Goal: Task Accomplishment & Management: Use online tool/utility

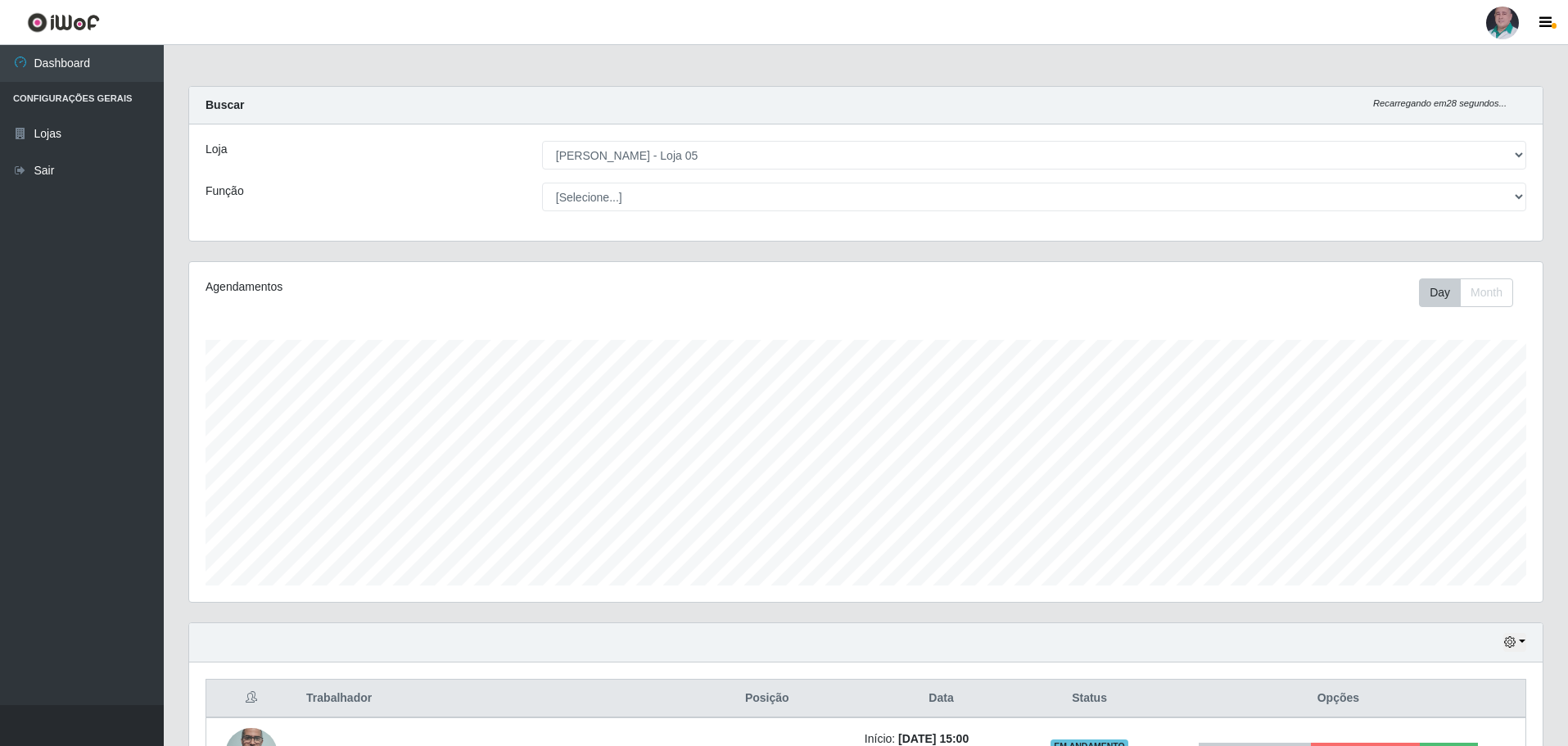
select select "252"
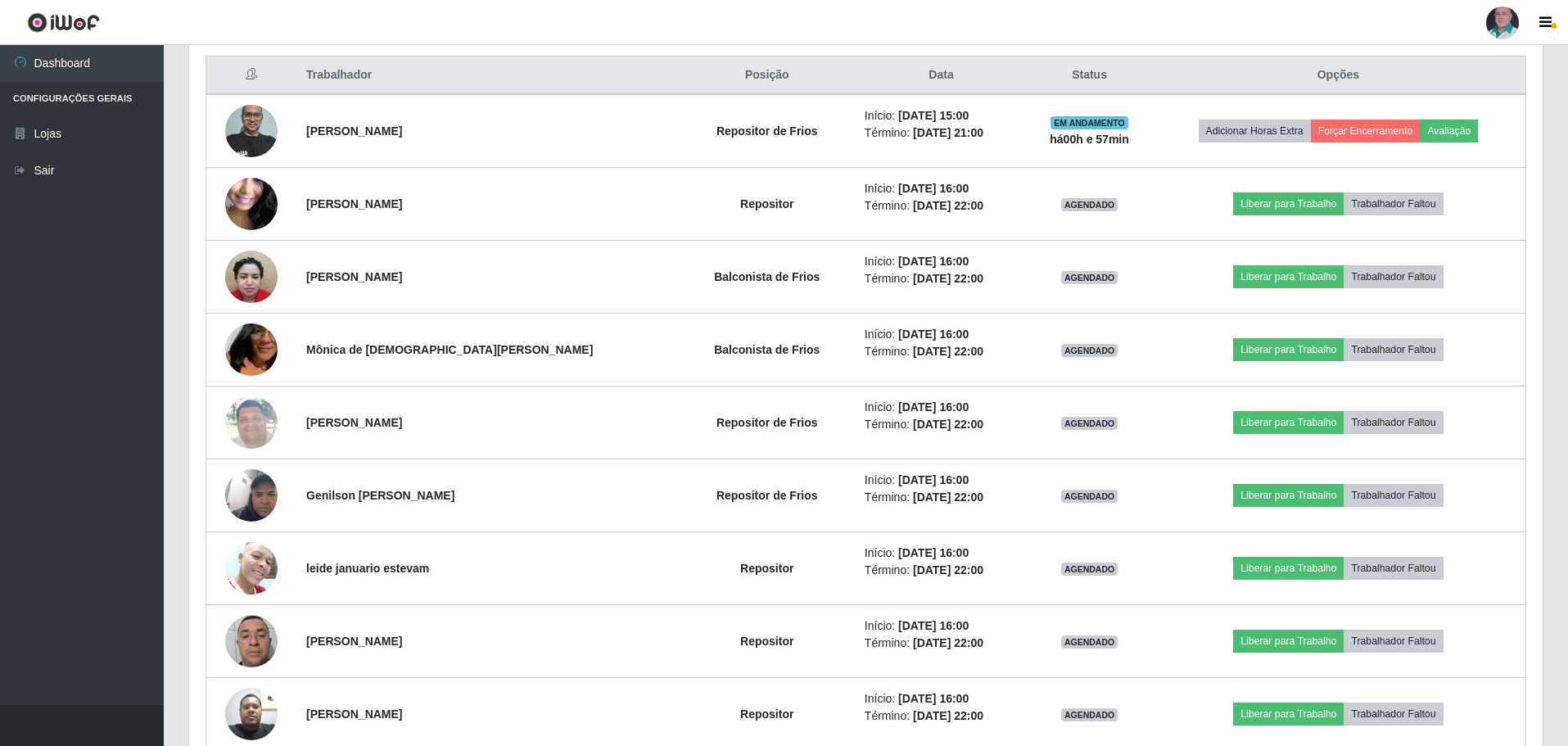
scroll to position [340, 1353]
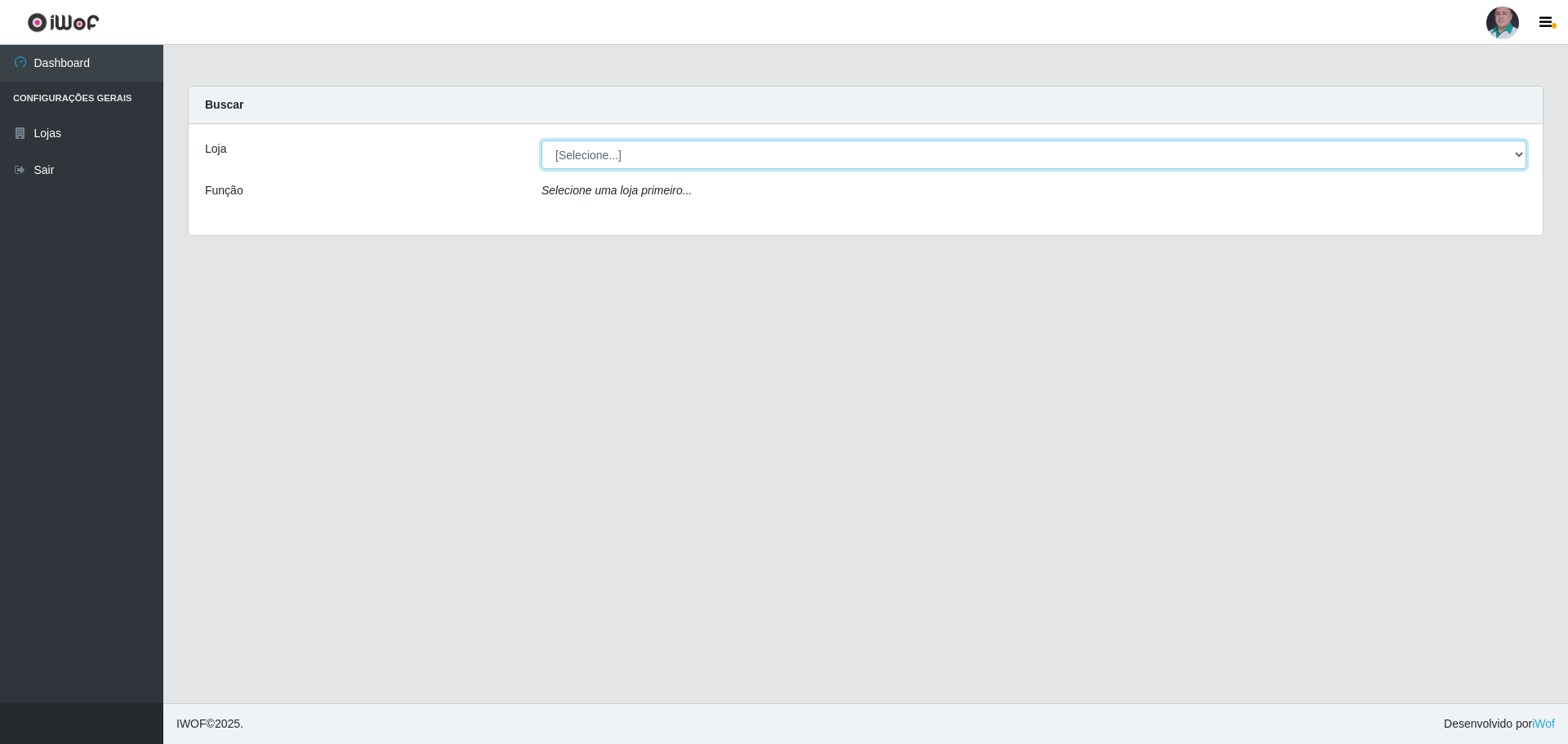
click at [607, 152] on select "[Selecione...] Mar Vermelho - Loja 05" at bounding box center [1035, 154] width 985 height 28
click at [589, 158] on select "[Selecione...] Mar Vermelho - Loja 05" at bounding box center [1035, 154] width 985 height 28
select select "252"
click at [542, 140] on select "[Selecione...] Mar Vermelho - Loja 05" at bounding box center [1035, 154] width 985 height 28
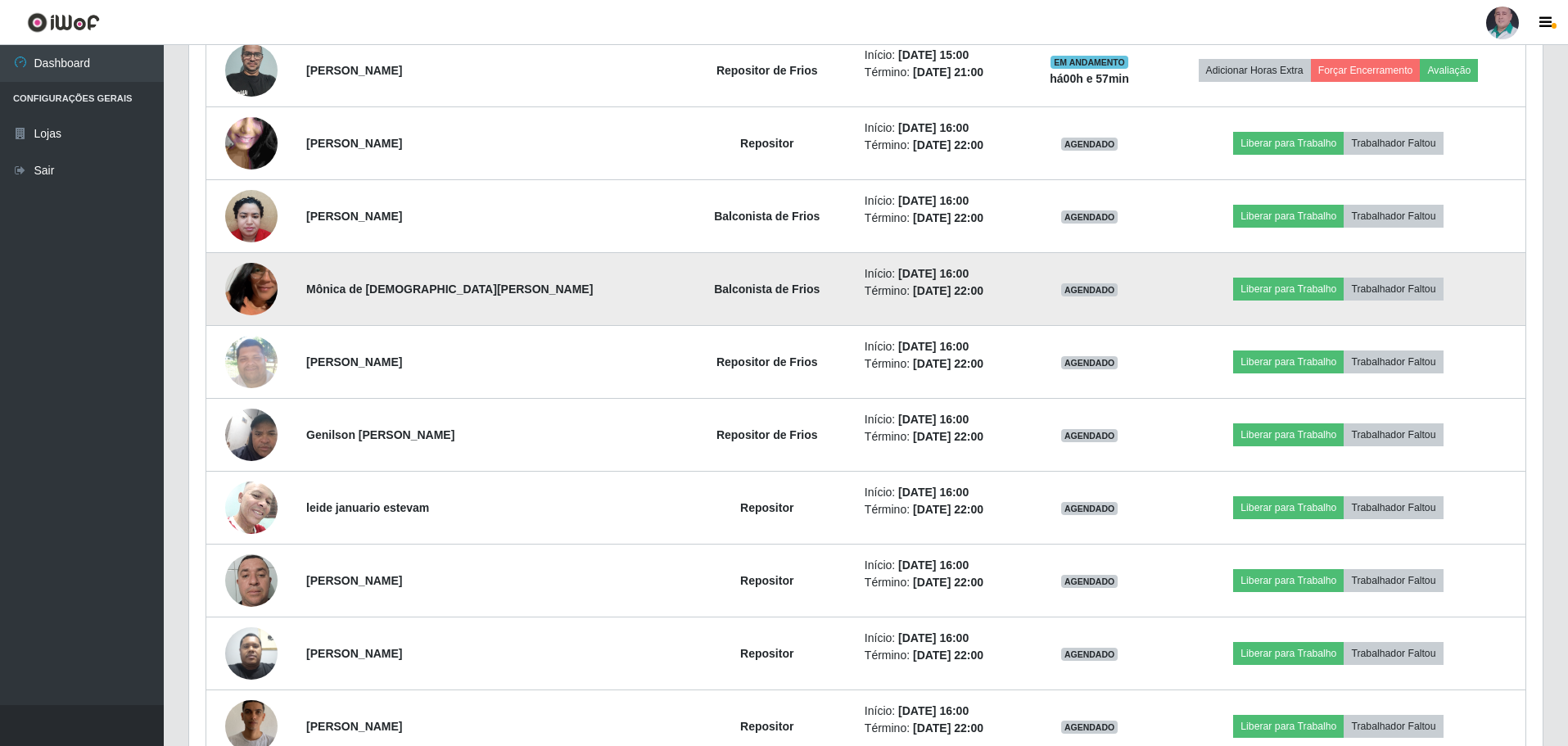
scroll to position [656, 0]
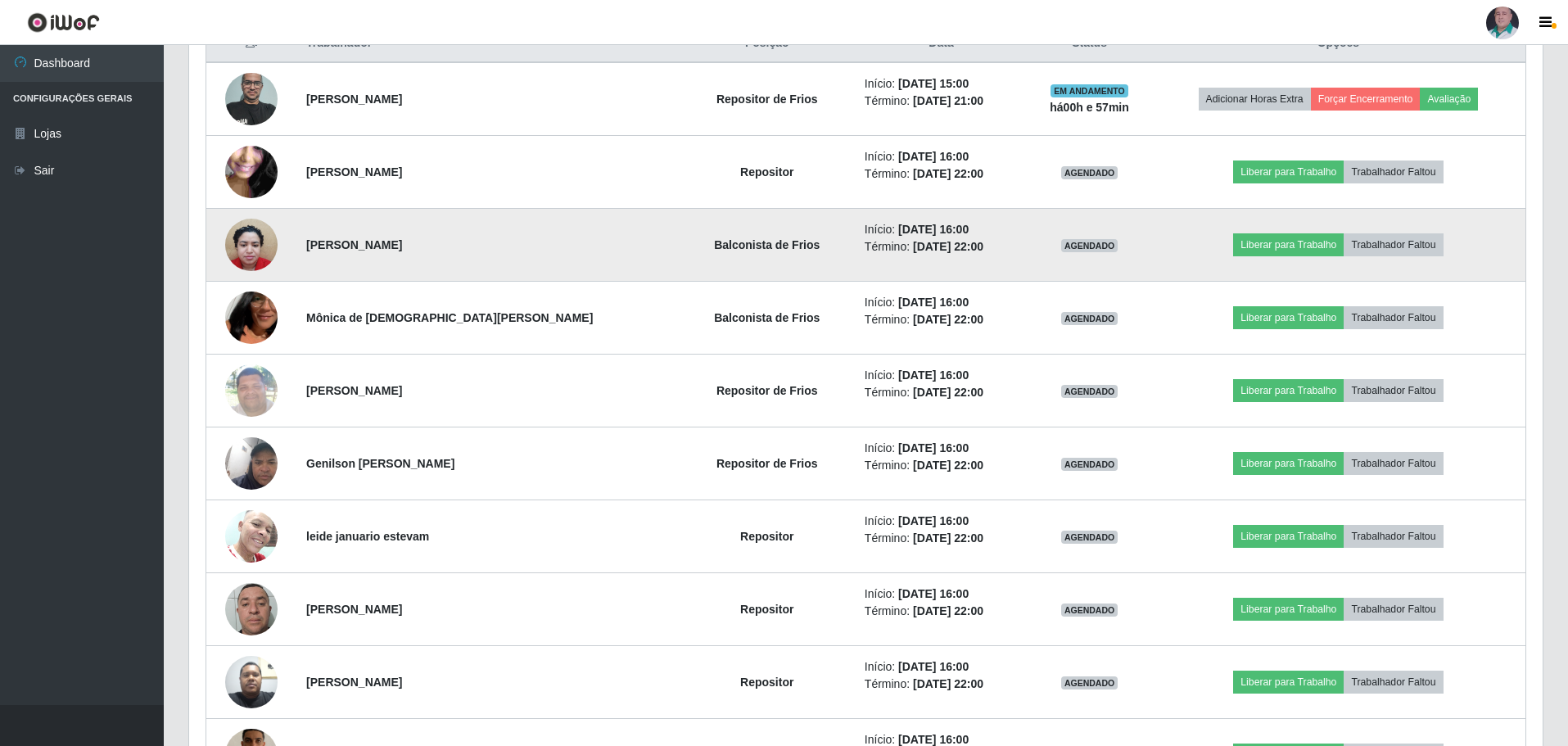
click at [258, 247] on img at bounding box center [251, 244] width 52 height 69
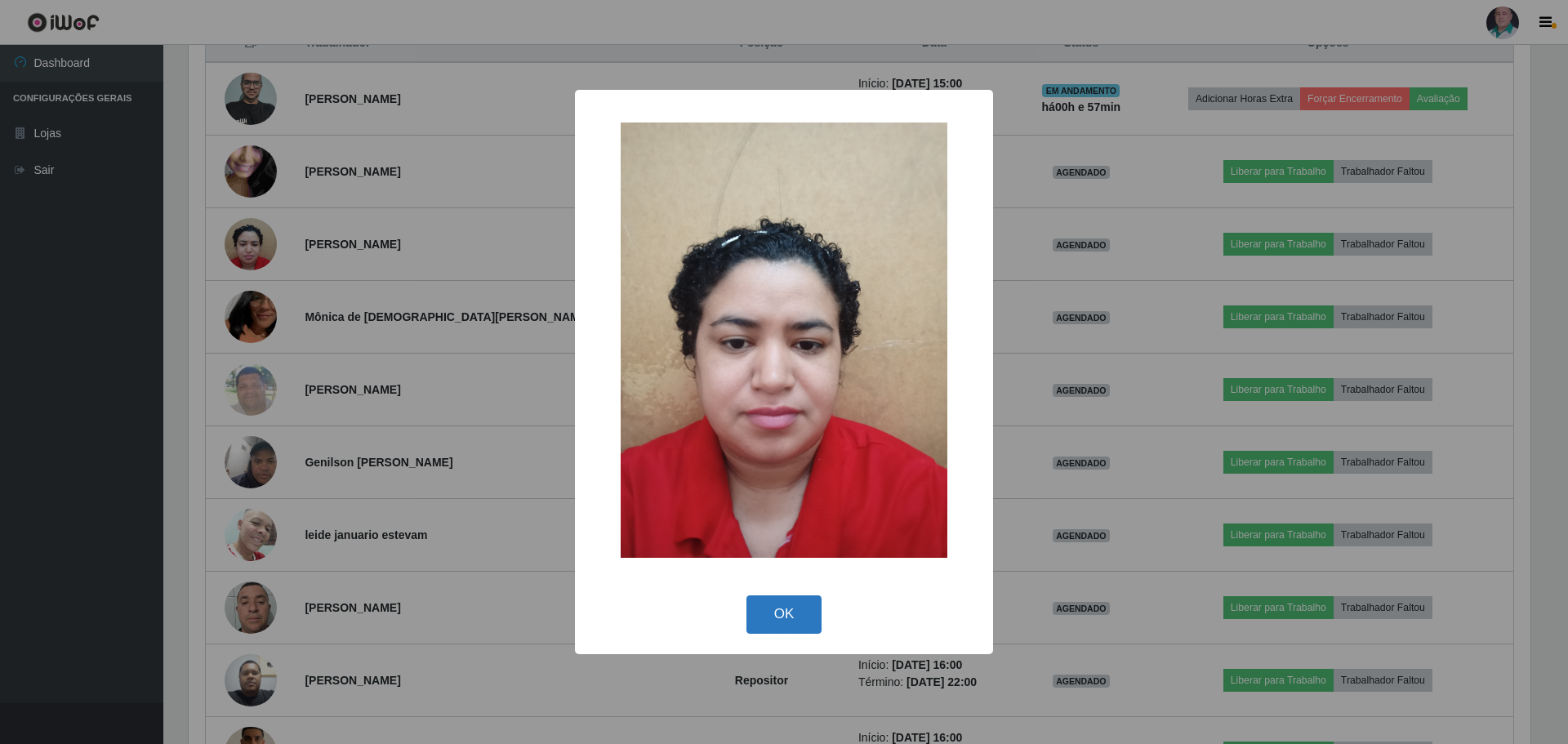
click at [794, 613] on button "OK" at bounding box center [784, 615] width 76 height 39
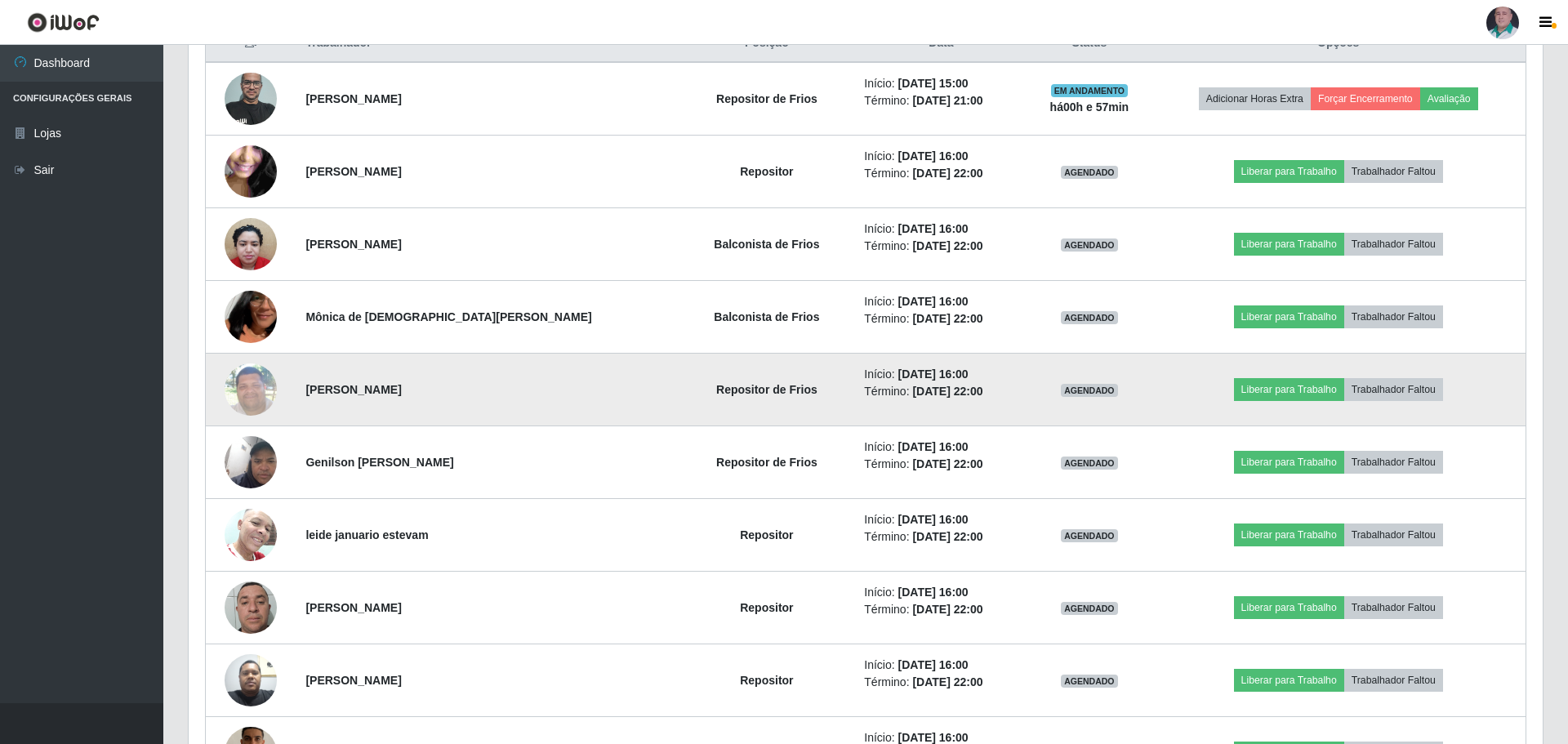
scroll to position [339, 1350]
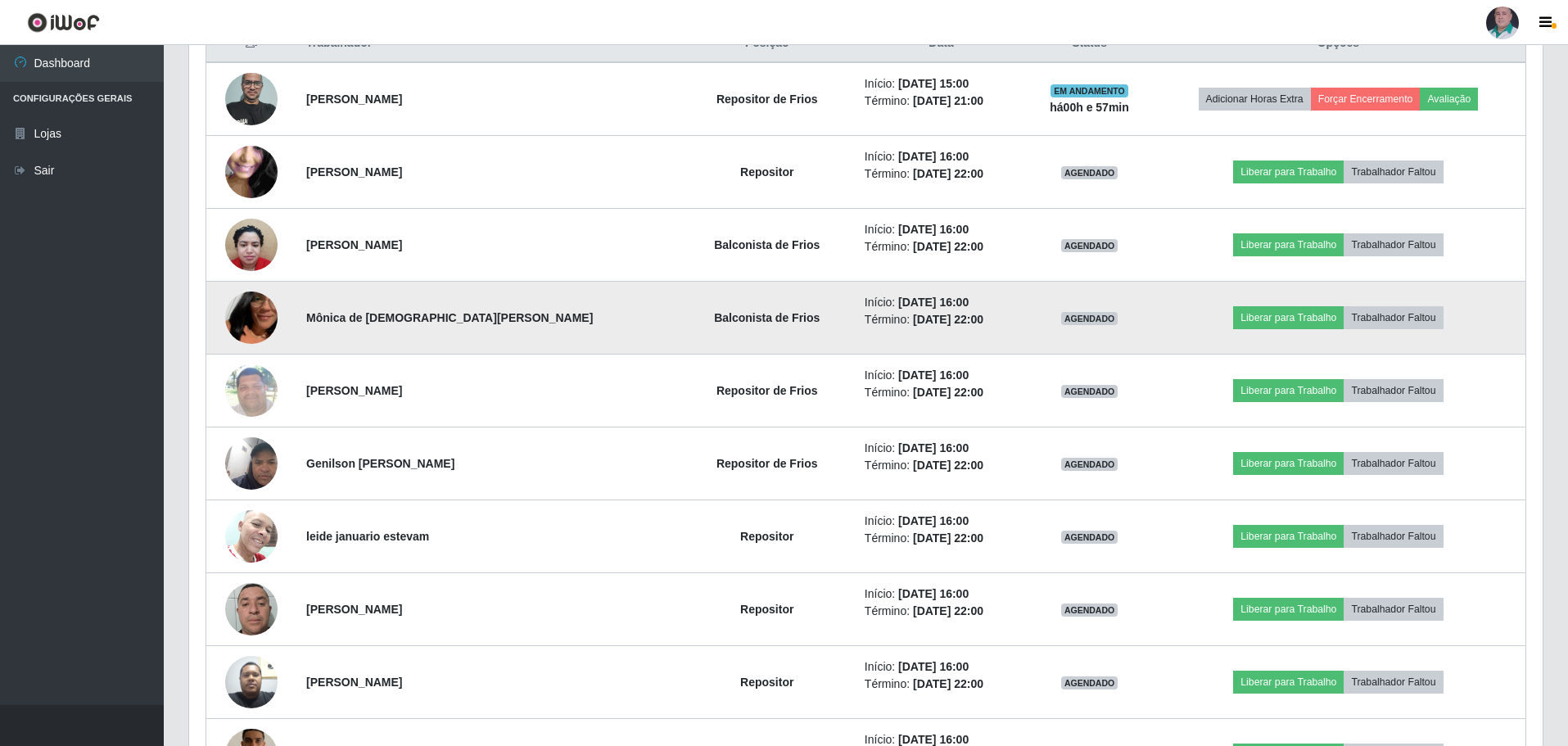
click at [250, 305] on img at bounding box center [251, 317] width 52 height 93
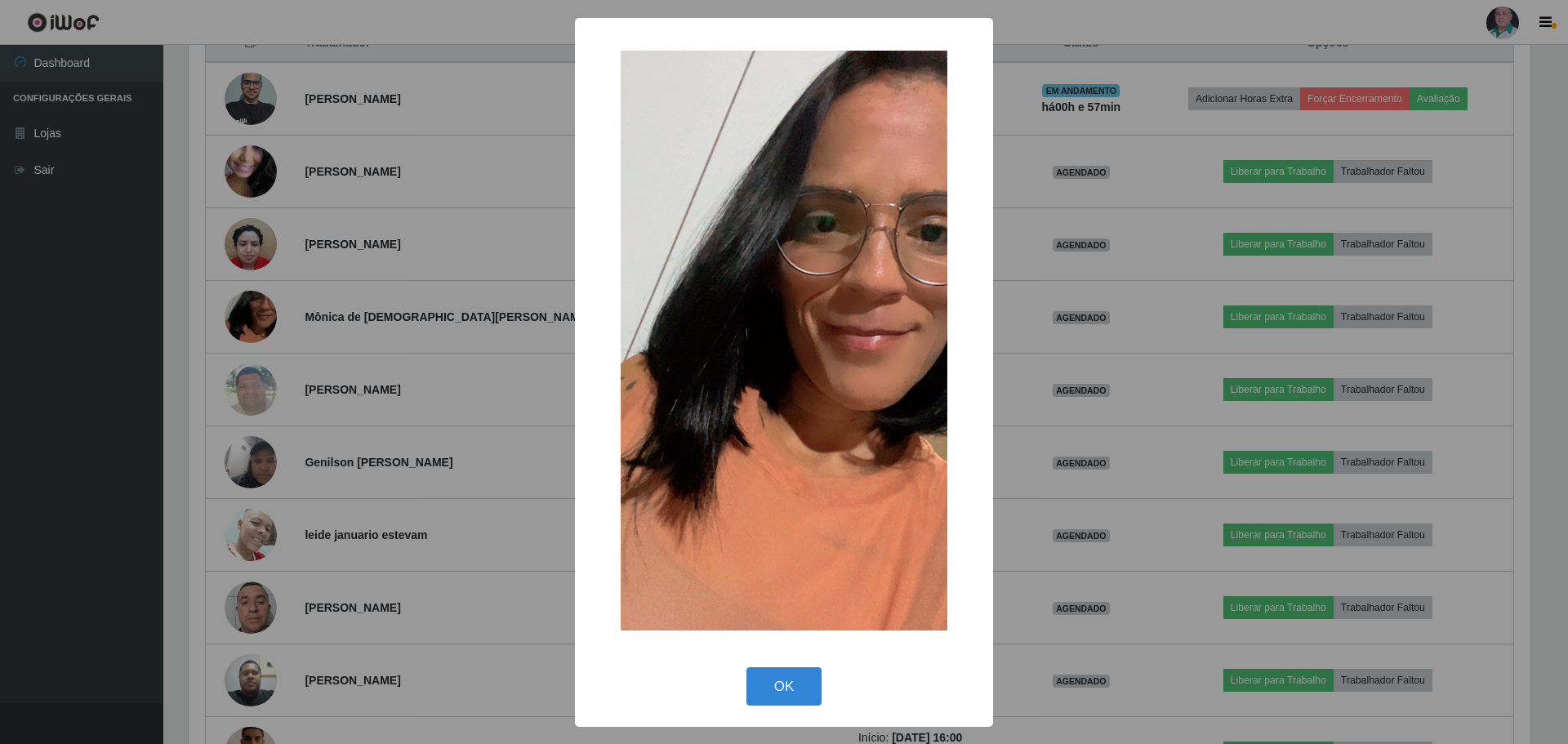
drag, startPoint x: 765, startPoint y: 690, endPoint x: 682, endPoint y: 647, distance: 93.5
click at [762, 689] on button "OK" at bounding box center [784, 686] width 76 height 39
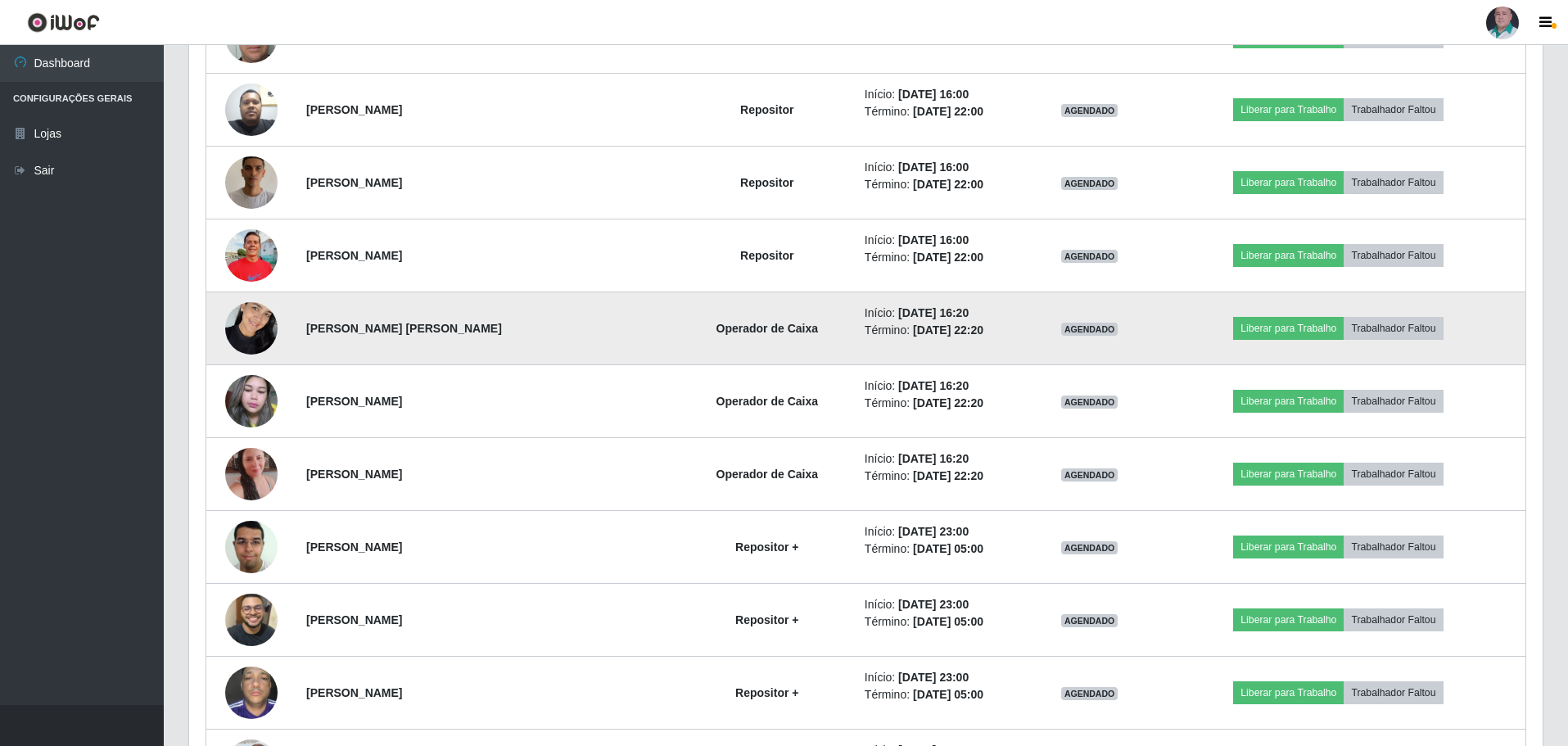
scroll to position [1229, 0]
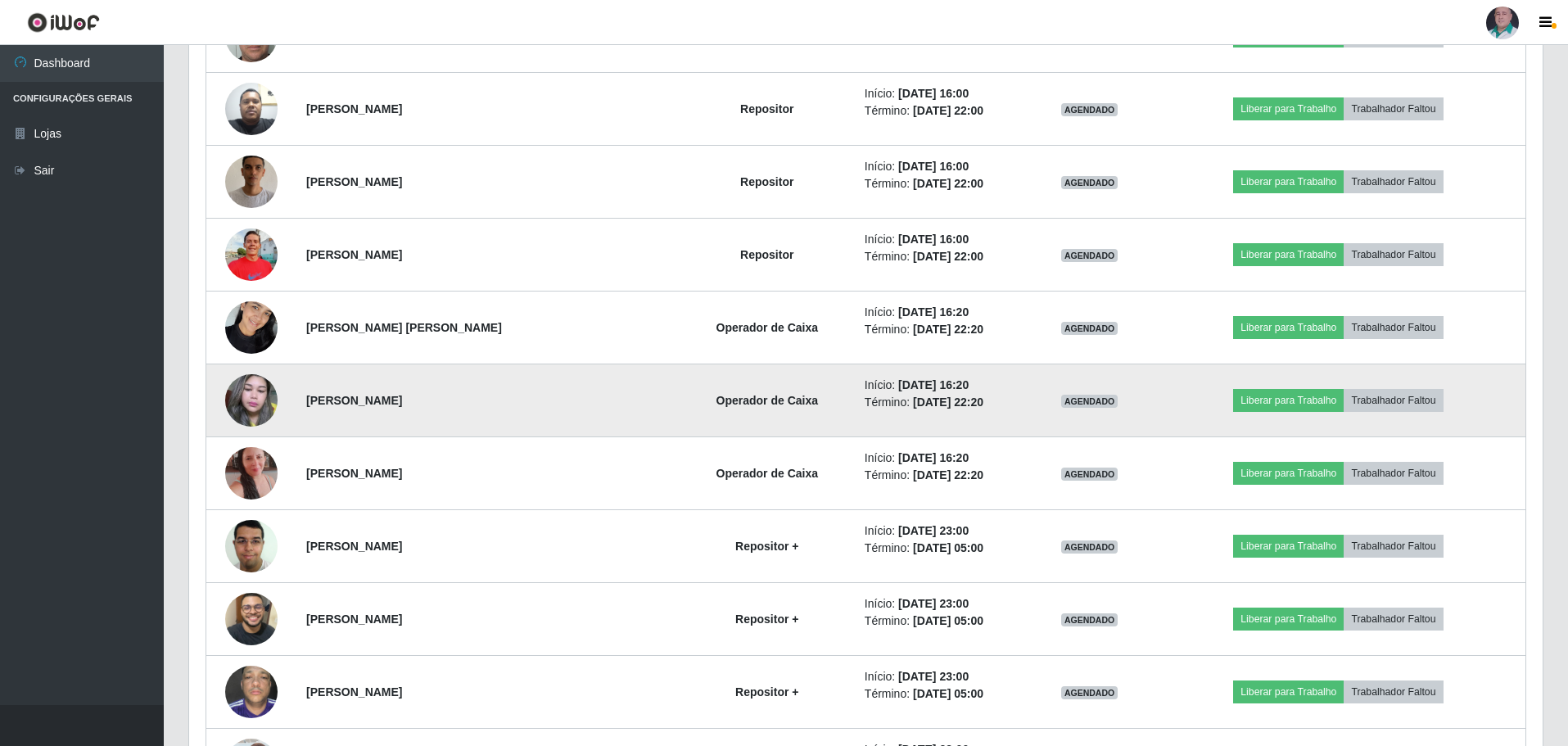
click at [260, 401] on img at bounding box center [251, 400] width 52 height 69
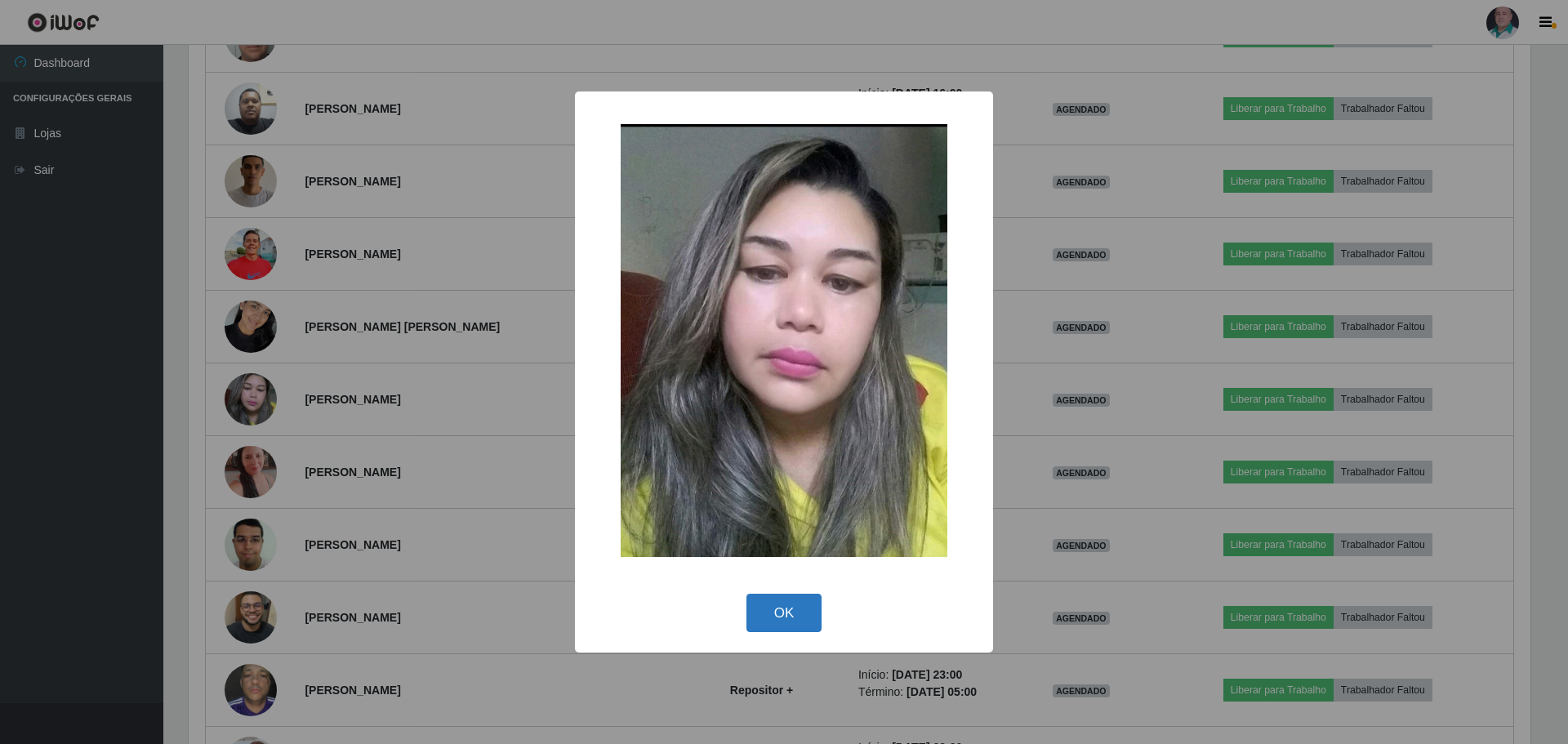
click at [763, 621] on button "OK" at bounding box center [784, 613] width 76 height 39
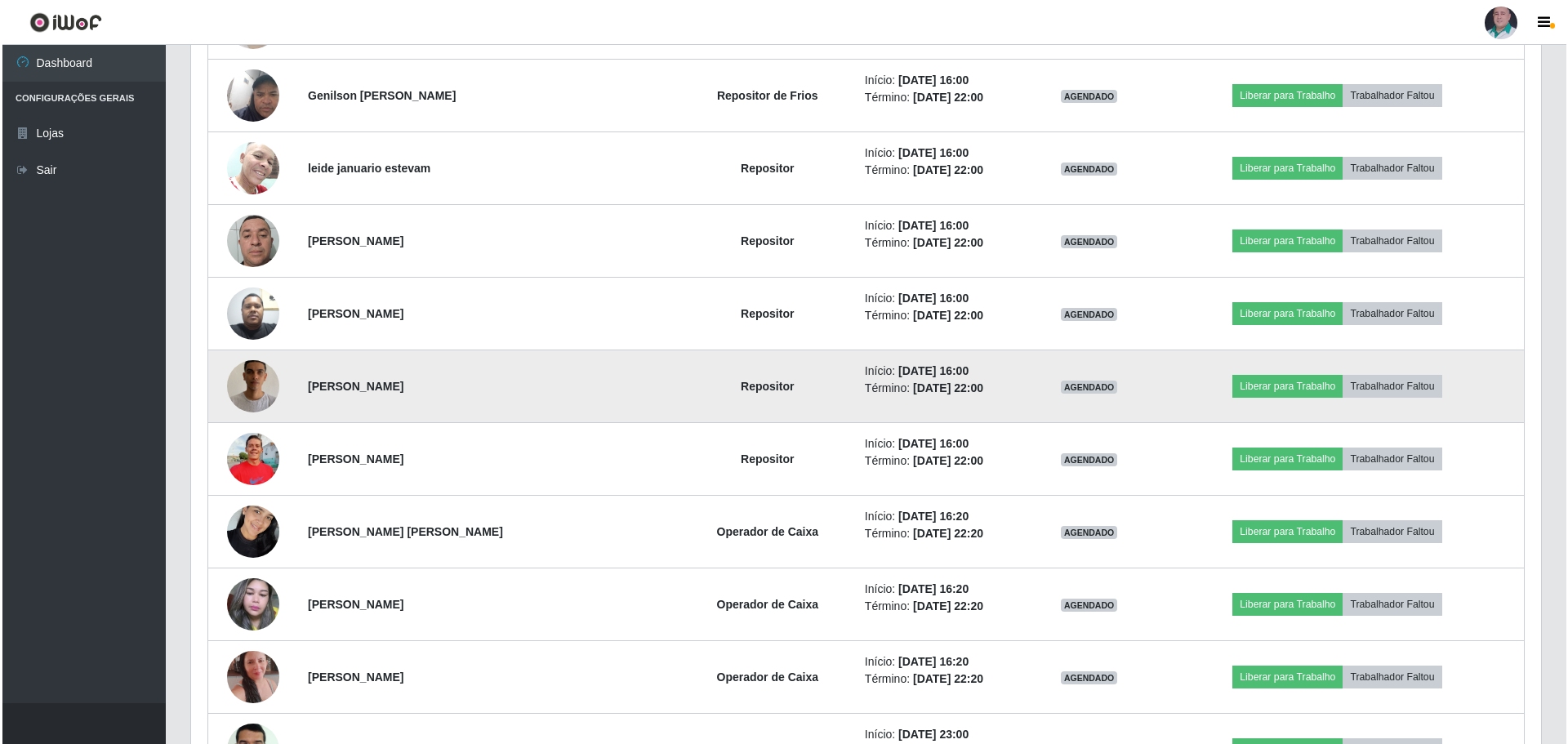
scroll to position [981, 0]
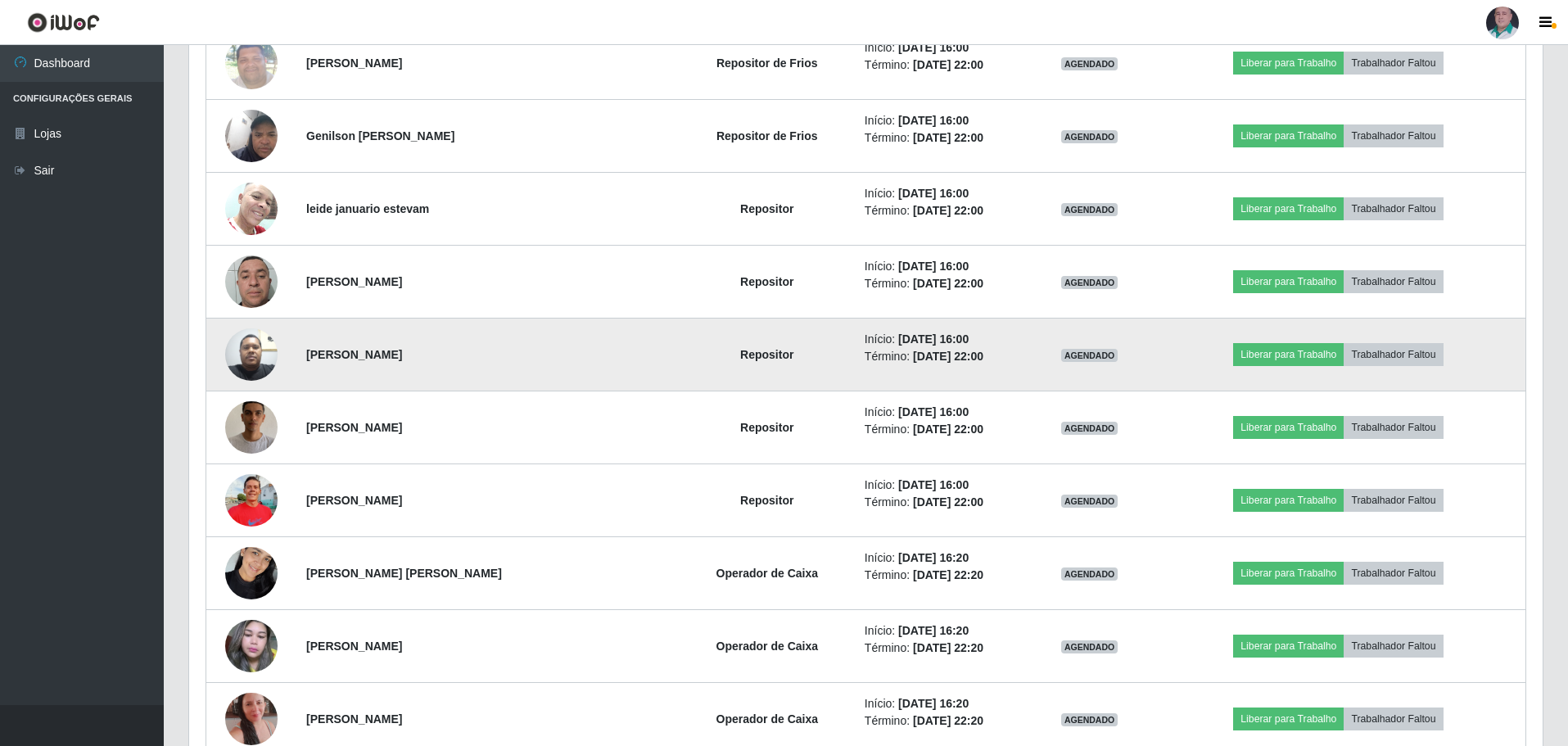
click at [258, 359] on img at bounding box center [251, 354] width 52 height 69
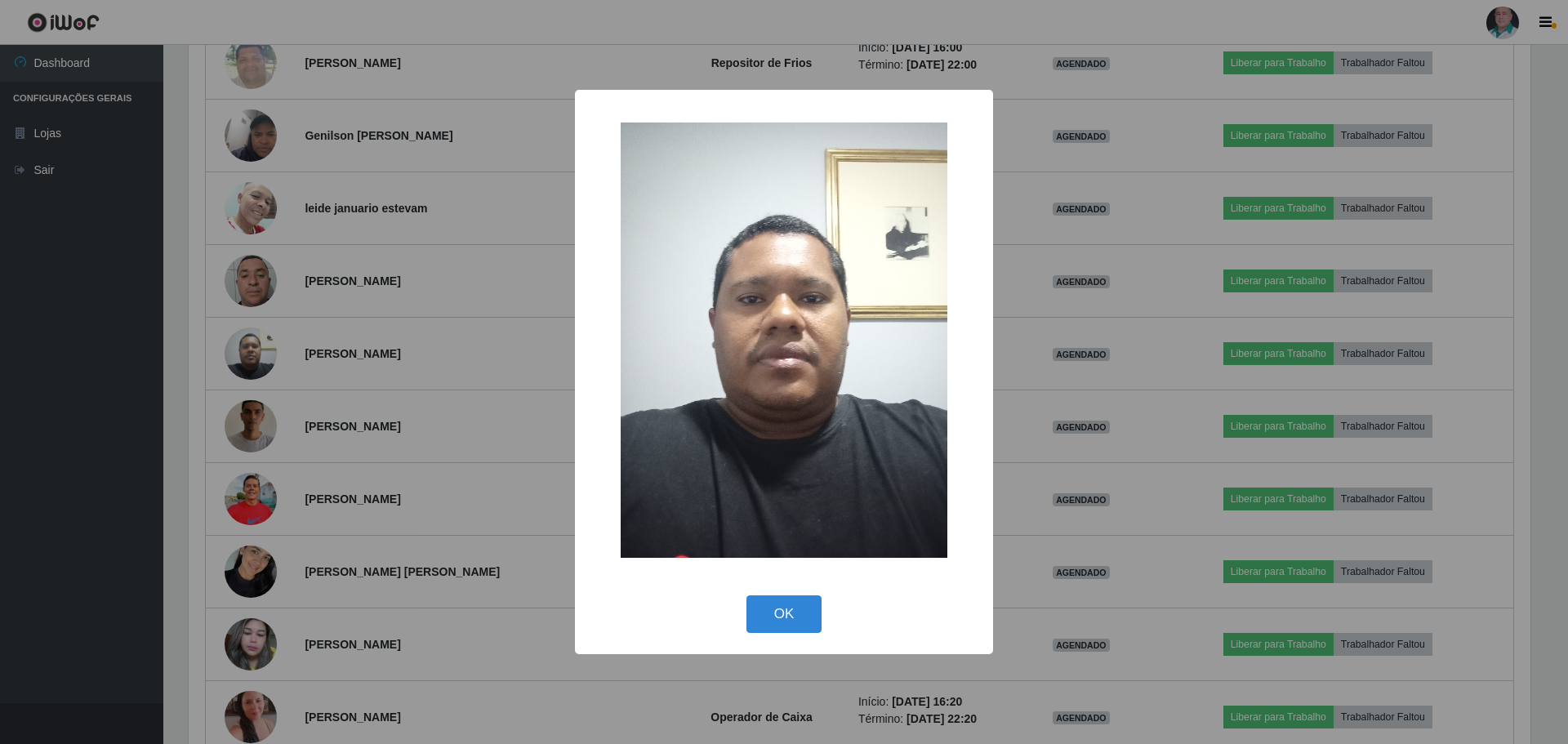
drag, startPoint x: 790, startPoint y: 620, endPoint x: 730, endPoint y: 576, distance: 74.4
click at [789, 620] on button "OK" at bounding box center [784, 615] width 76 height 39
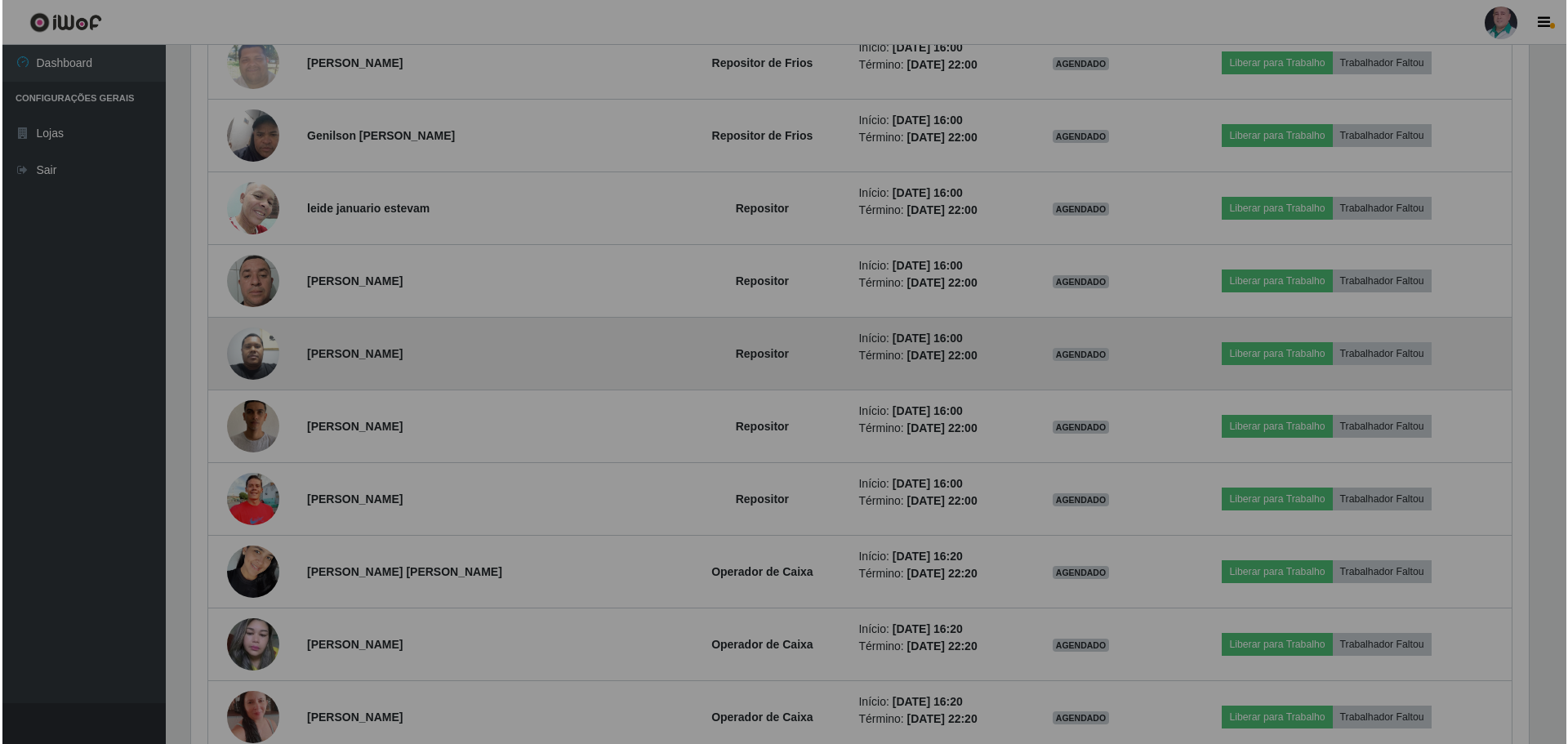
scroll to position [339, 1350]
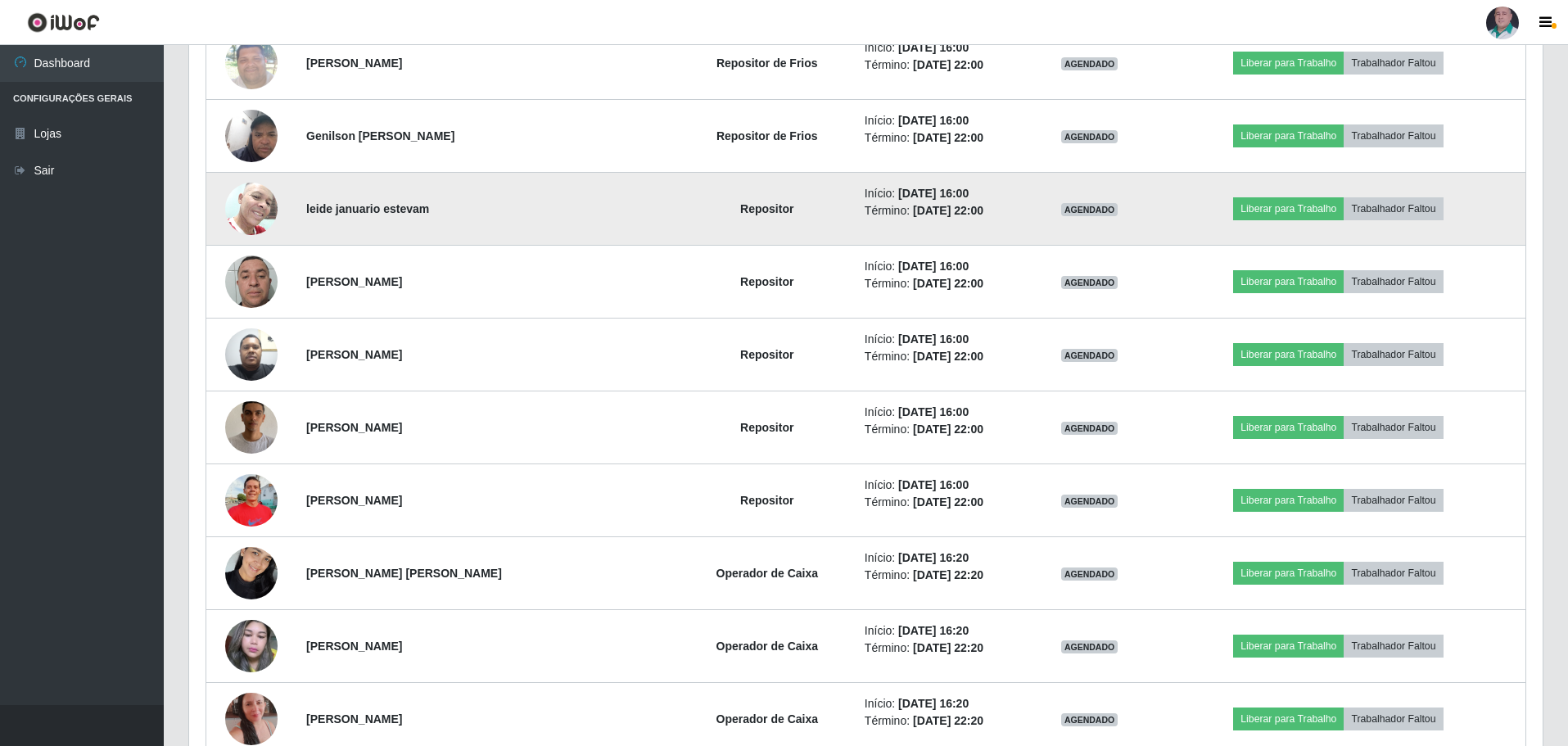
click at [264, 214] on img at bounding box center [251, 208] width 52 height 69
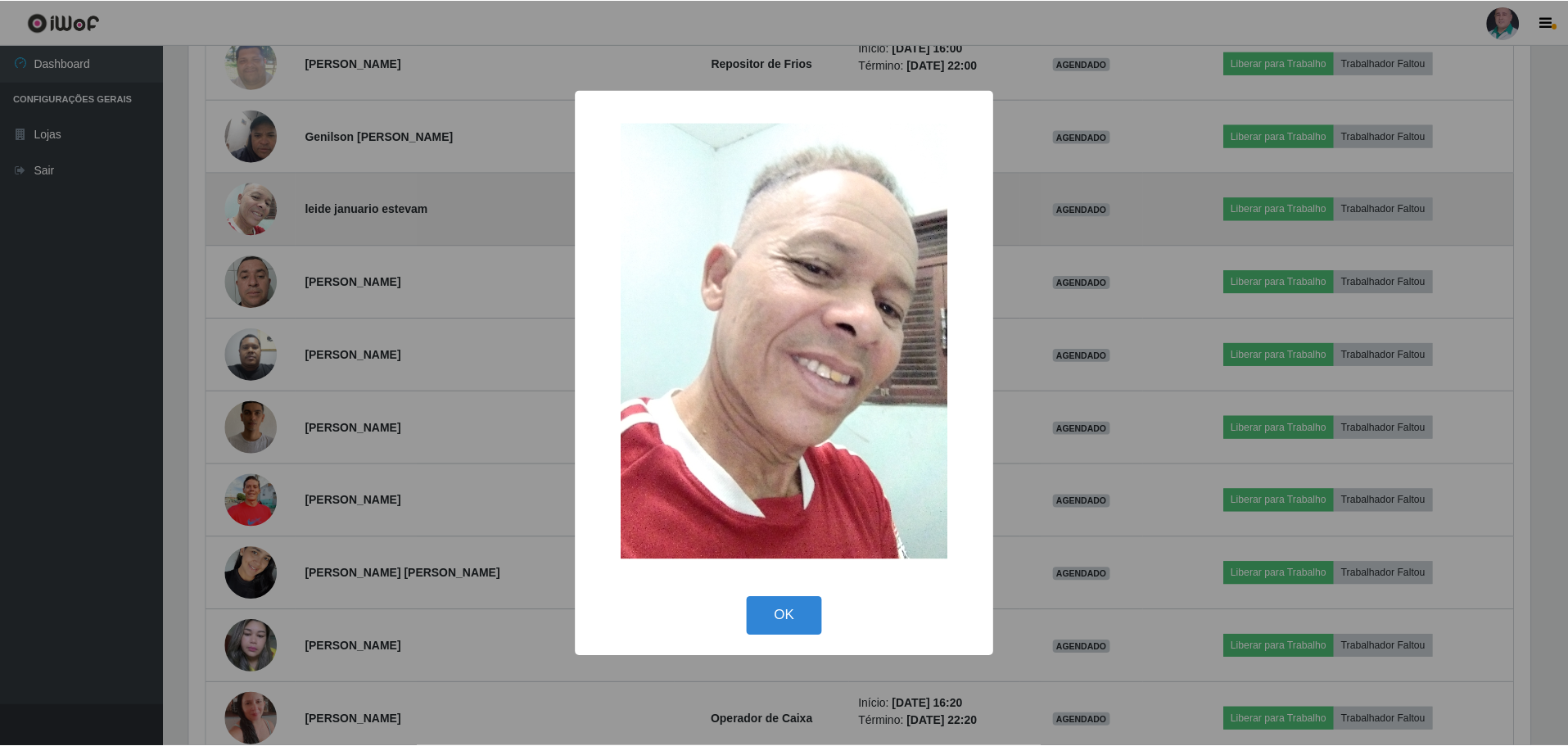
scroll to position [340, 1346]
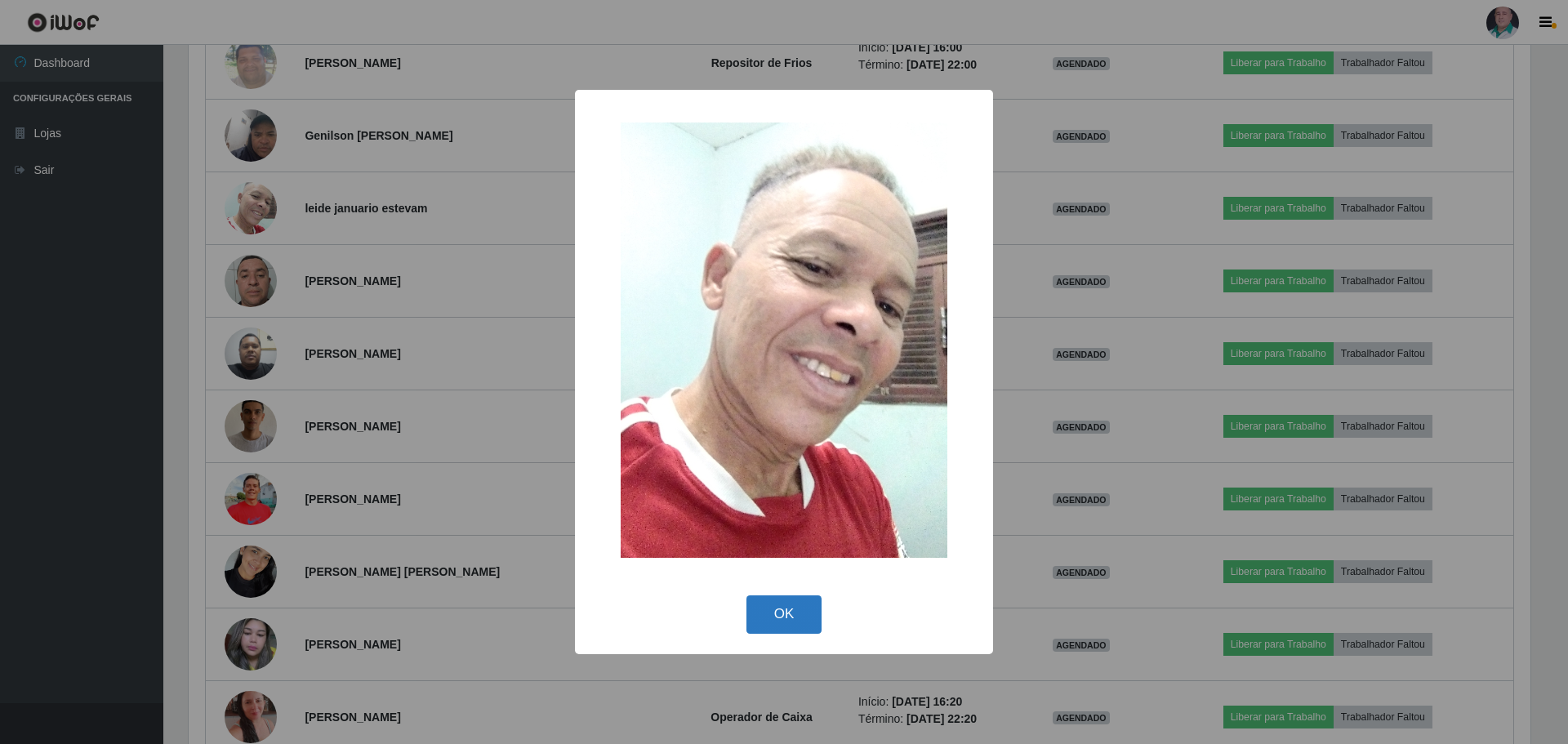
click at [764, 620] on button "OK" at bounding box center [784, 615] width 76 height 39
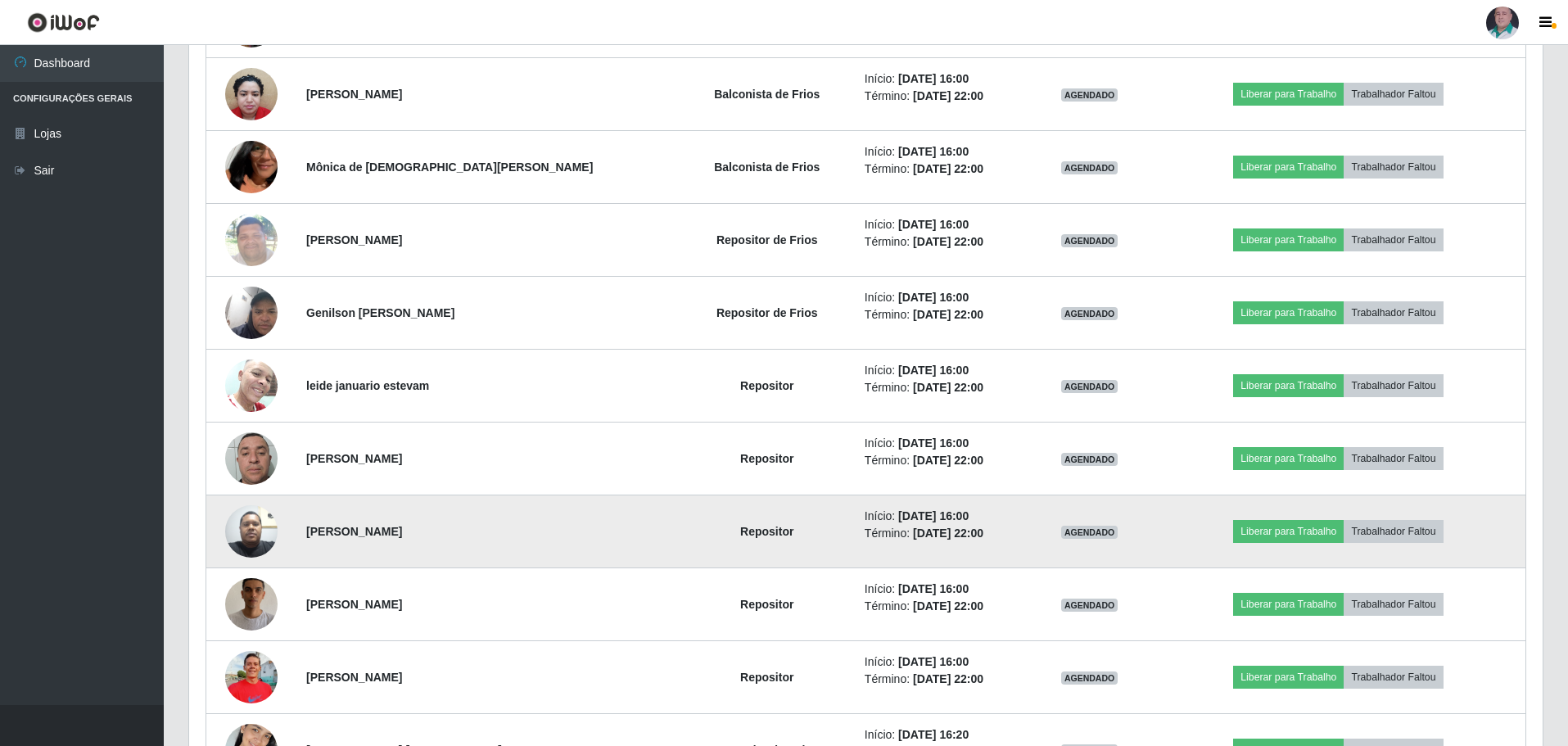
scroll to position [819, 0]
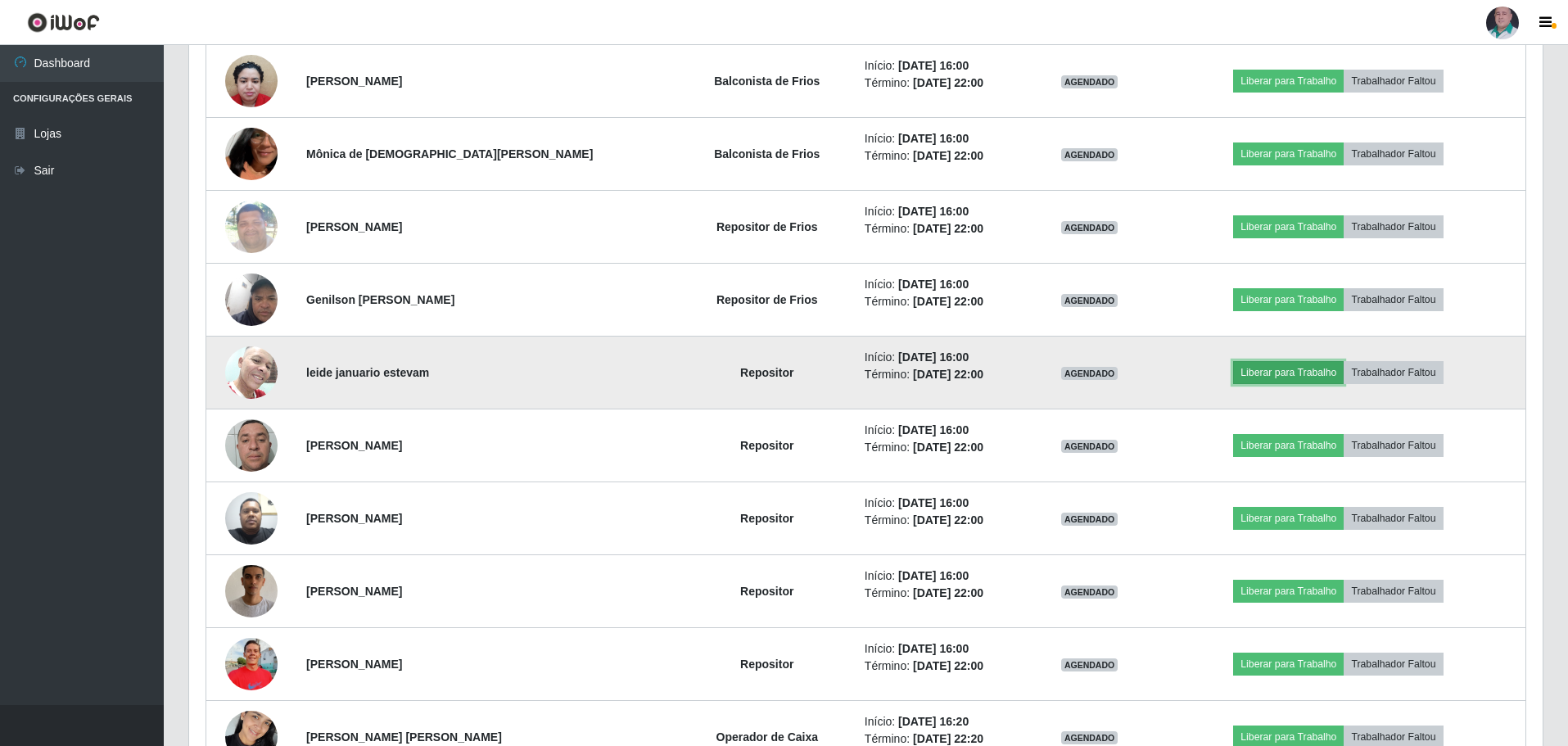
click at [1256, 372] on button "Liberar para Trabalho" at bounding box center [1288, 373] width 110 height 23
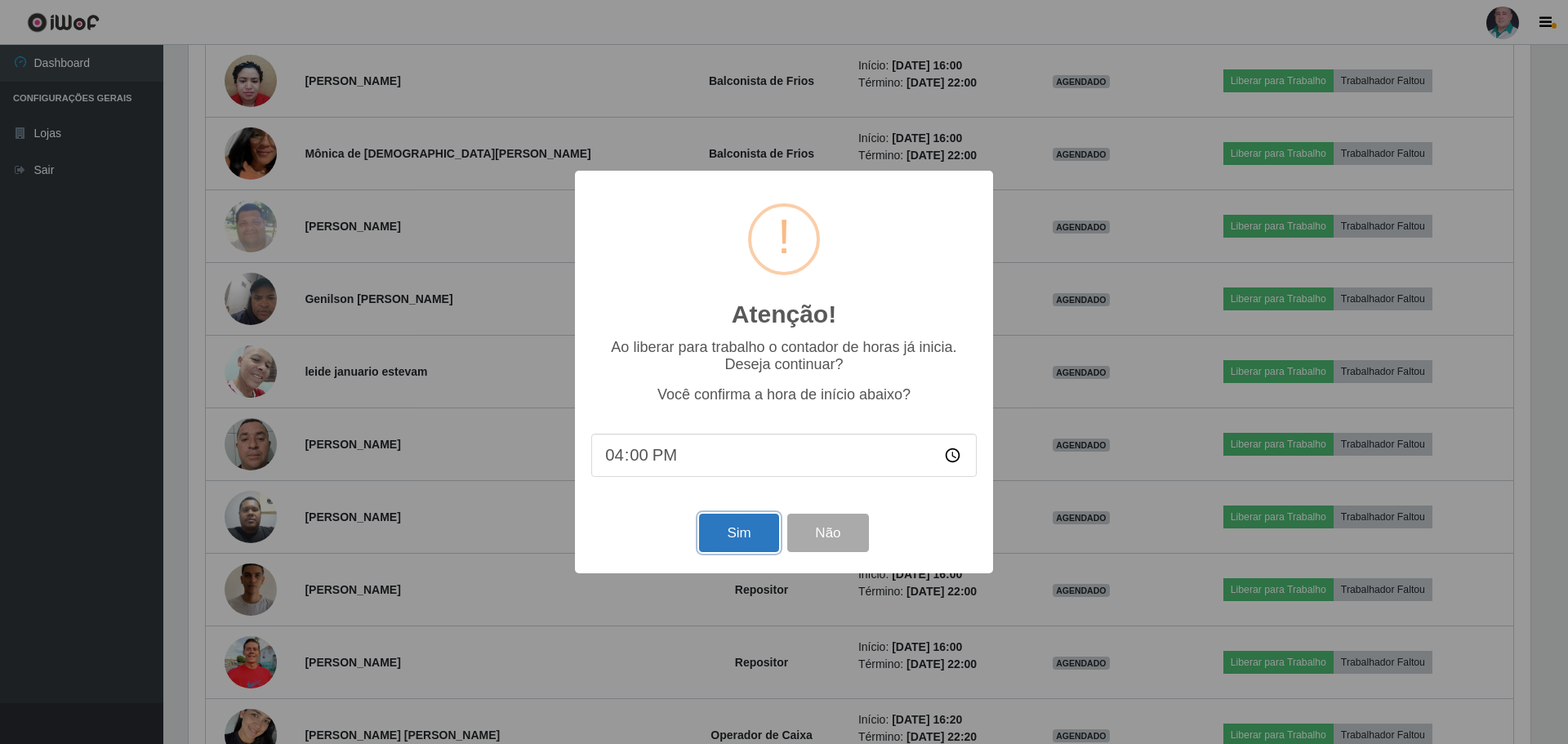
click at [730, 536] on button "Sim" at bounding box center [739, 533] width 80 height 39
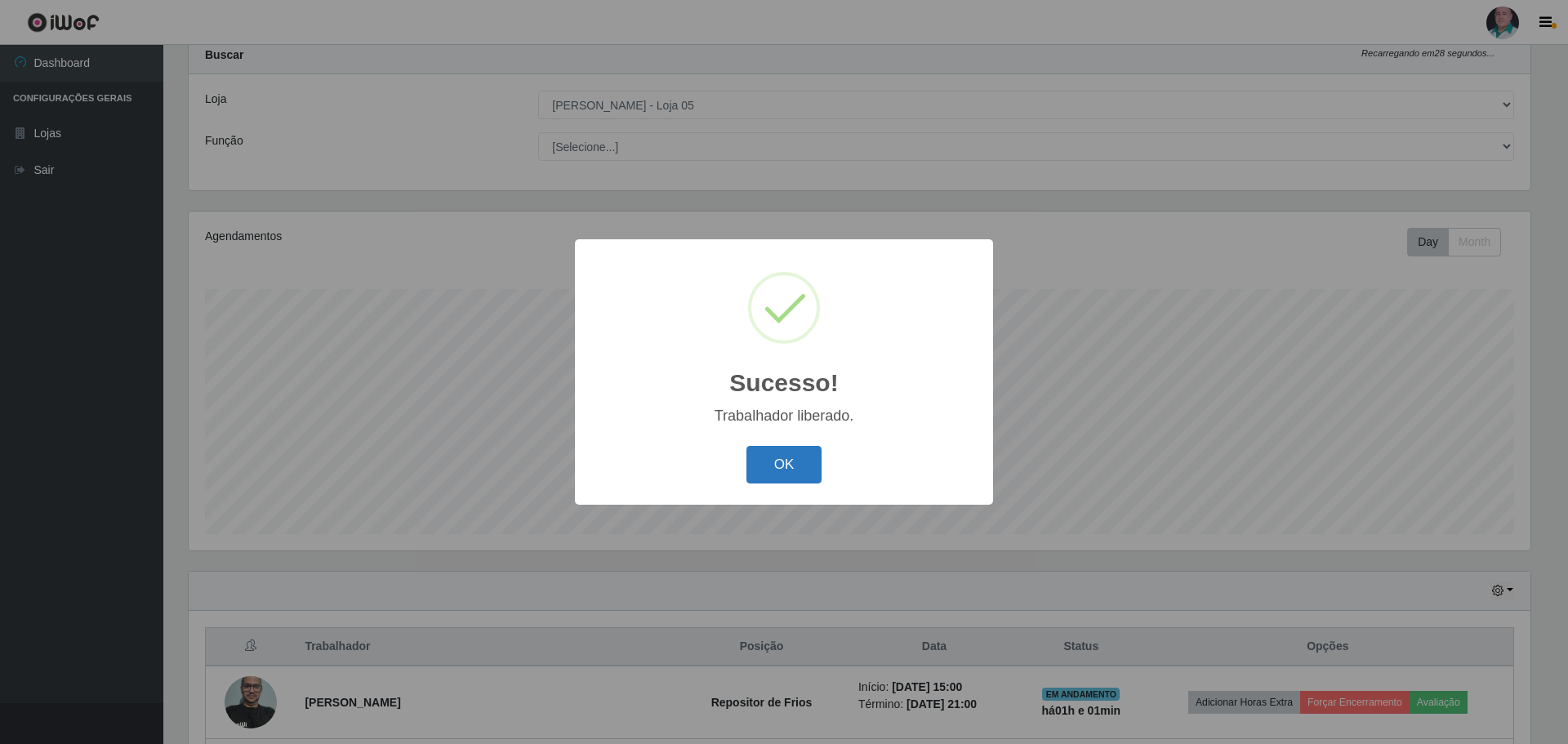
click at [791, 471] on button "OK" at bounding box center [784, 465] width 76 height 39
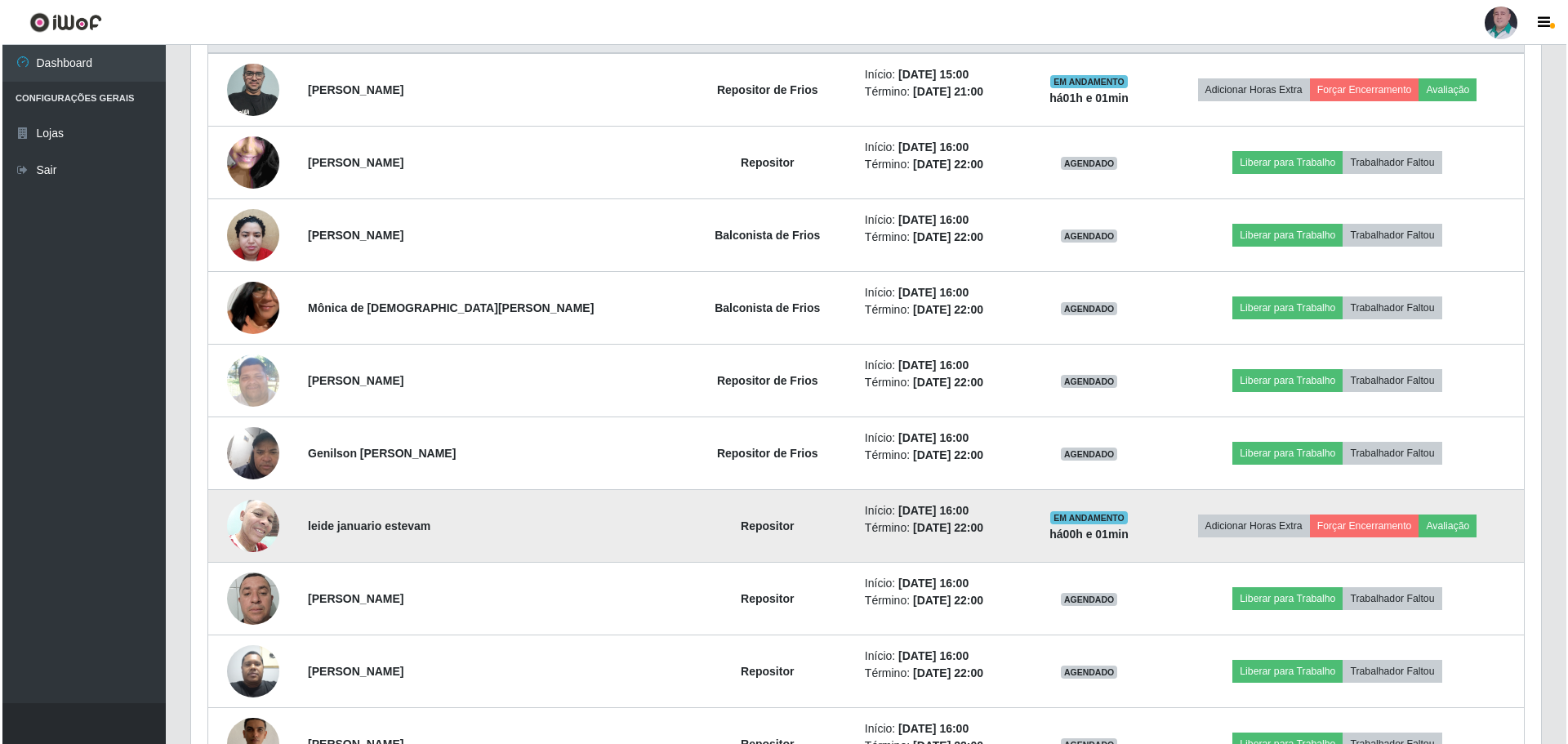
scroll to position [622, 0]
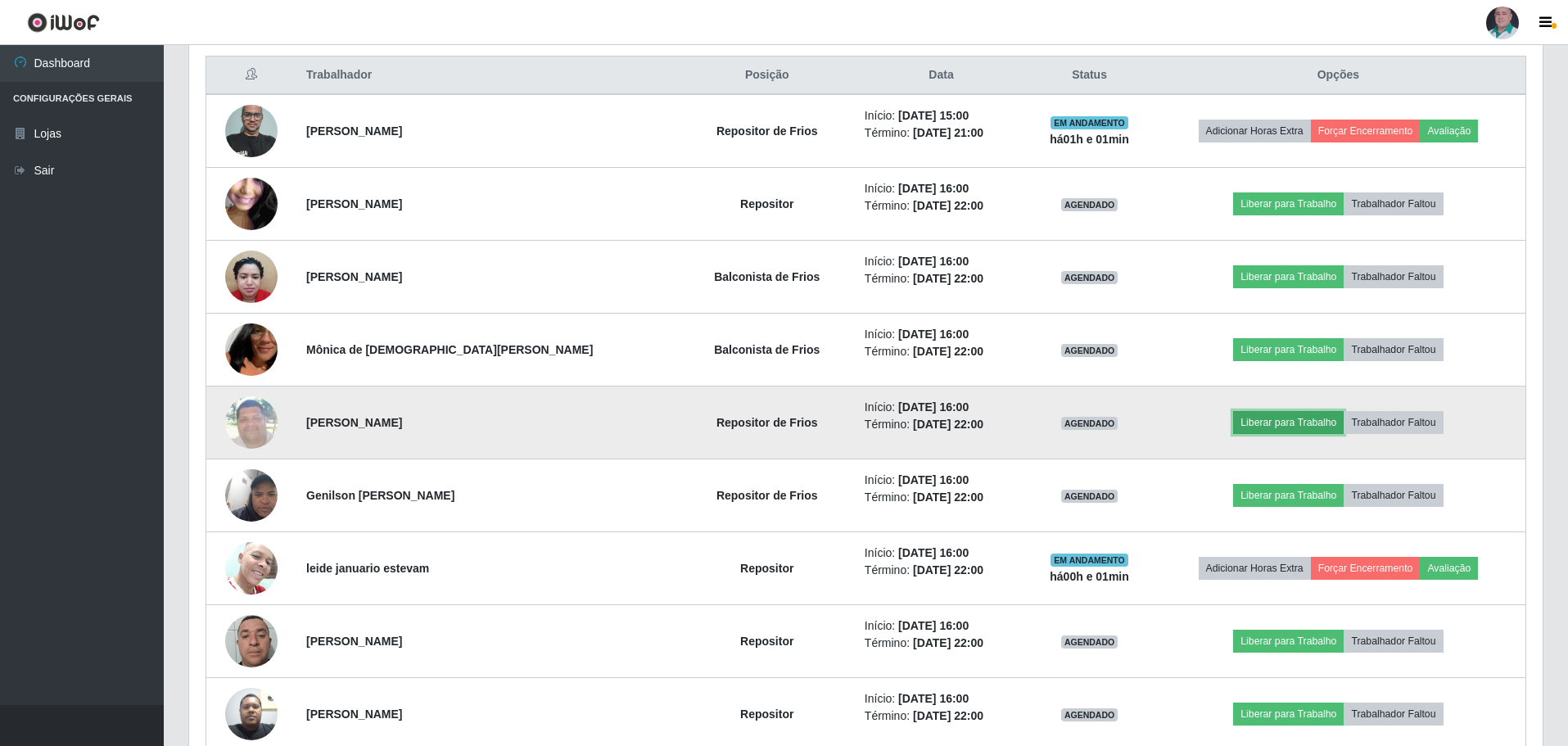
click at [1262, 427] on button "Liberar para Trabalho" at bounding box center [1288, 423] width 110 height 23
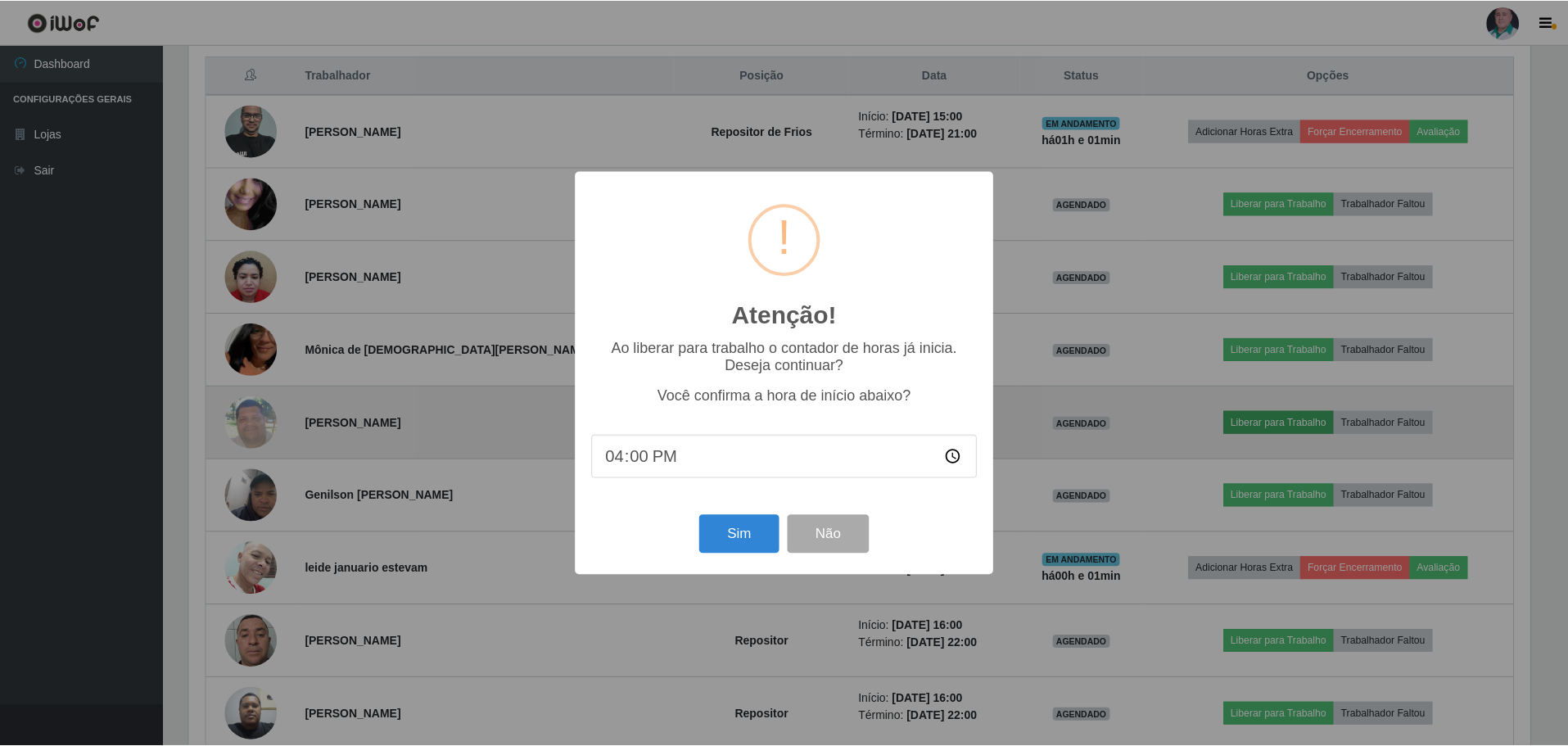
scroll to position [340, 1346]
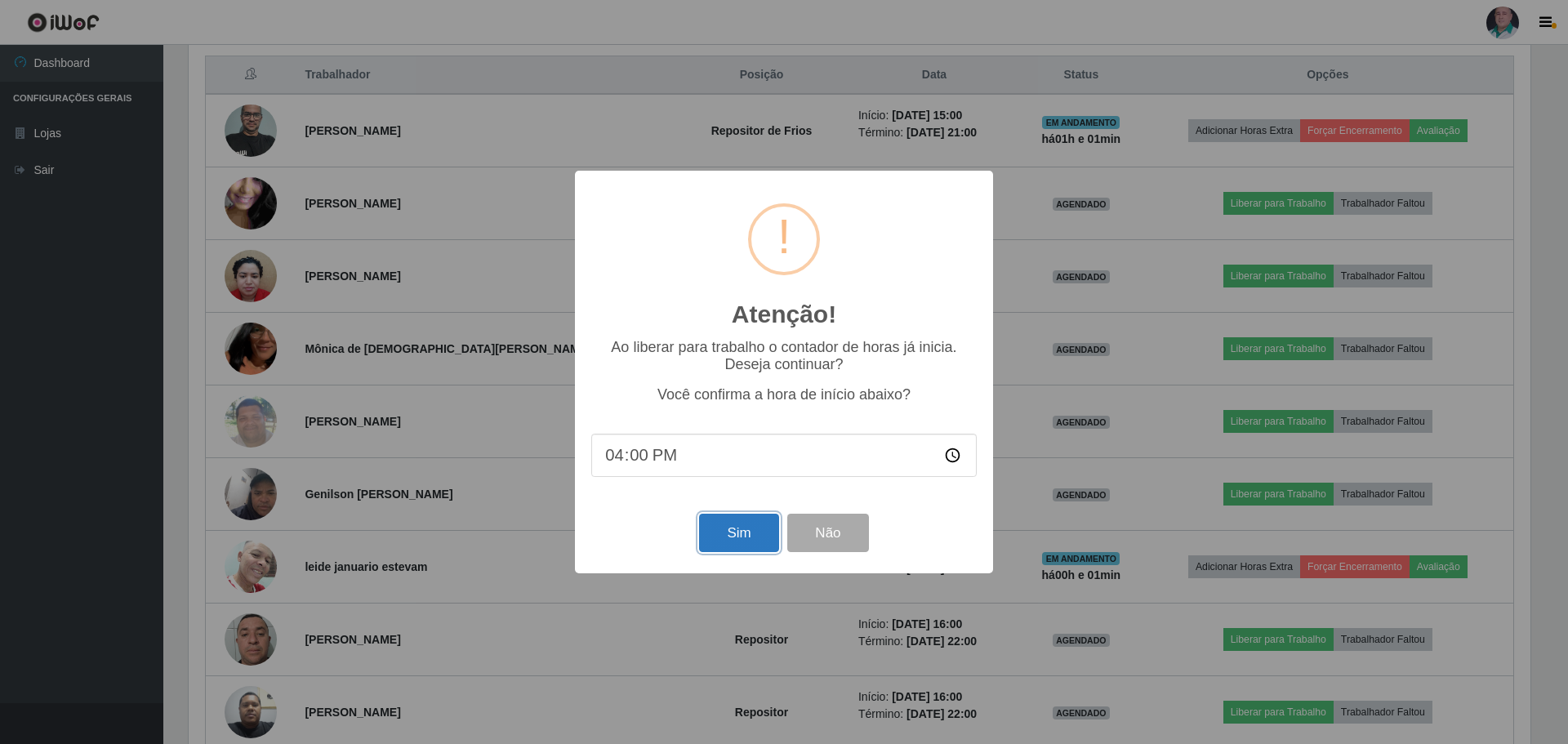
click at [724, 531] on button "Sim" at bounding box center [739, 533] width 80 height 39
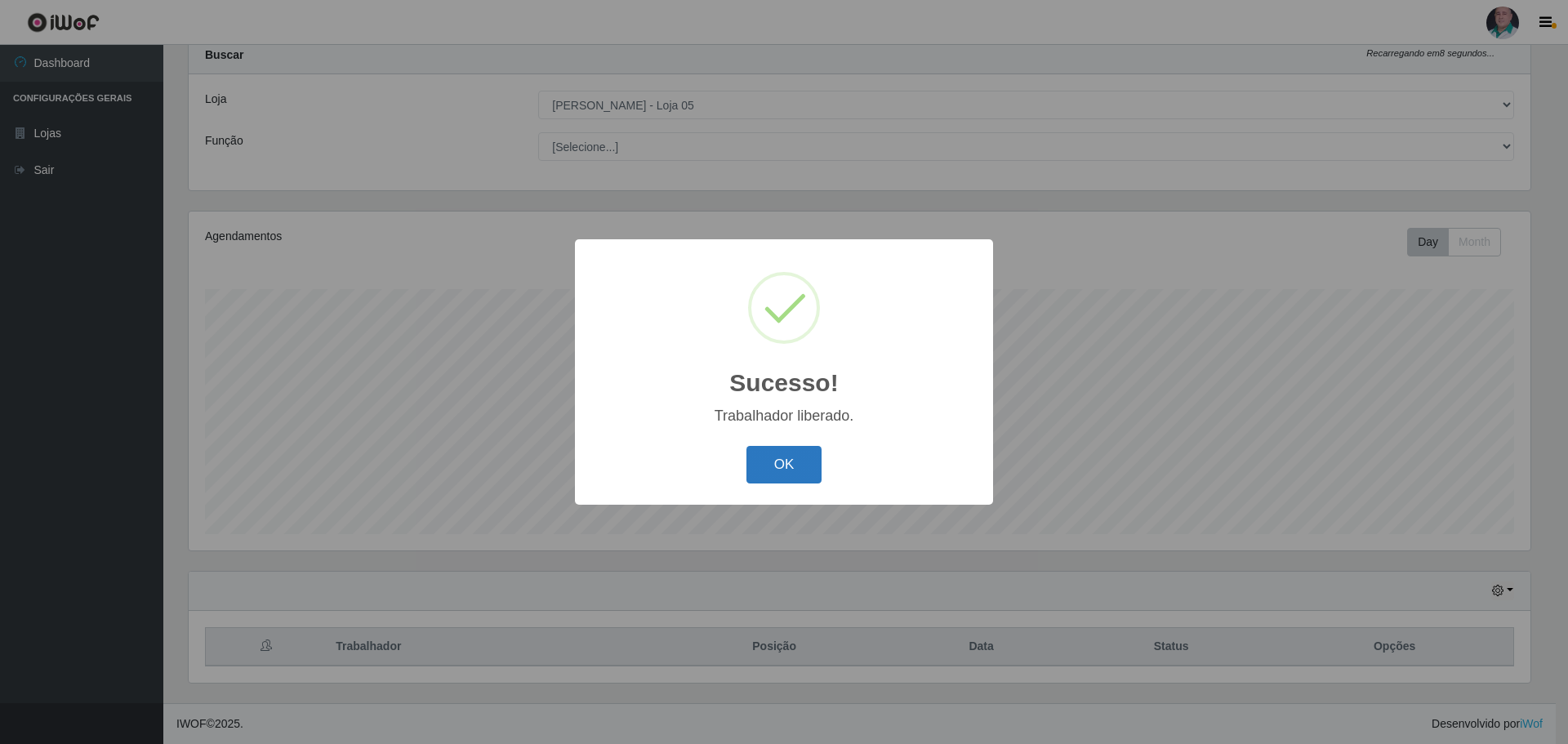
click at [768, 478] on button "OK" at bounding box center [784, 465] width 76 height 39
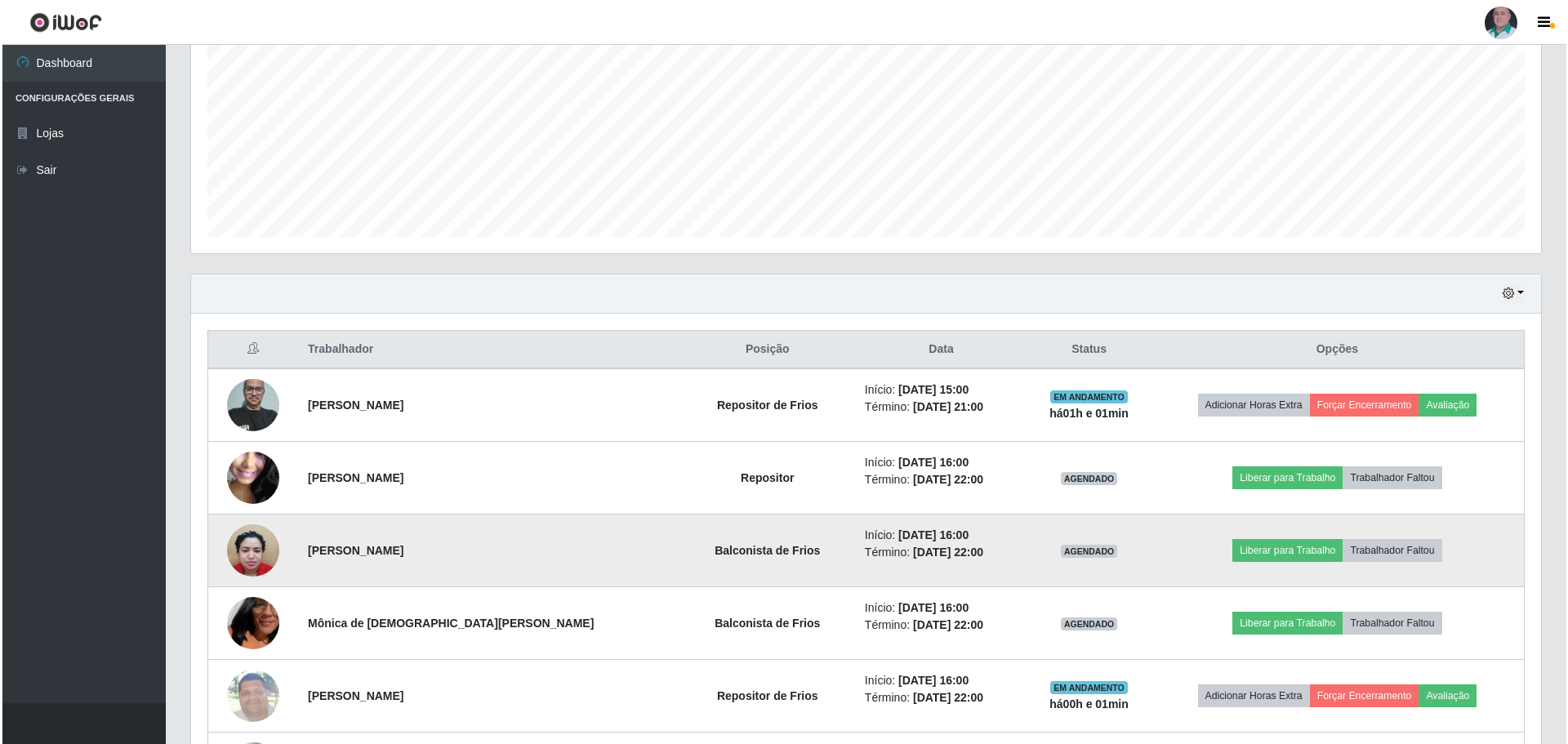
scroll to position [376, 0]
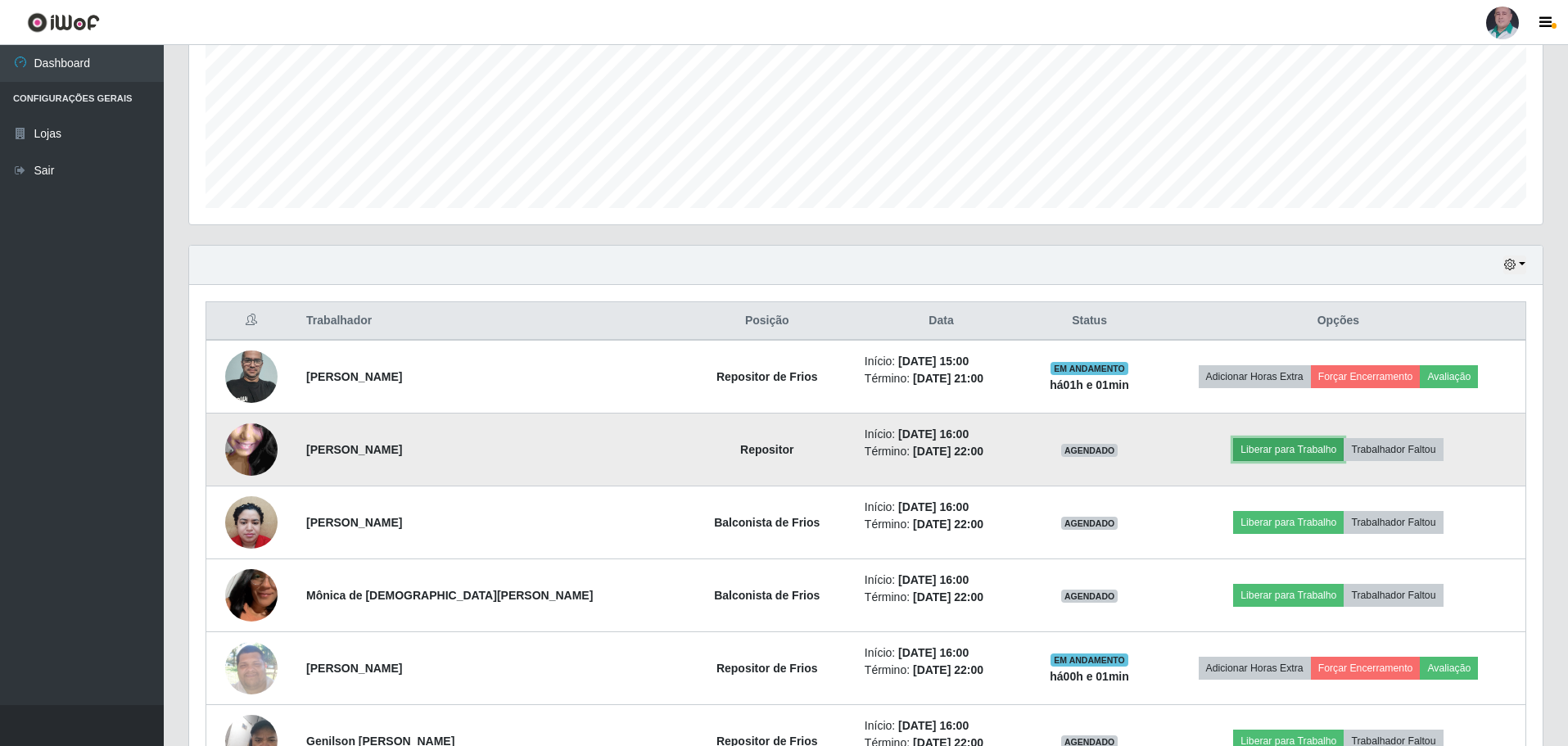
click at [1297, 449] on button "Liberar para Trabalho" at bounding box center [1288, 450] width 110 height 23
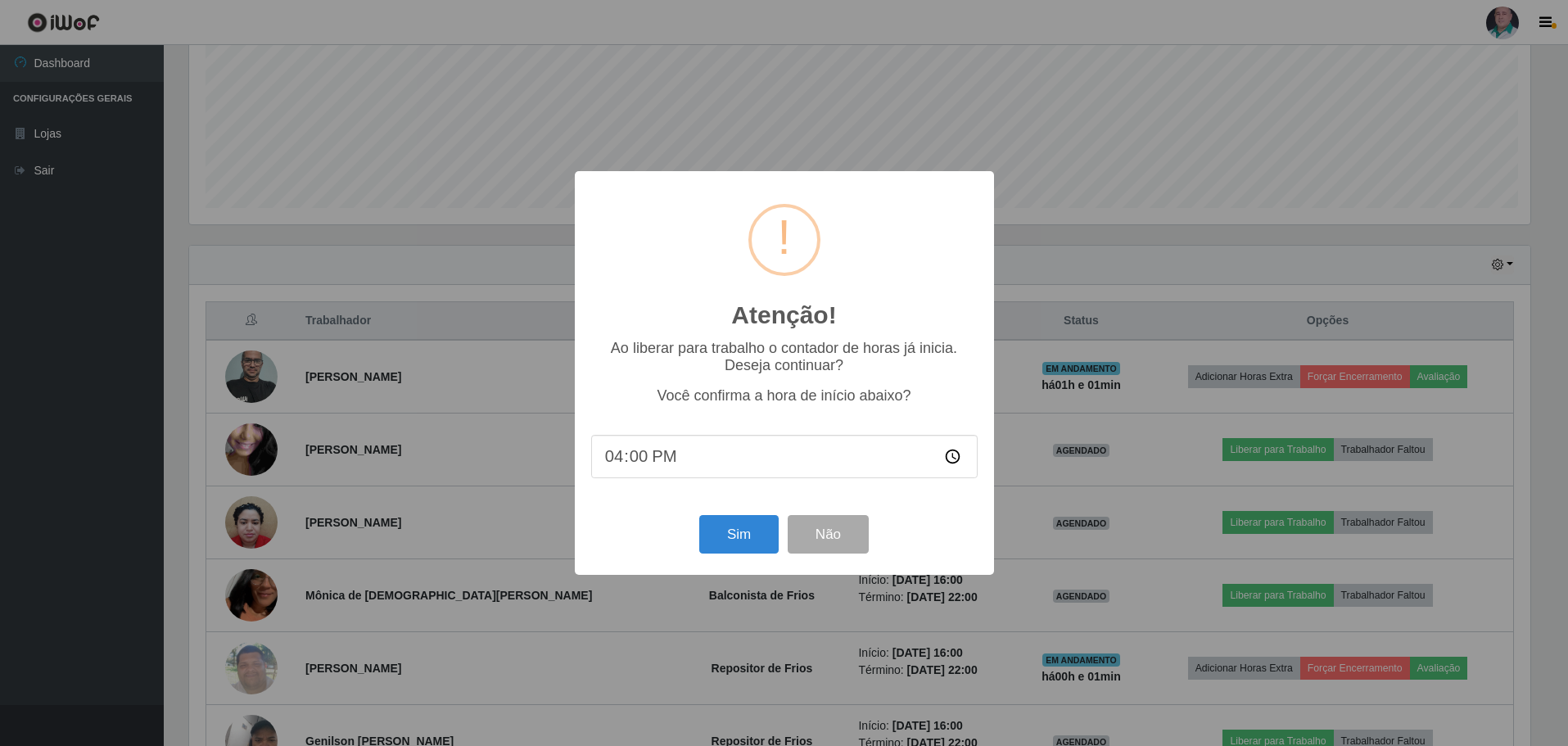
scroll to position [340, 1346]
click at [737, 532] on button "Sim" at bounding box center [741, 534] width 80 height 39
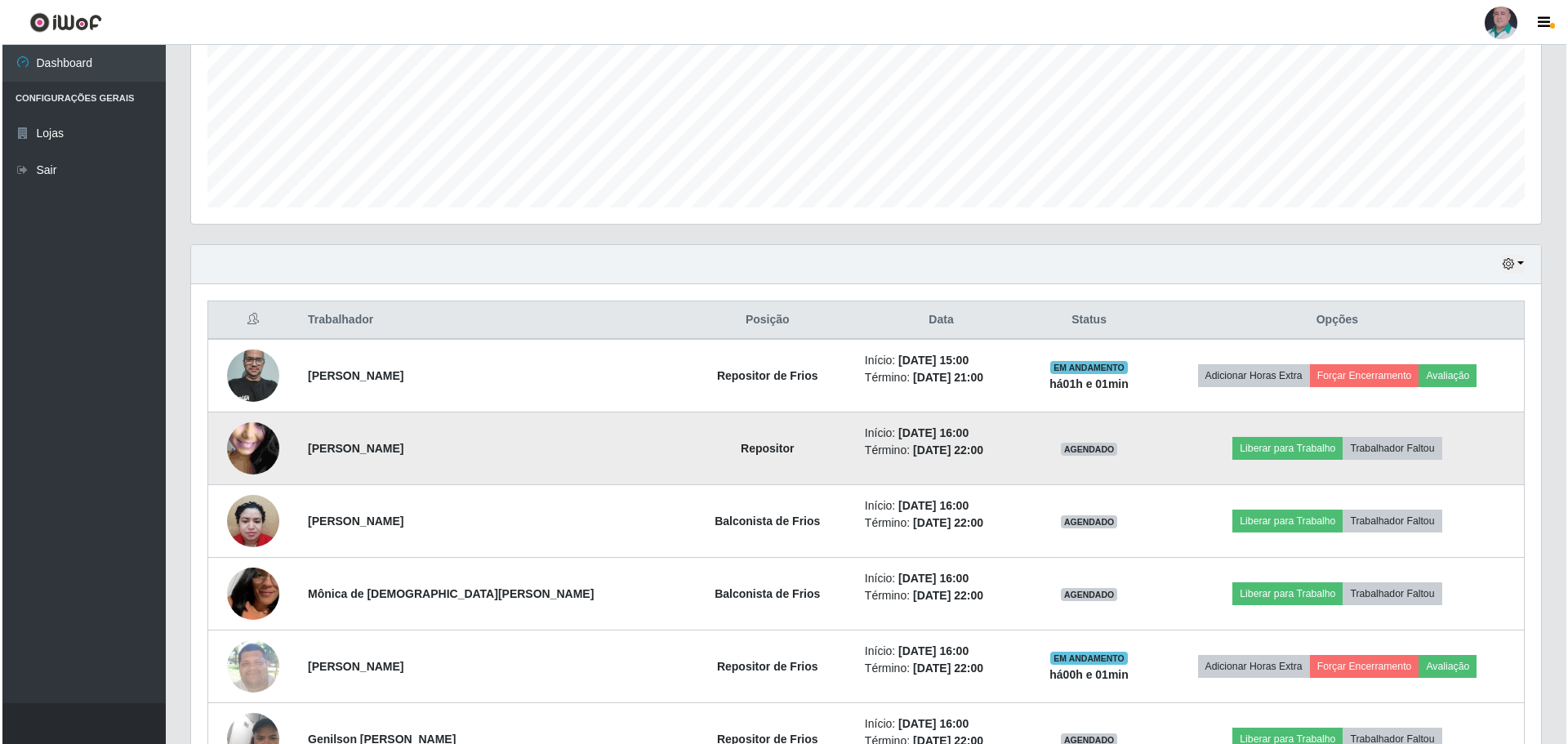
scroll to position [0, 0]
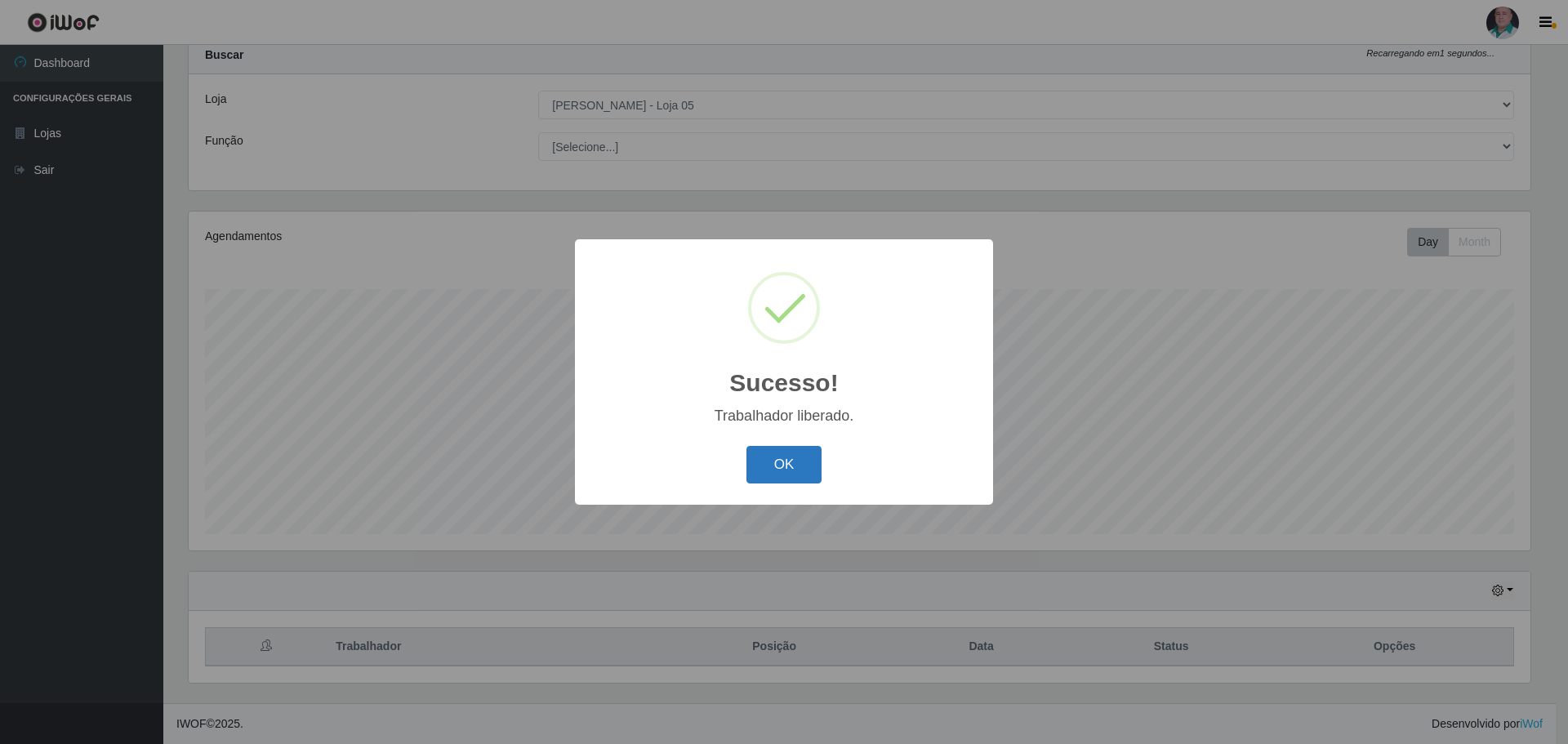
click at [774, 465] on button "OK" at bounding box center [784, 465] width 76 height 39
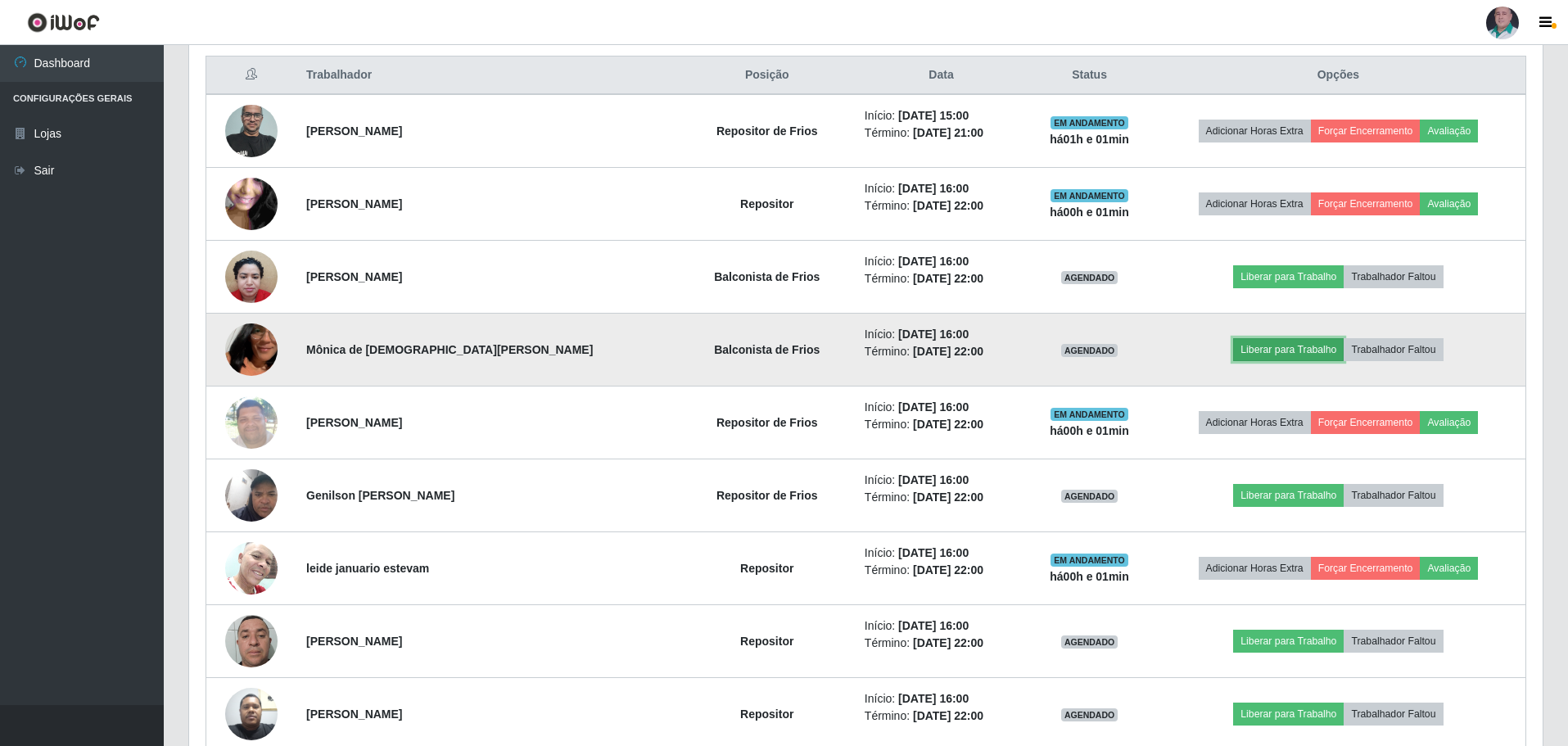
click at [1272, 344] on button "Liberar para Trabalho" at bounding box center [1288, 350] width 110 height 23
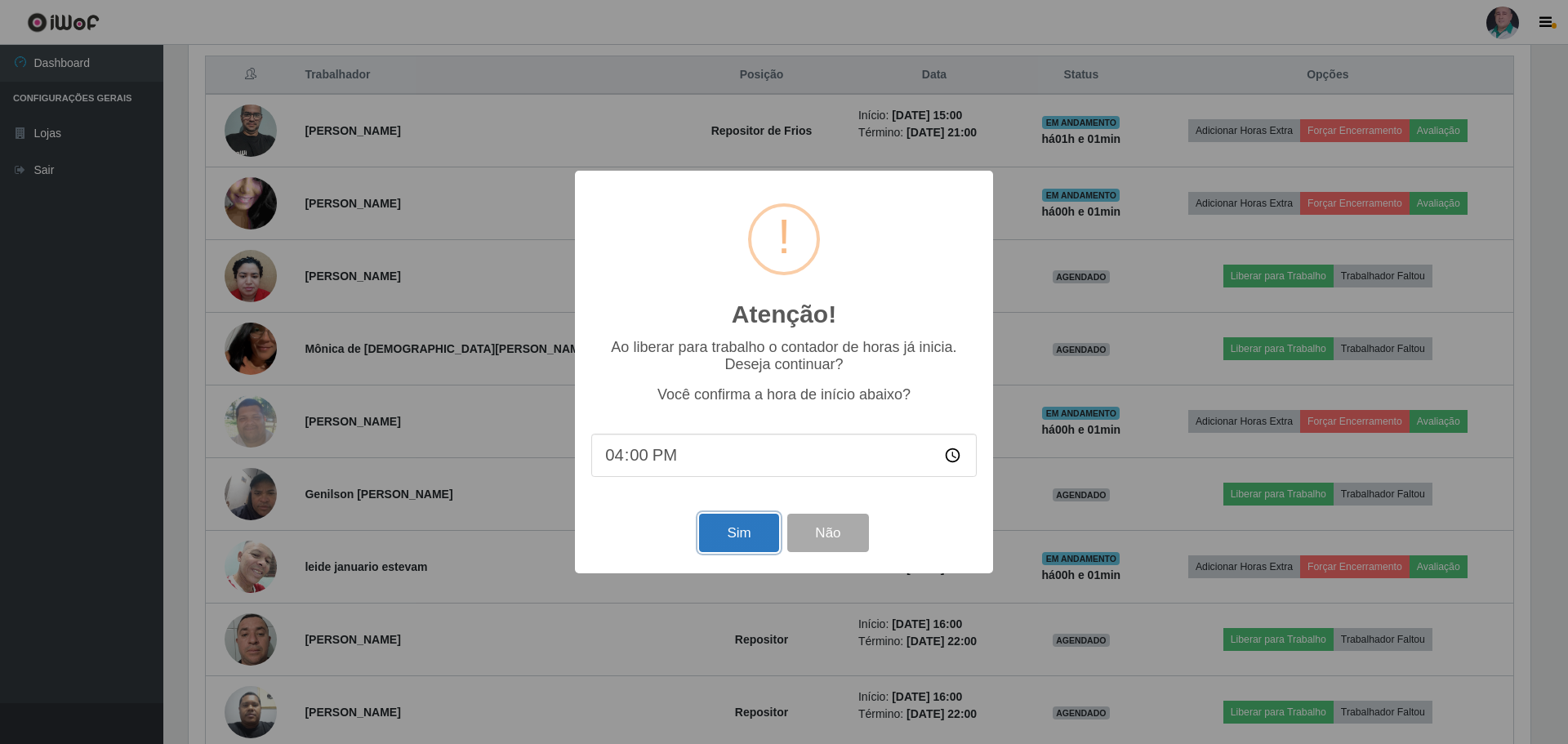
click at [730, 531] on button "Sim" at bounding box center [739, 533] width 80 height 39
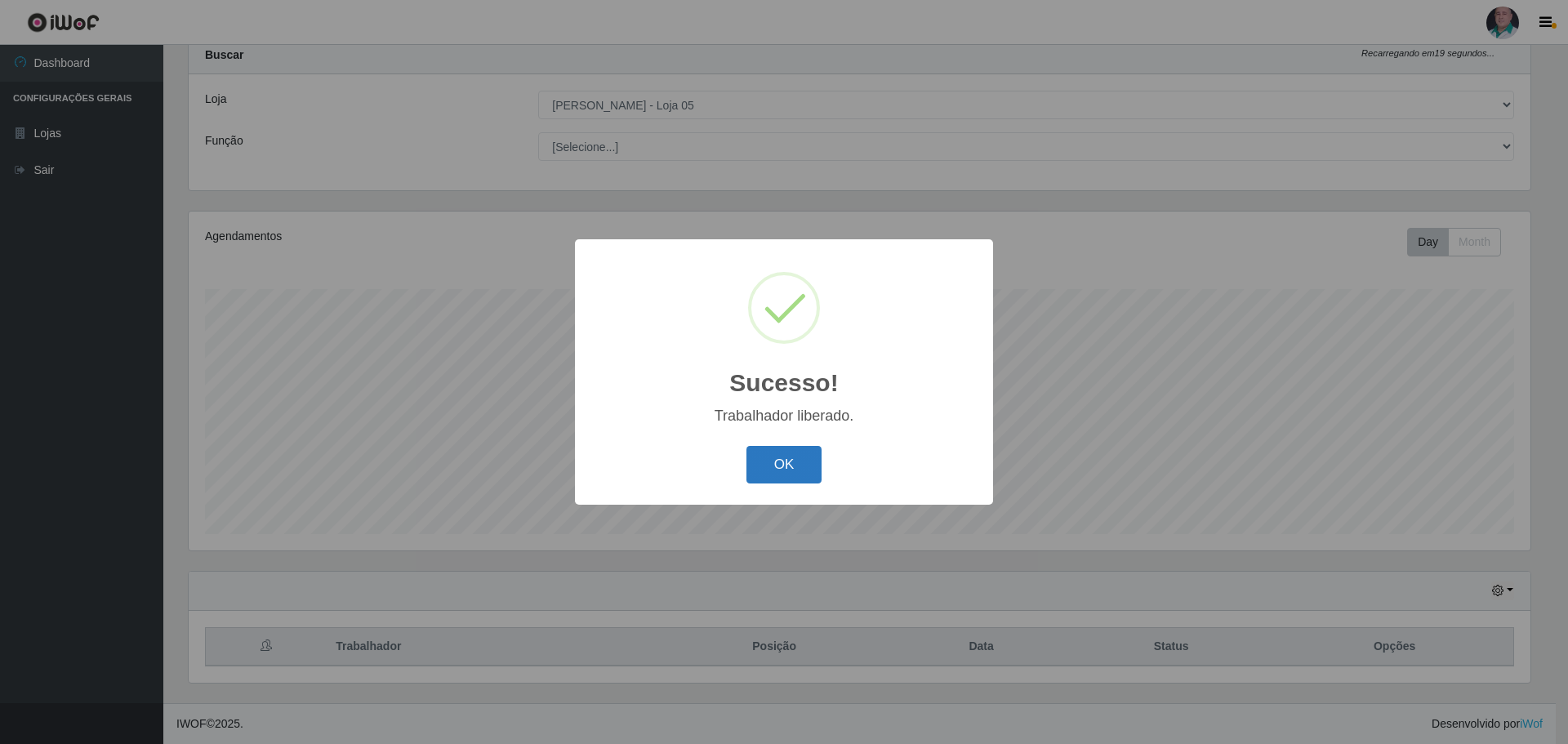
click at [792, 470] on button "OK" at bounding box center [784, 465] width 76 height 39
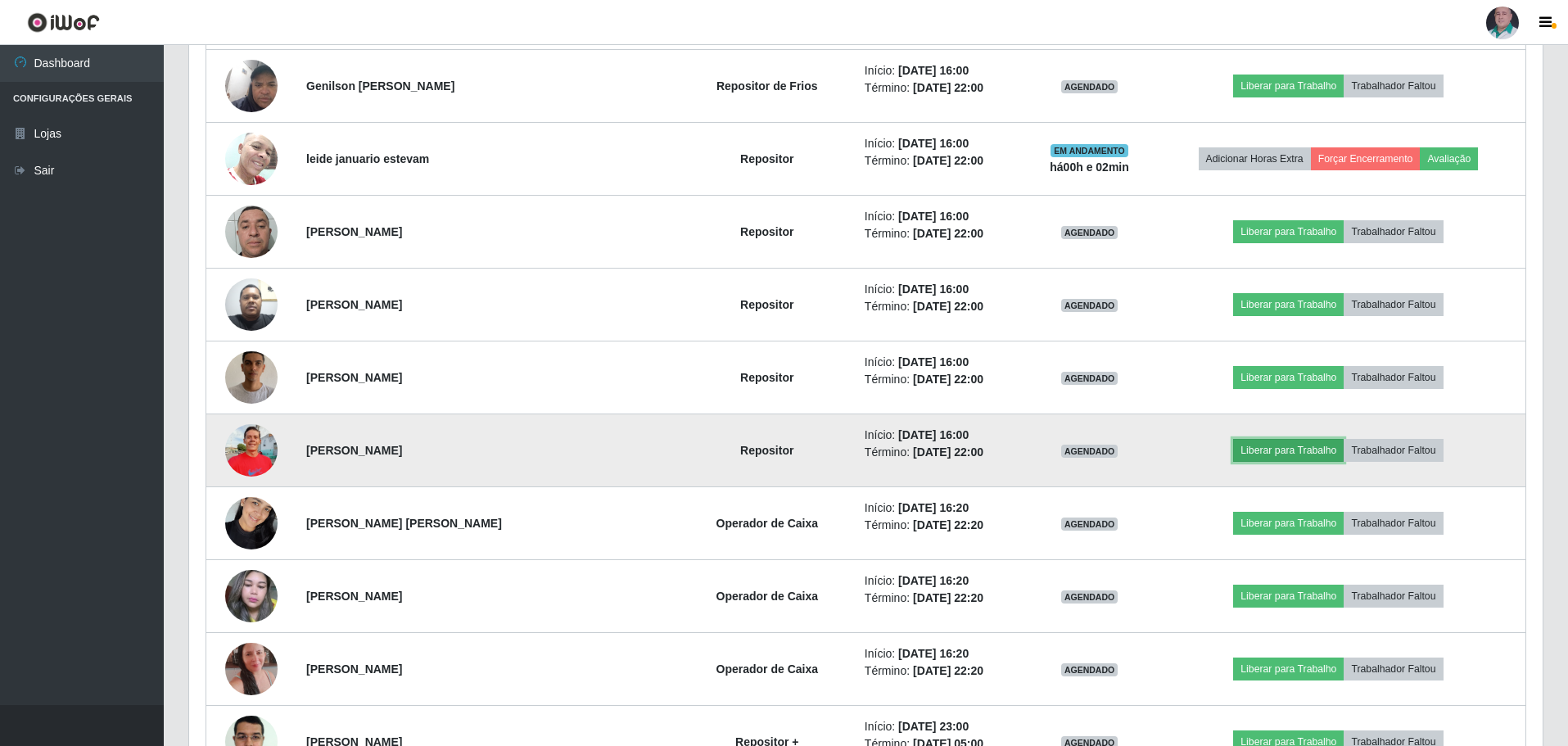
click at [1260, 450] on button "Liberar para Trabalho" at bounding box center [1288, 450] width 110 height 23
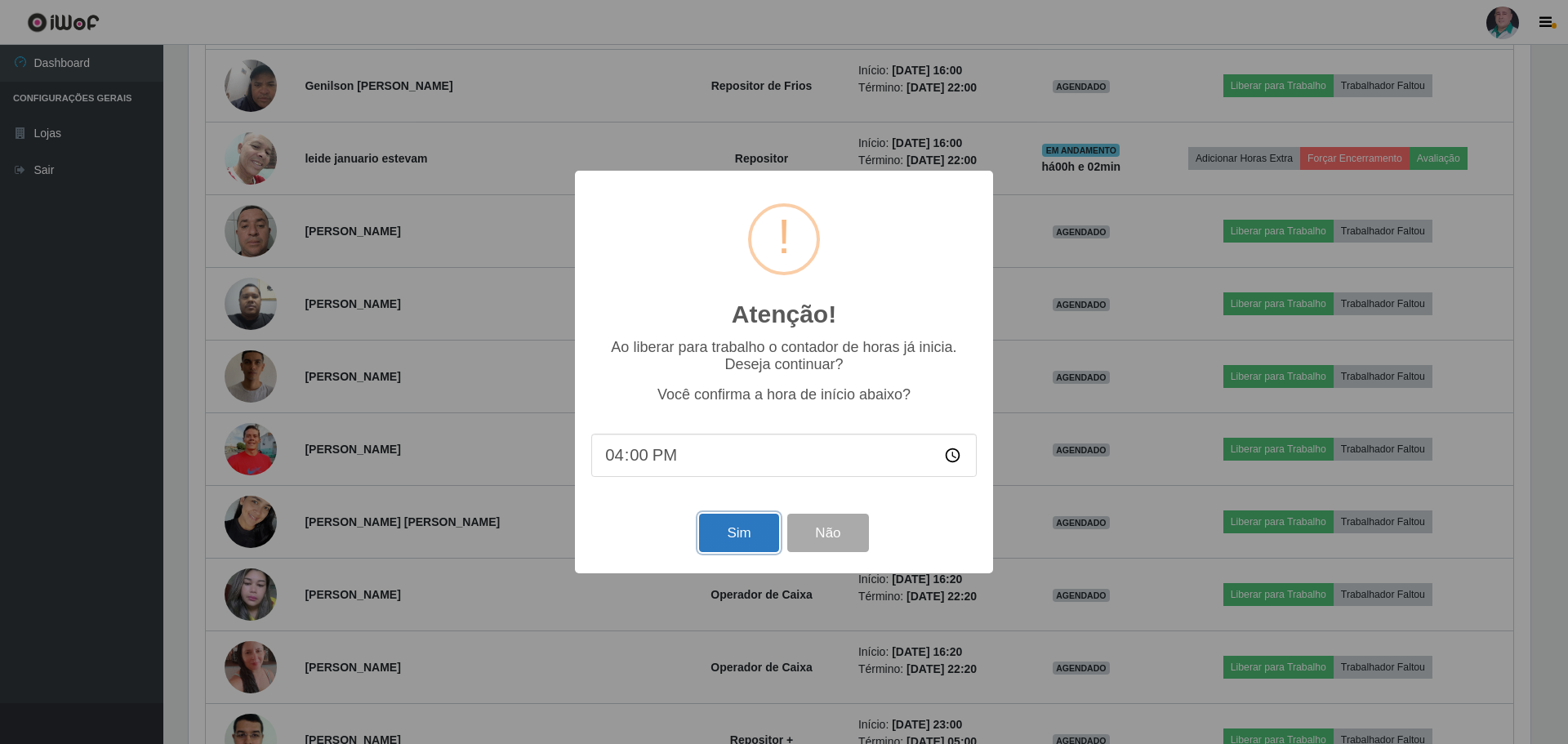
click at [725, 539] on button "Sim" at bounding box center [739, 533] width 80 height 39
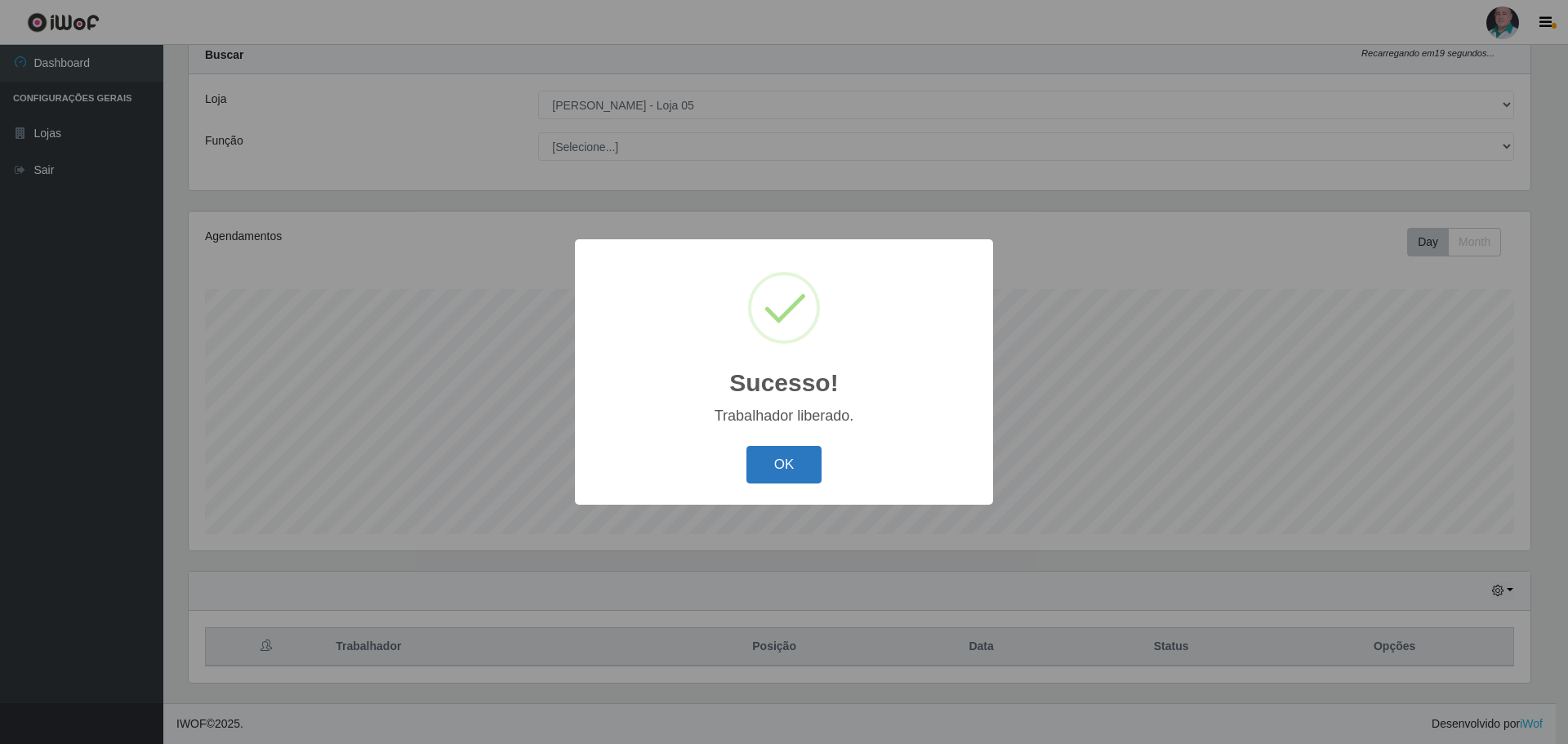
click at [763, 473] on button "OK" at bounding box center [784, 465] width 76 height 39
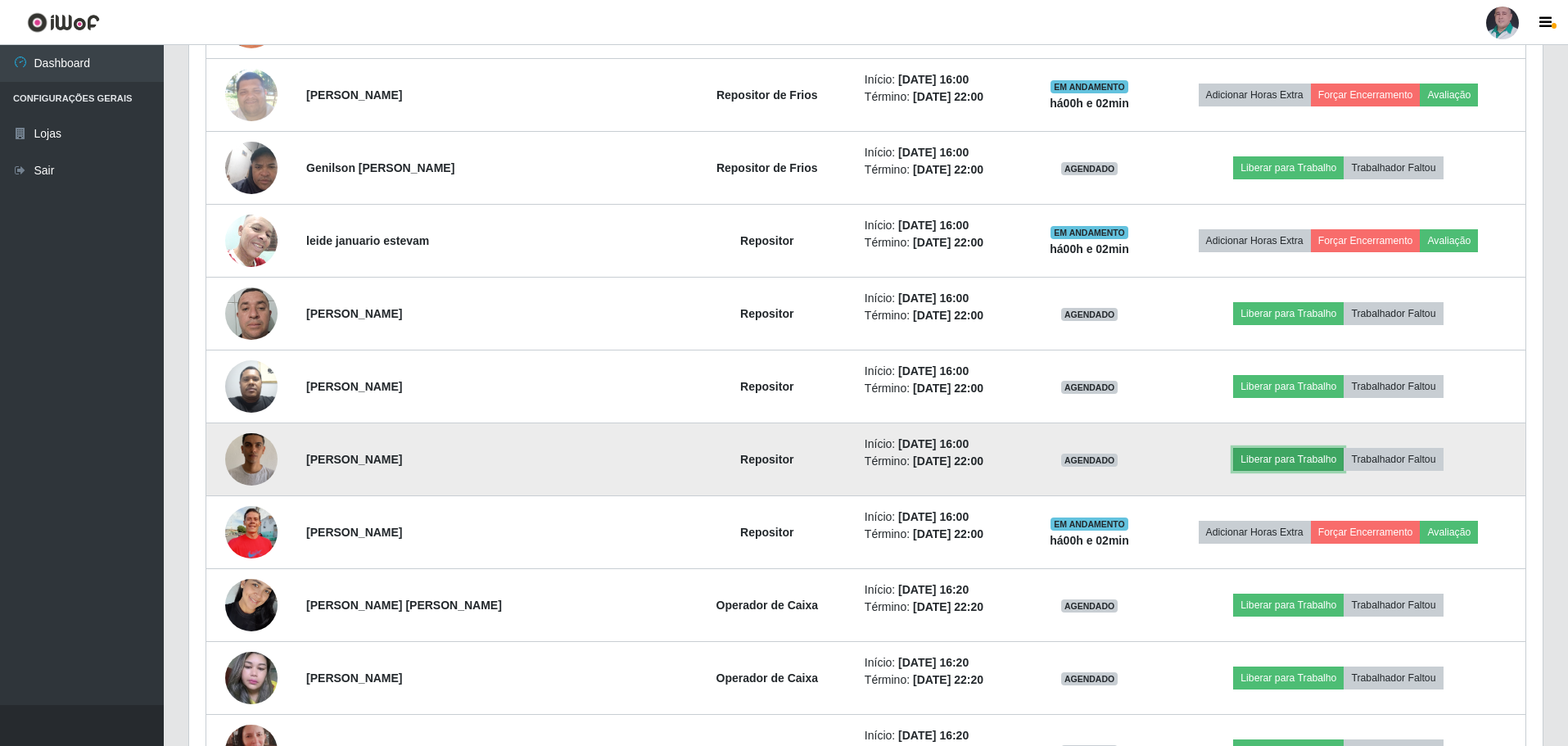
click at [1280, 458] on button "Liberar para Trabalho" at bounding box center [1288, 460] width 110 height 23
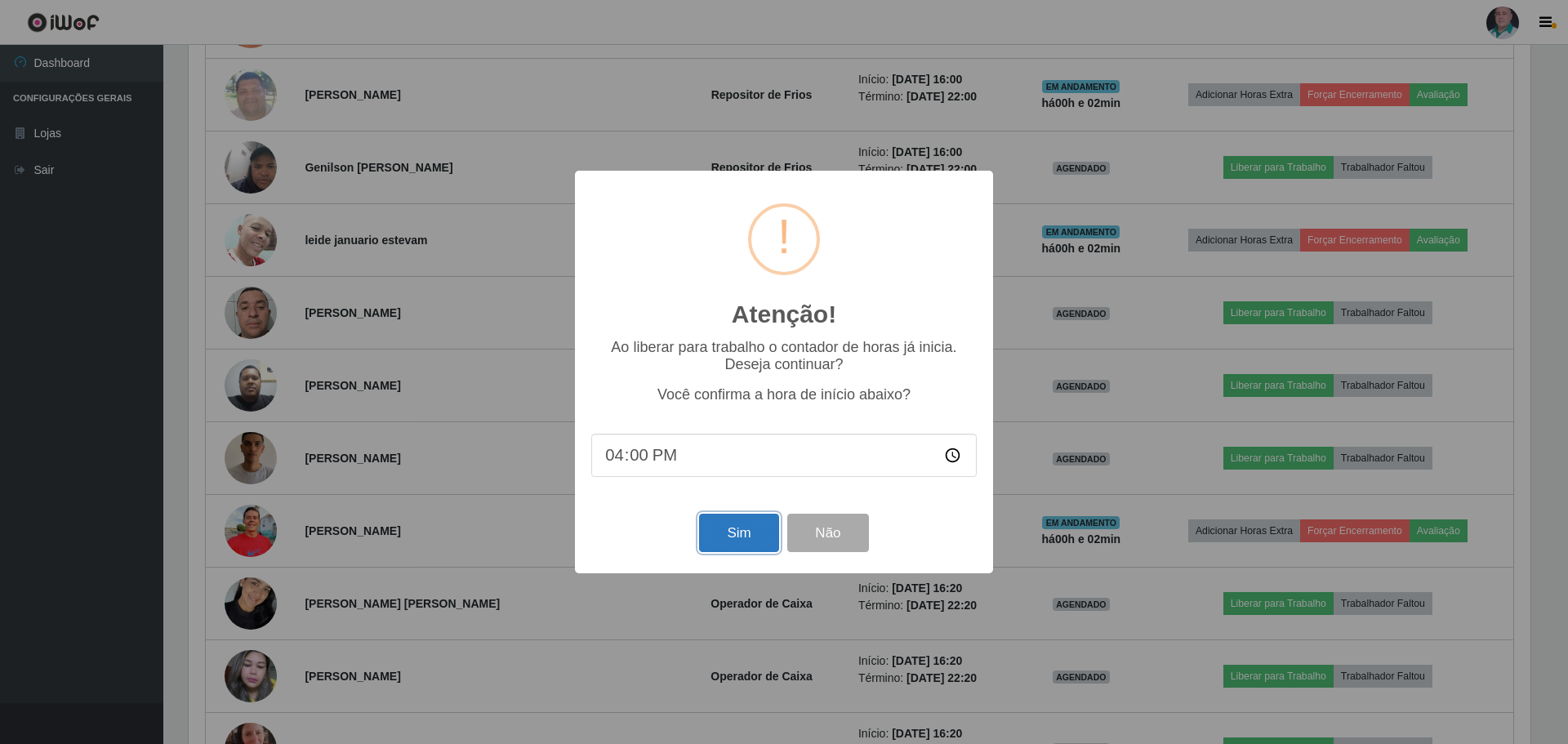
click at [736, 535] on button "Sim" at bounding box center [739, 533] width 80 height 39
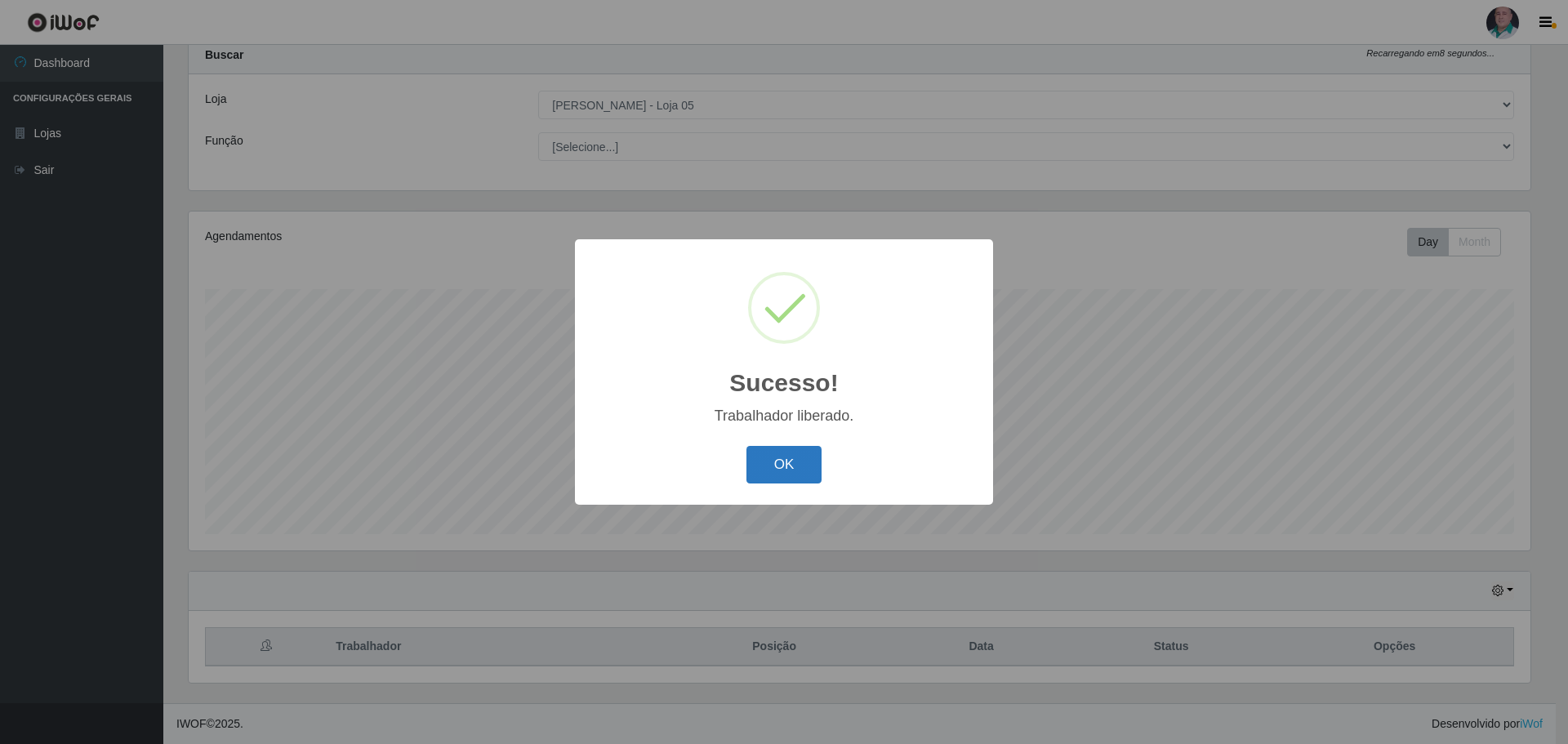
click at [765, 472] on button "OK" at bounding box center [784, 465] width 76 height 39
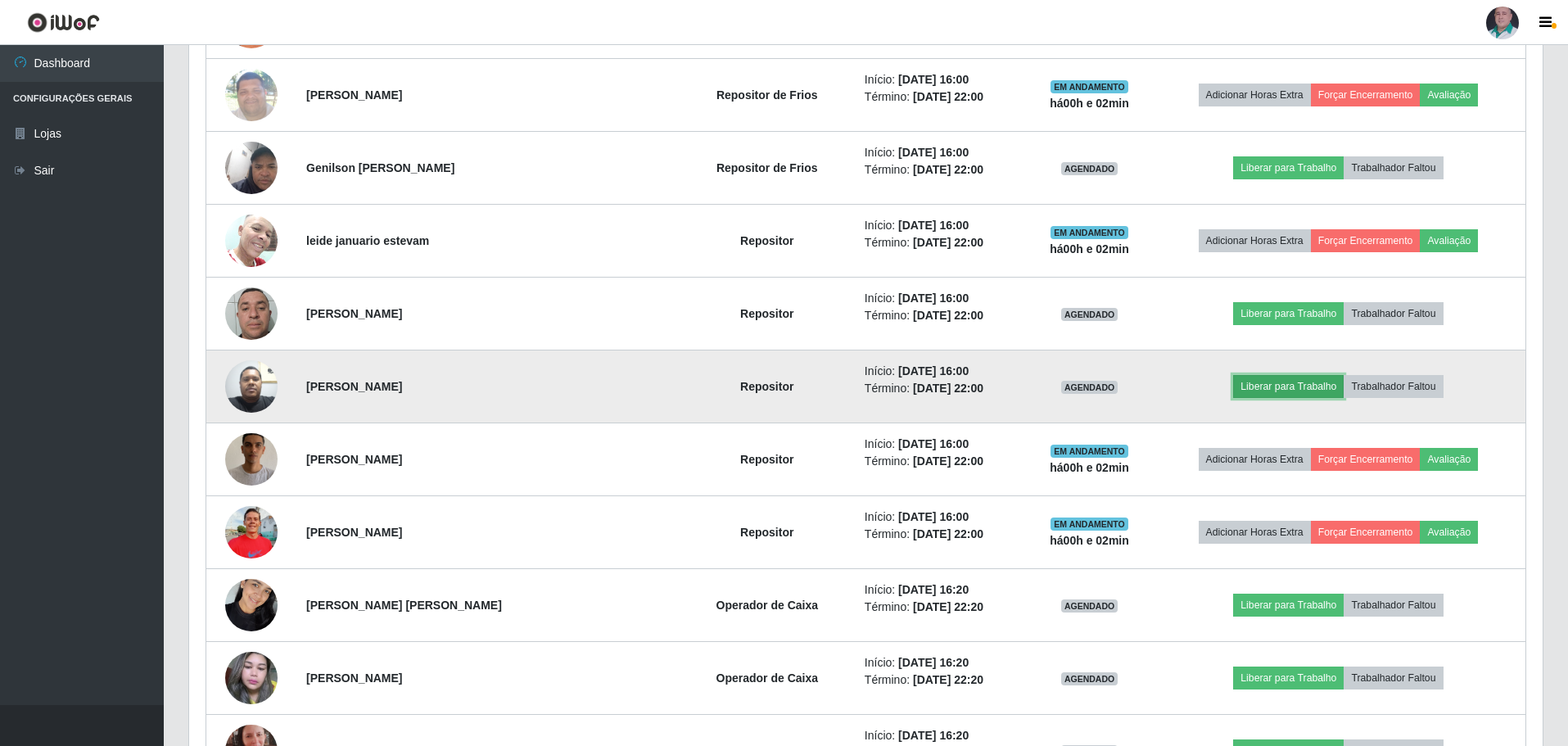
click at [1258, 383] on button "Liberar para Trabalho" at bounding box center [1288, 387] width 110 height 23
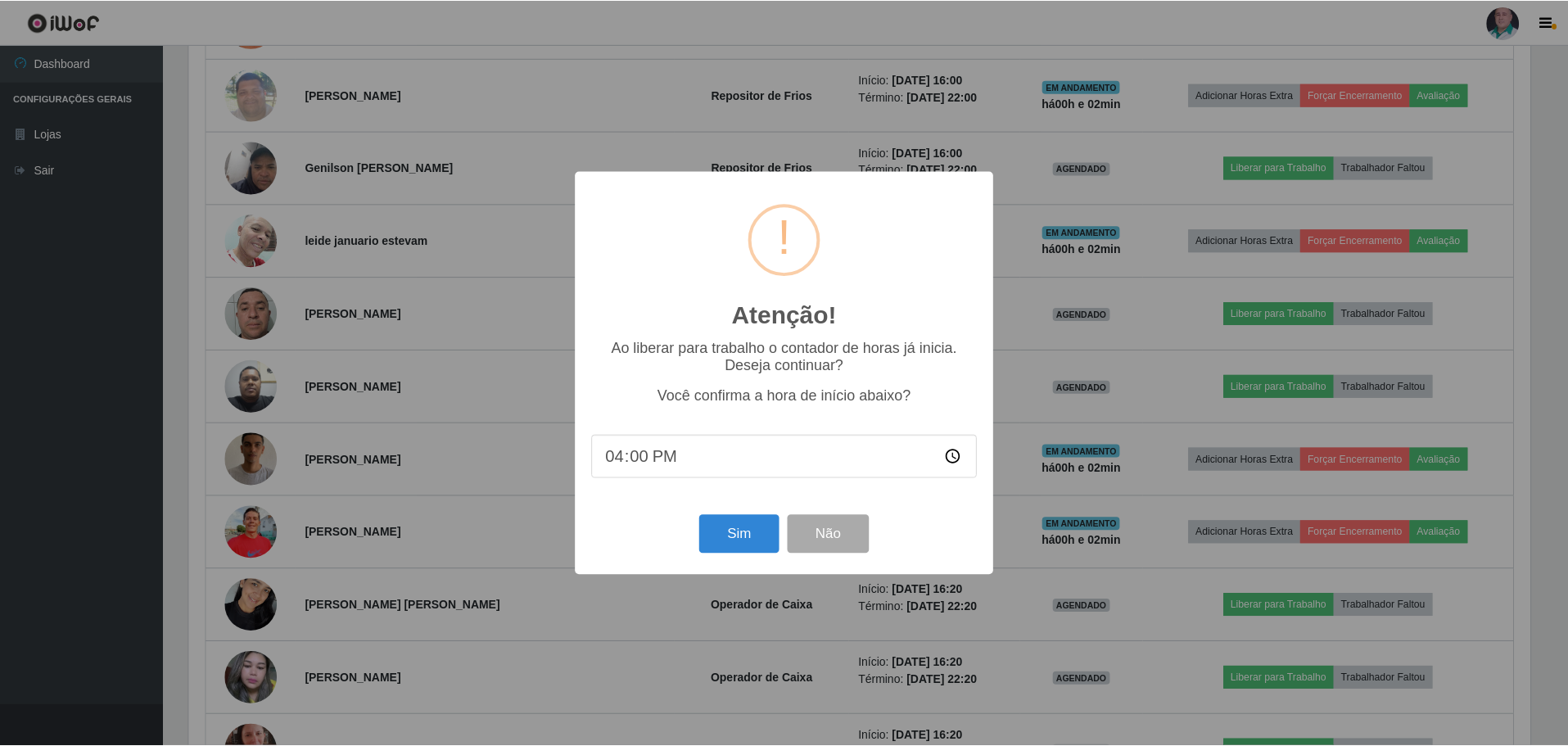
scroll to position [340, 1346]
click at [740, 551] on button "Sim" at bounding box center [741, 534] width 80 height 39
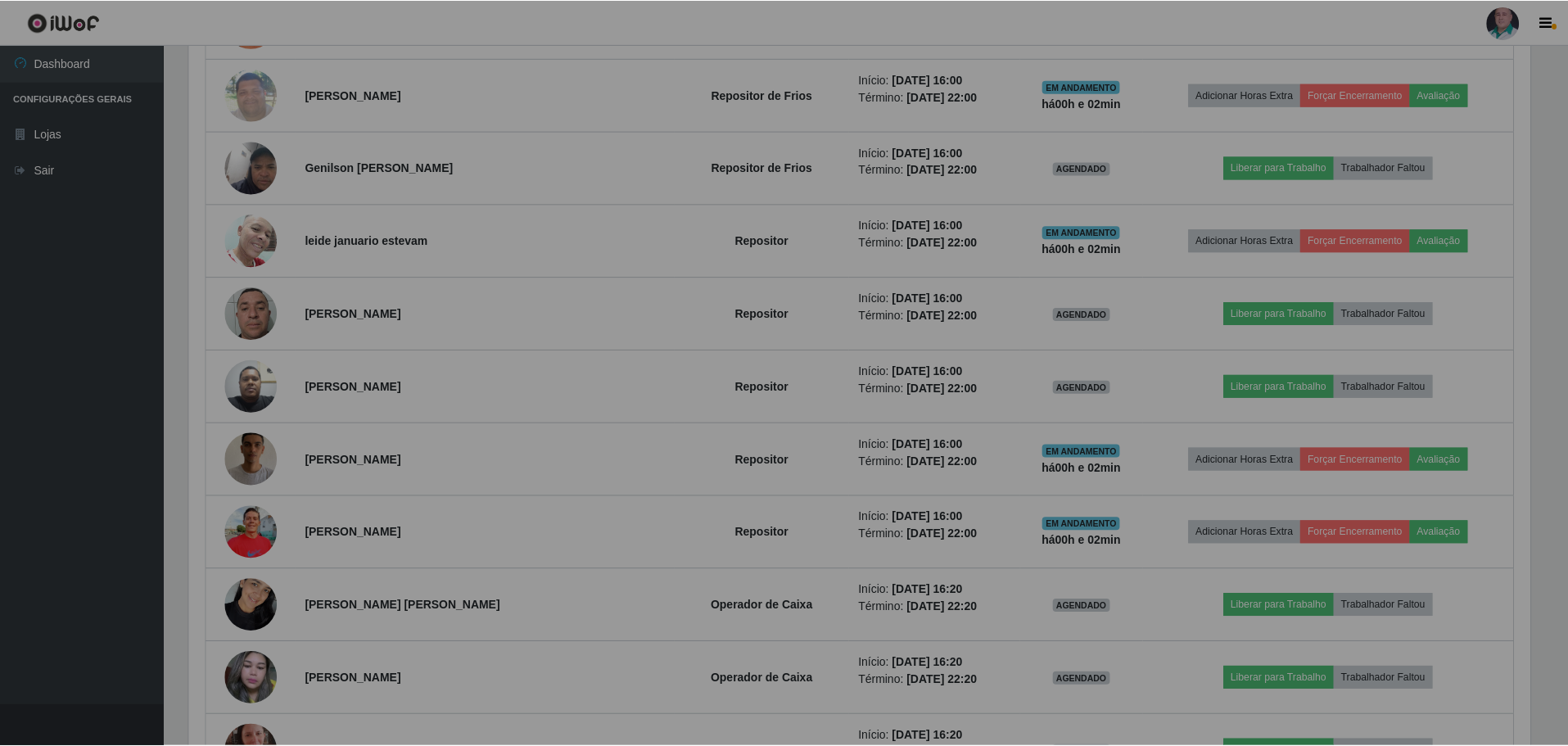
scroll to position [819002, 817479]
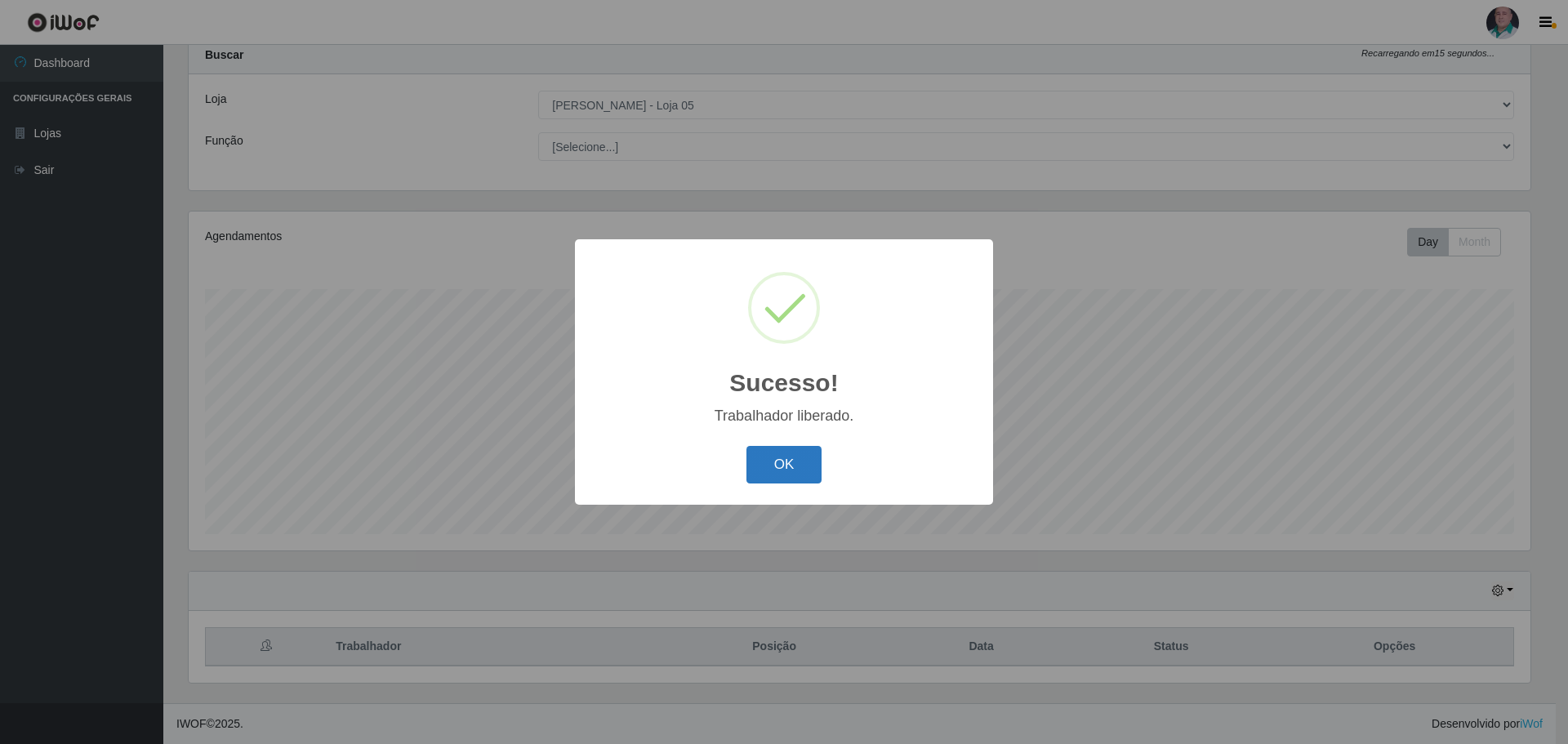
click at [771, 466] on button "OK" at bounding box center [784, 465] width 76 height 39
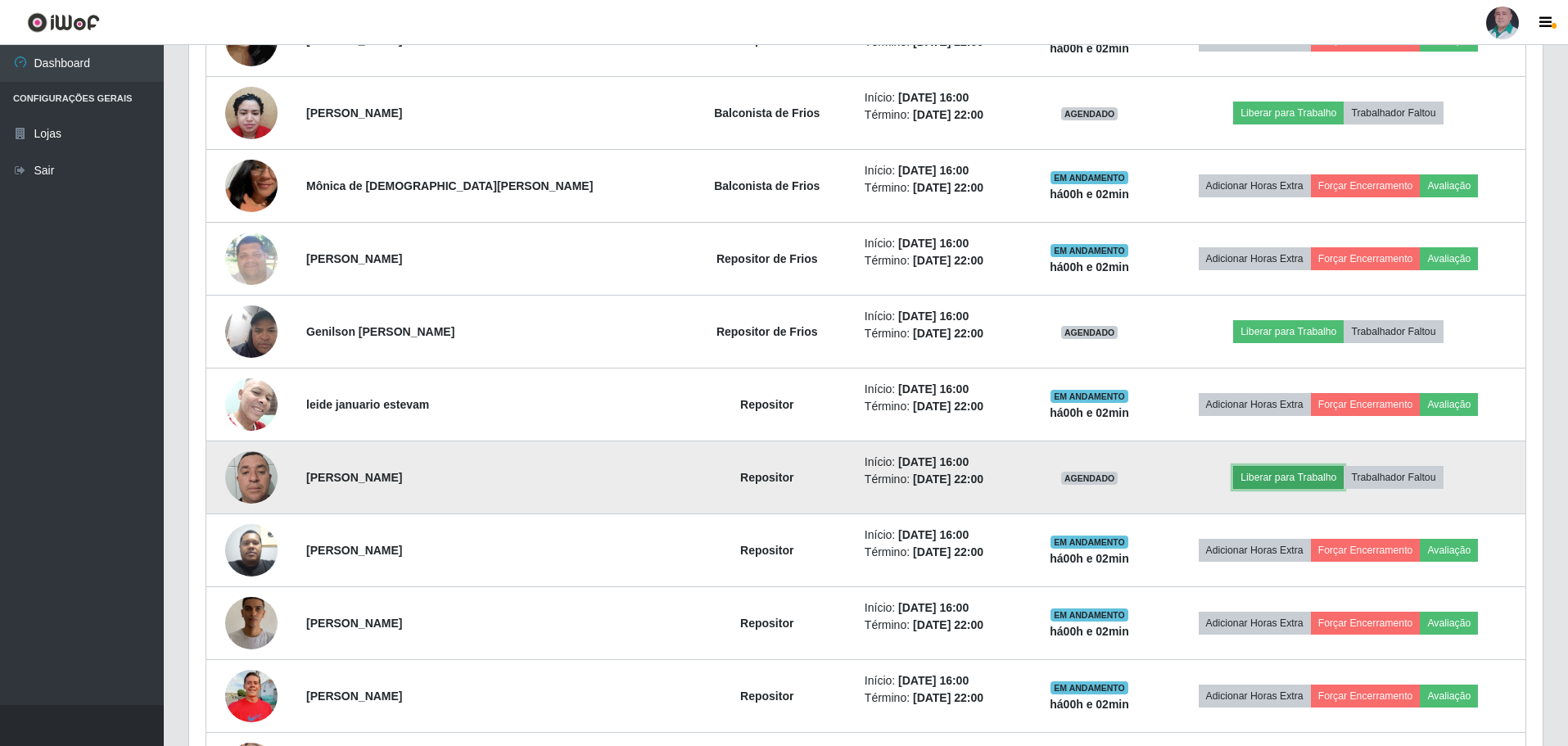
click at [1273, 485] on button "Liberar para Trabalho" at bounding box center [1288, 478] width 110 height 23
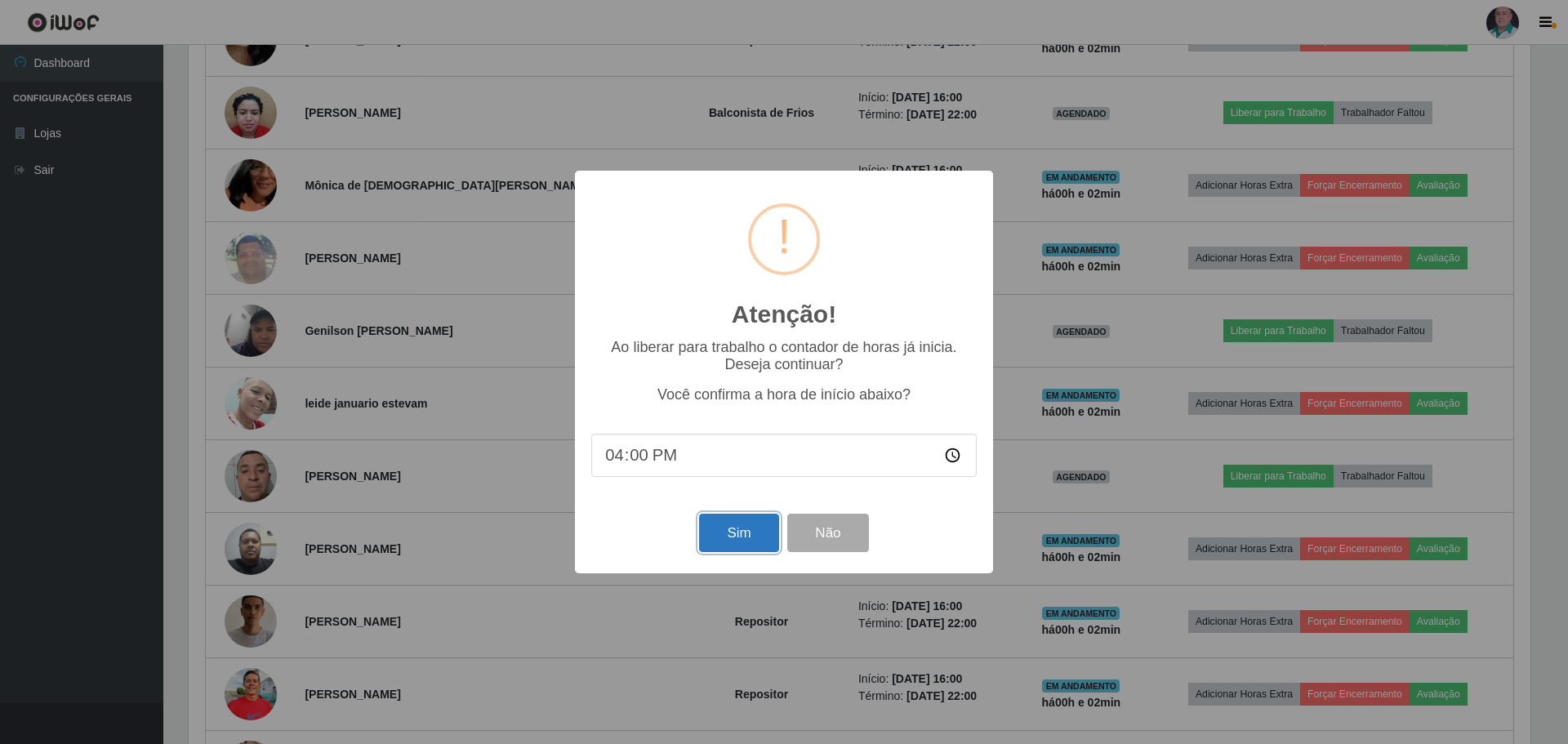
click at [735, 544] on button "Sim" at bounding box center [739, 533] width 80 height 39
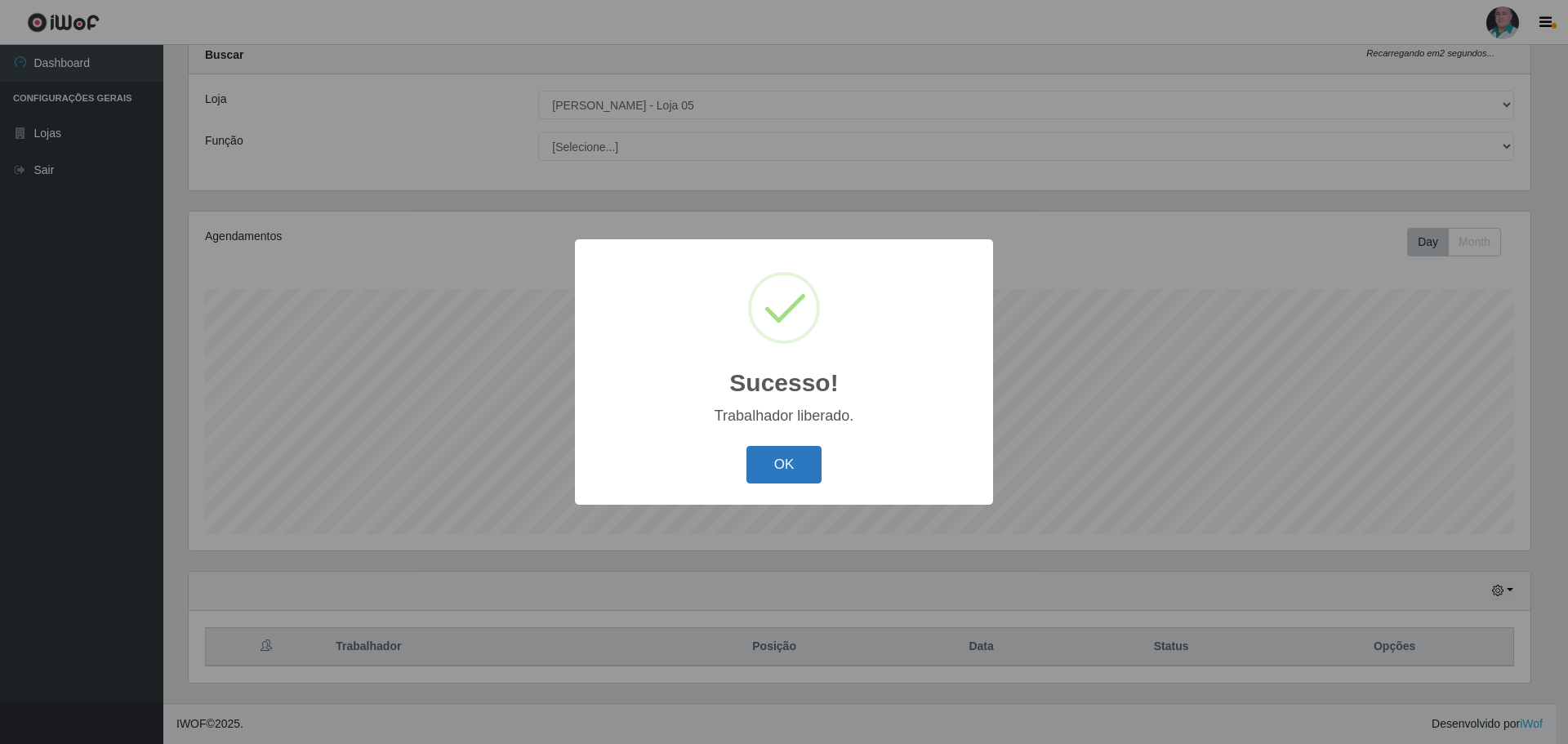
click at [773, 465] on button "OK" at bounding box center [784, 465] width 76 height 39
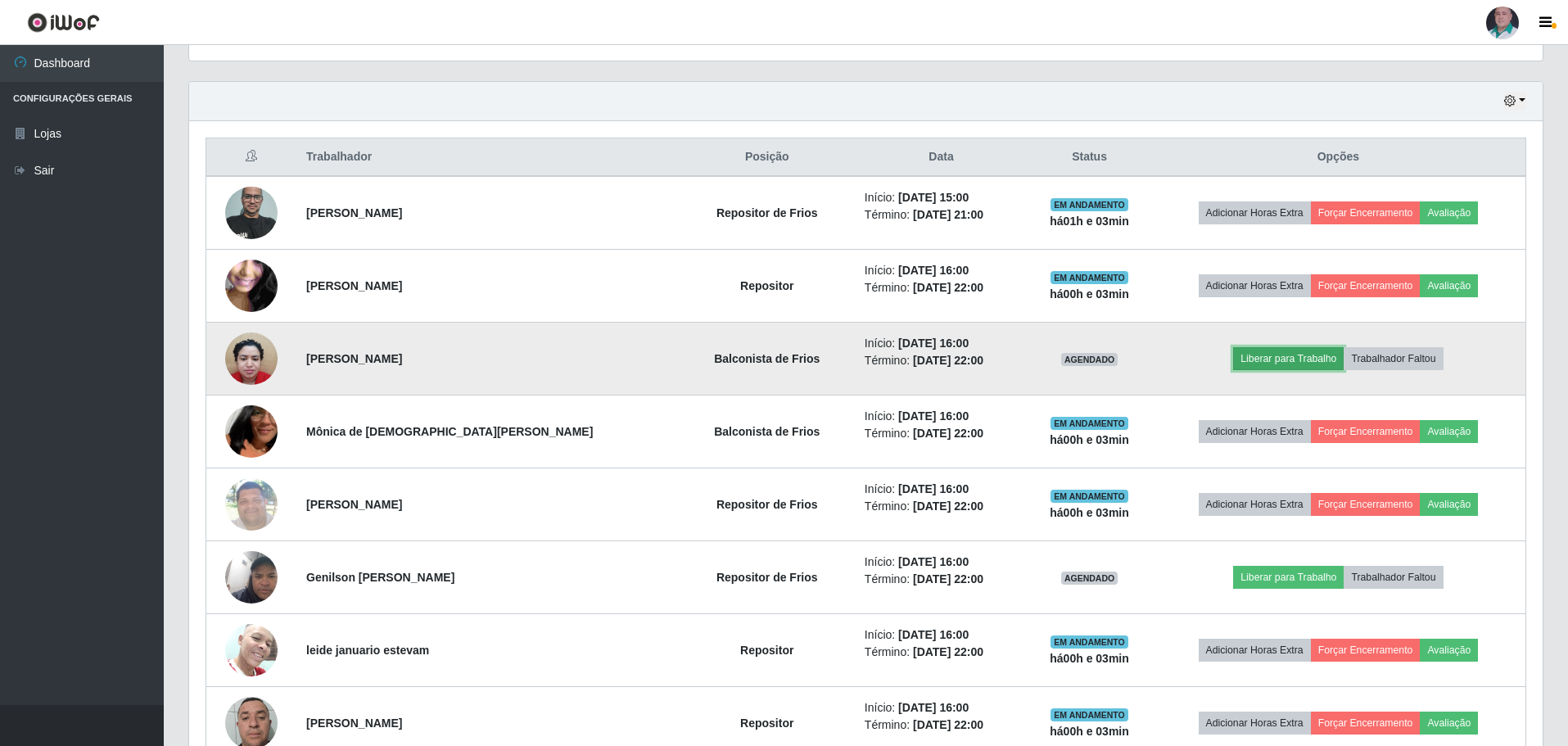
click at [1272, 356] on button "Liberar para Trabalho" at bounding box center [1288, 359] width 110 height 23
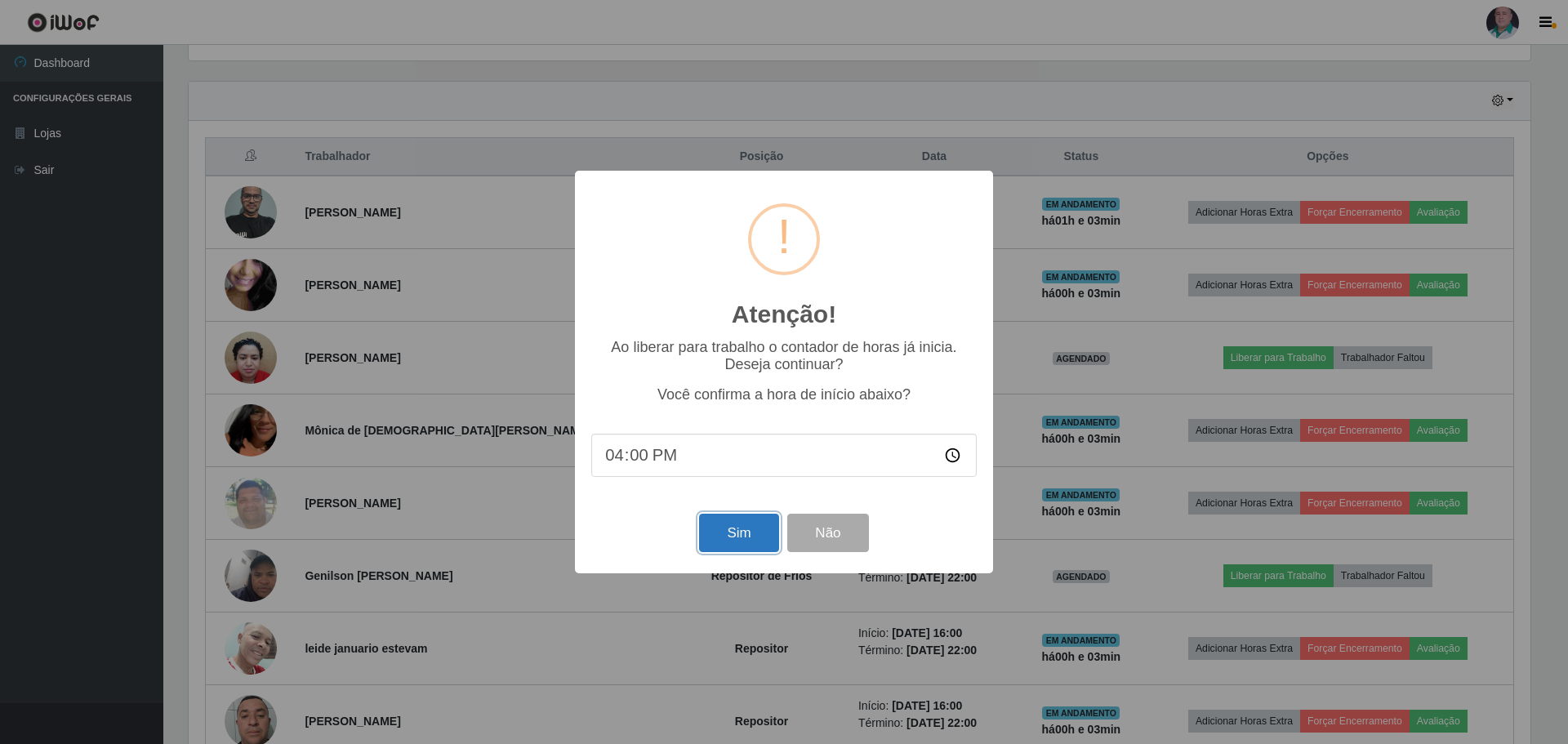
click at [722, 538] on button "Sim" at bounding box center [739, 533] width 80 height 39
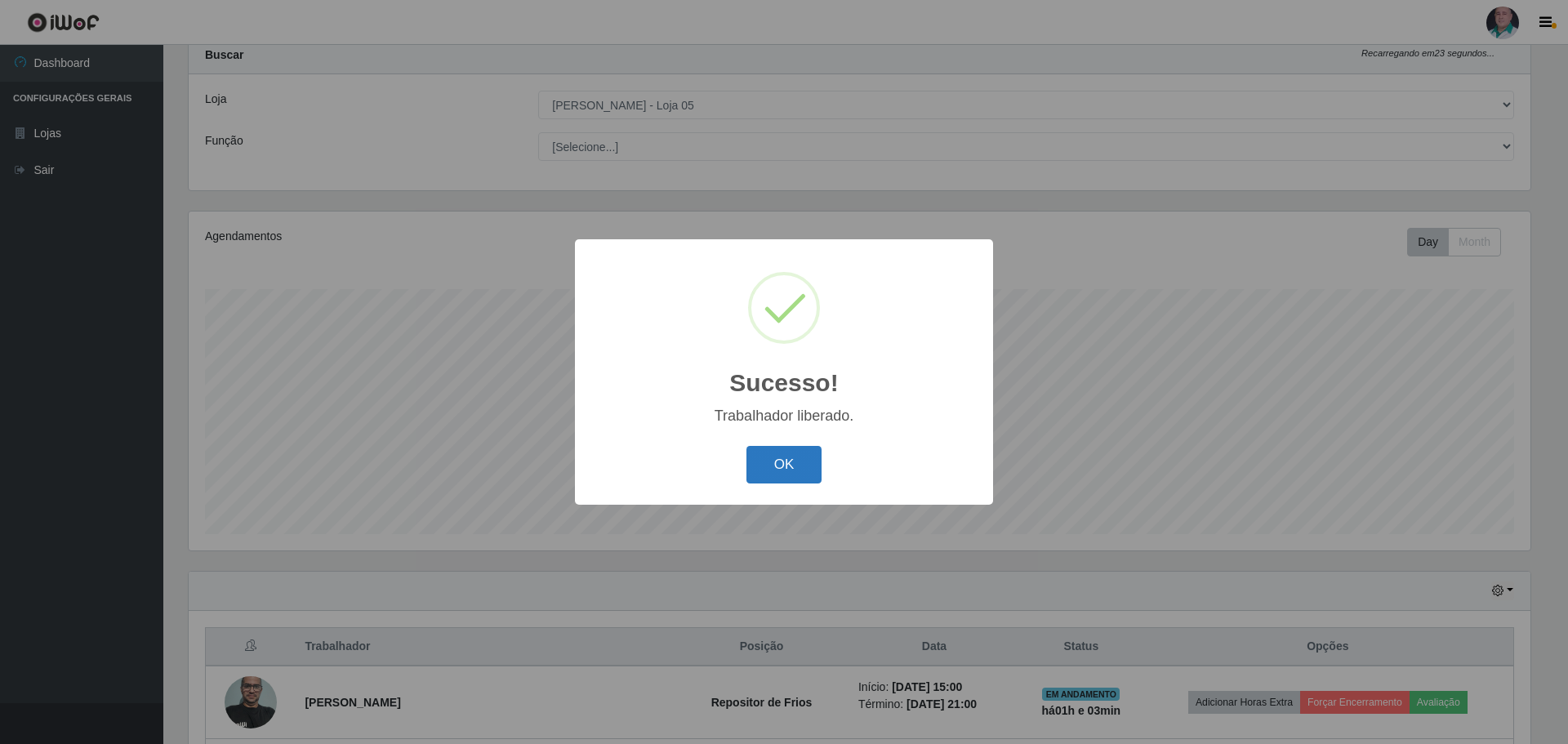
click at [779, 478] on button "OK" at bounding box center [784, 465] width 76 height 39
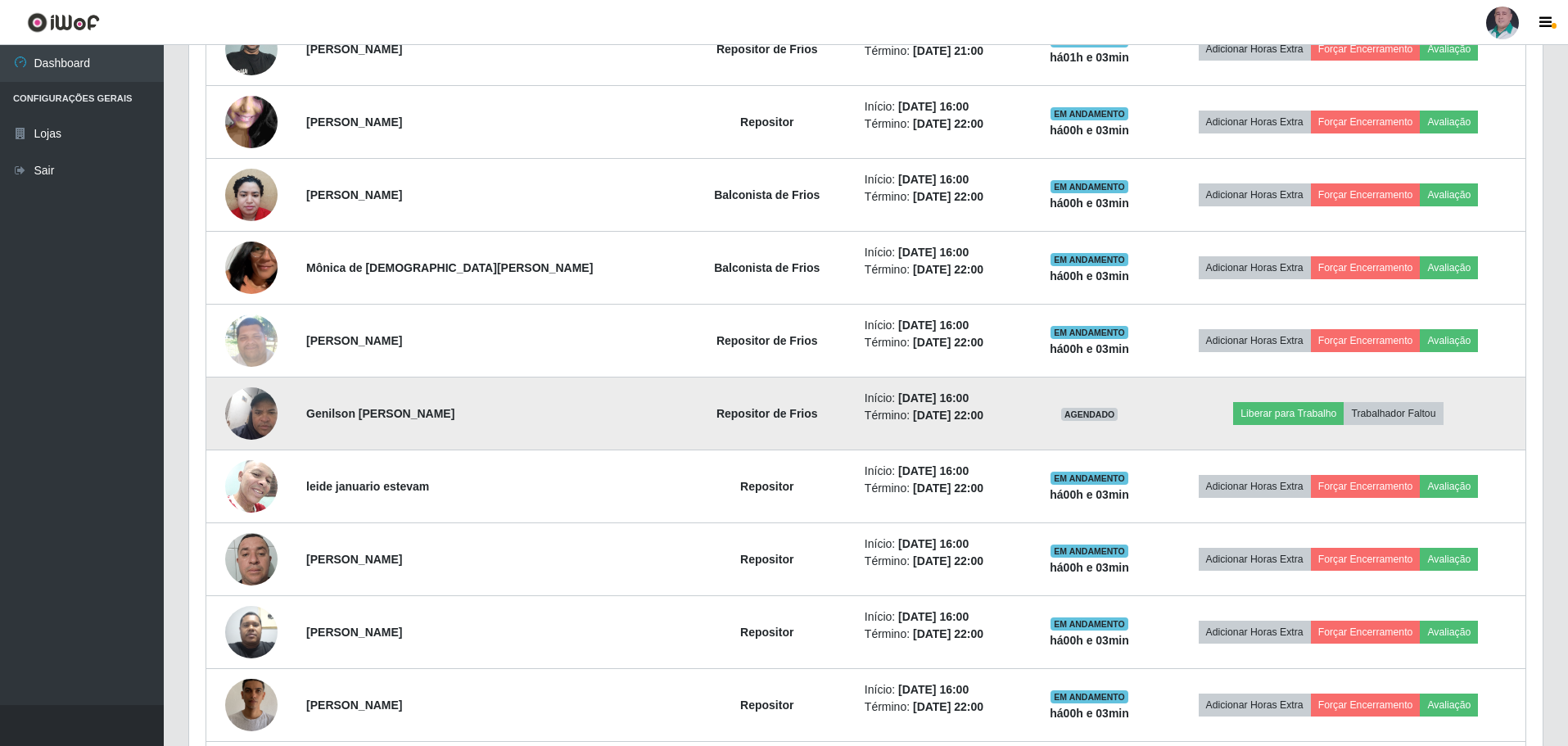
click at [258, 410] on img at bounding box center [251, 413] width 52 height 93
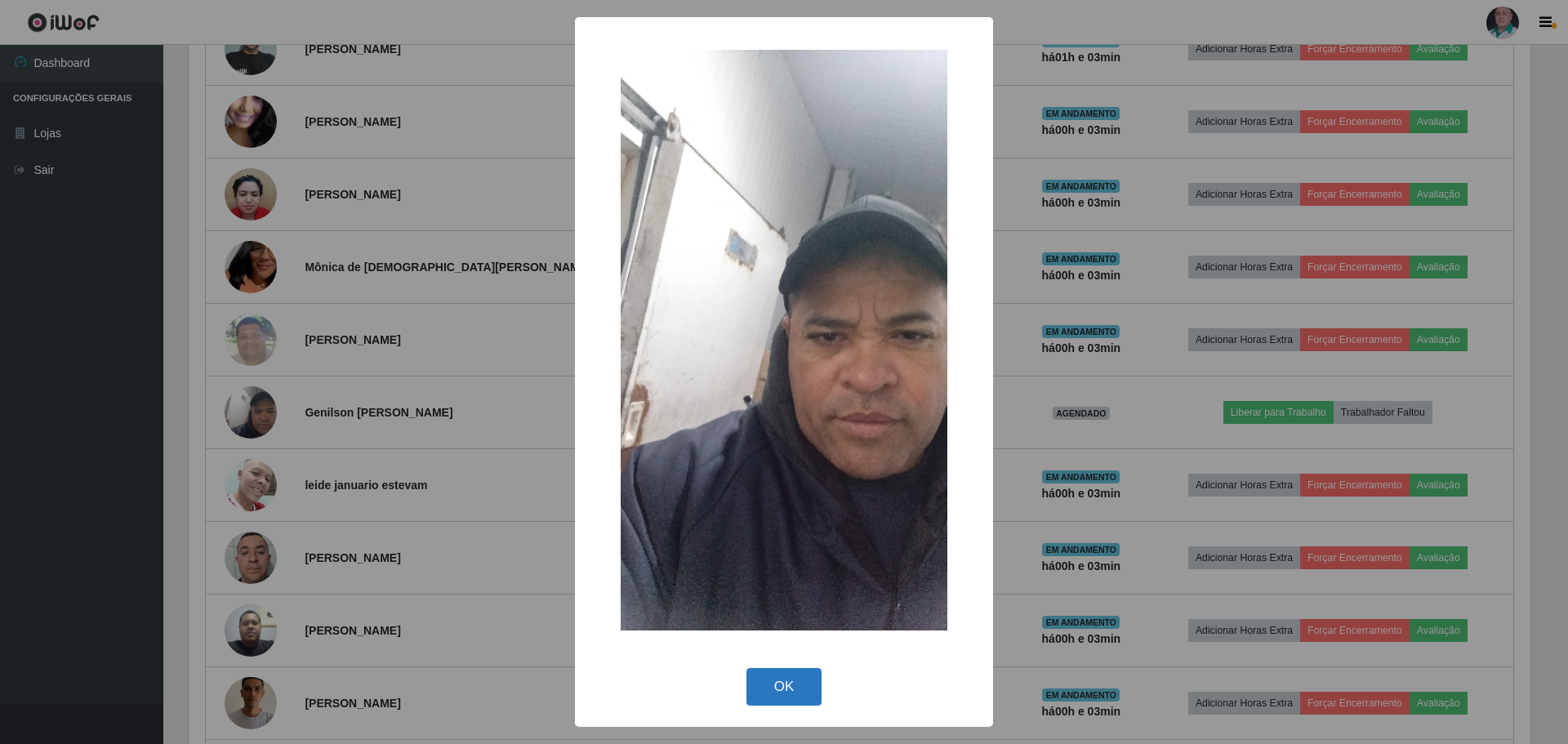
click at [773, 685] on button "OK" at bounding box center [784, 687] width 76 height 39
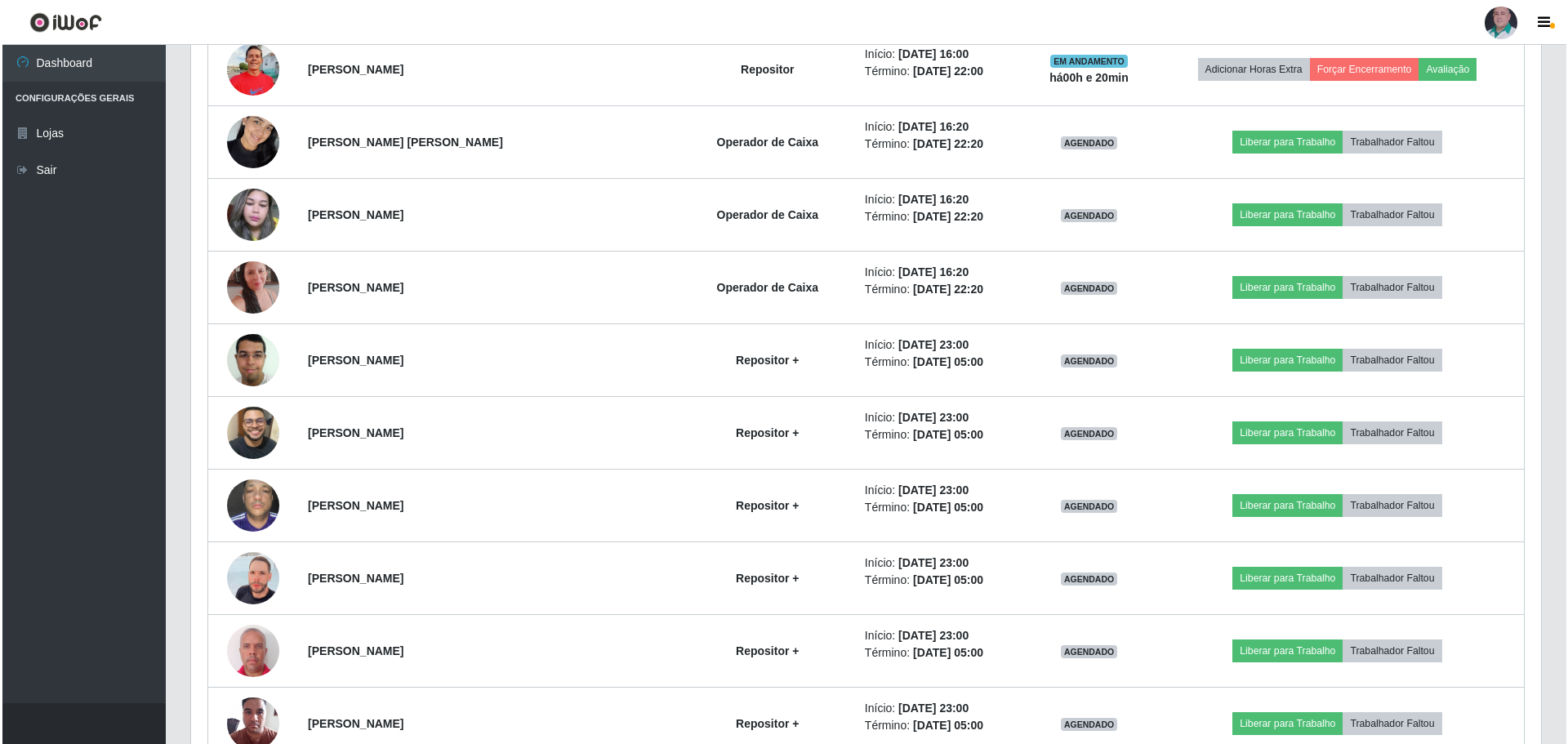
scroll to position [1307, 0]
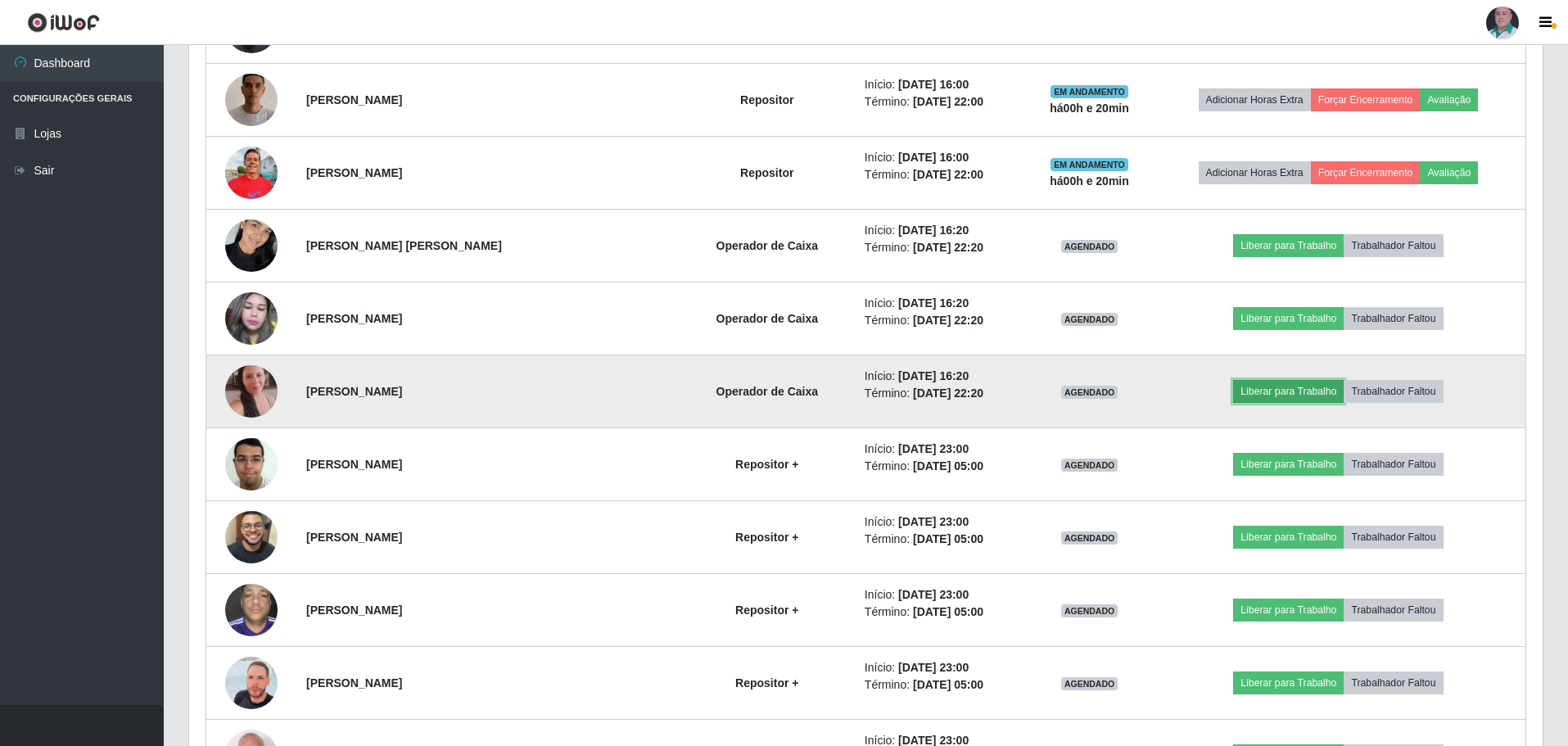
click at [1258, 386] on button "Liberar para Trabalho" at bounding box center [1288, 392] width 110 height 23
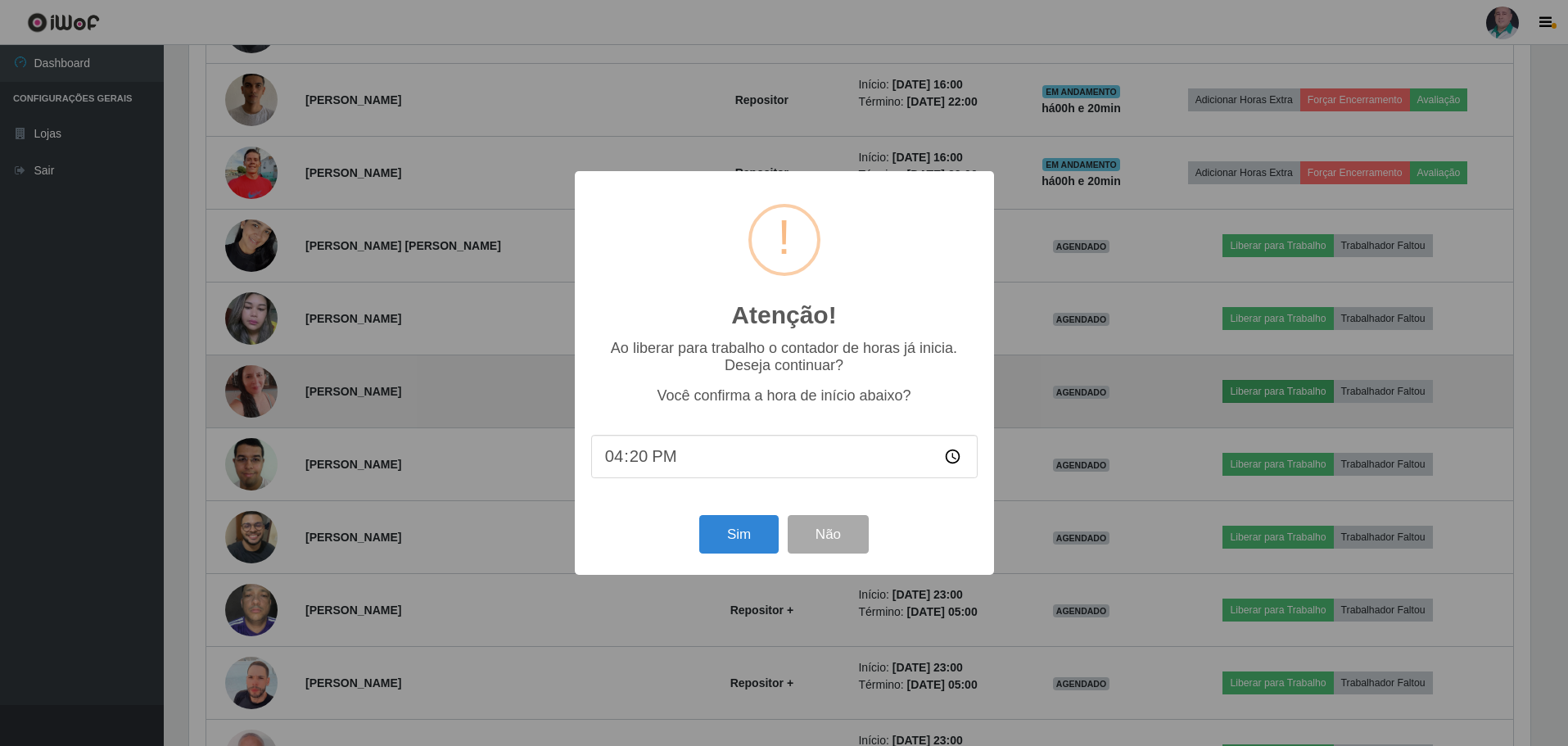
scroll to position [340, 1346]
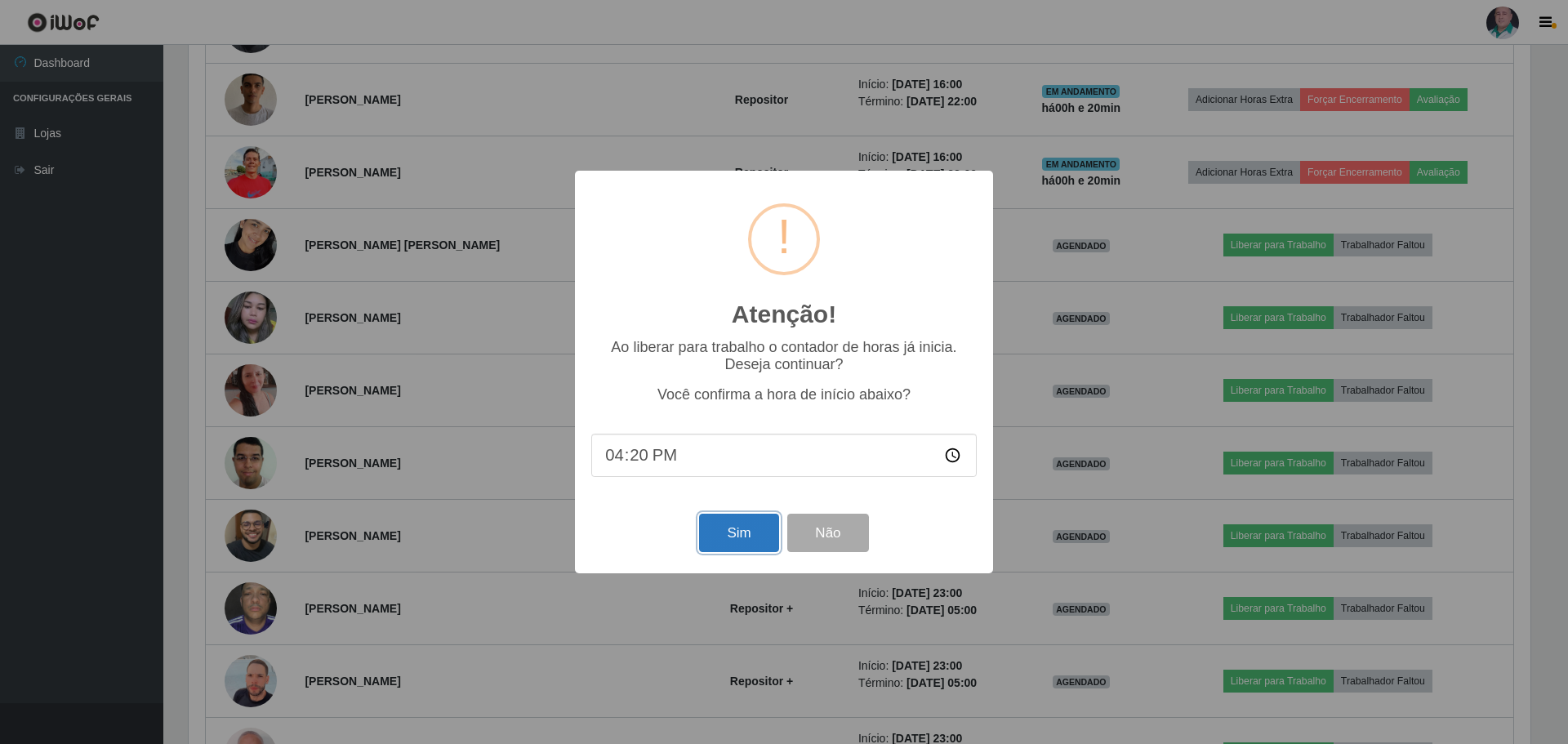
click at [749, 529] on button "Sim" at bounding box center [739, 533] width 80 height 39
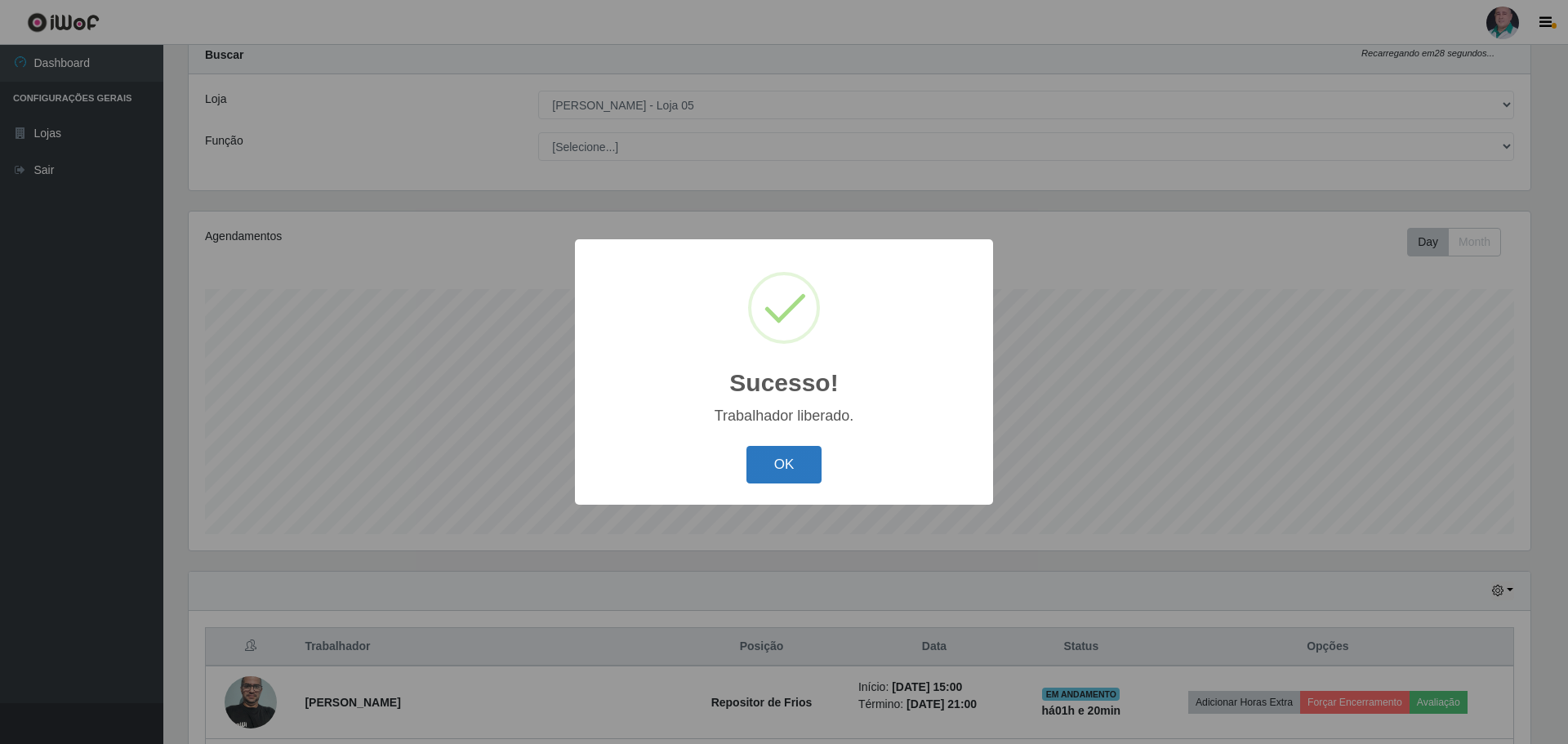
click at [800, 455] on button "OK" at bounding box center [784, 465] width 76 height 39
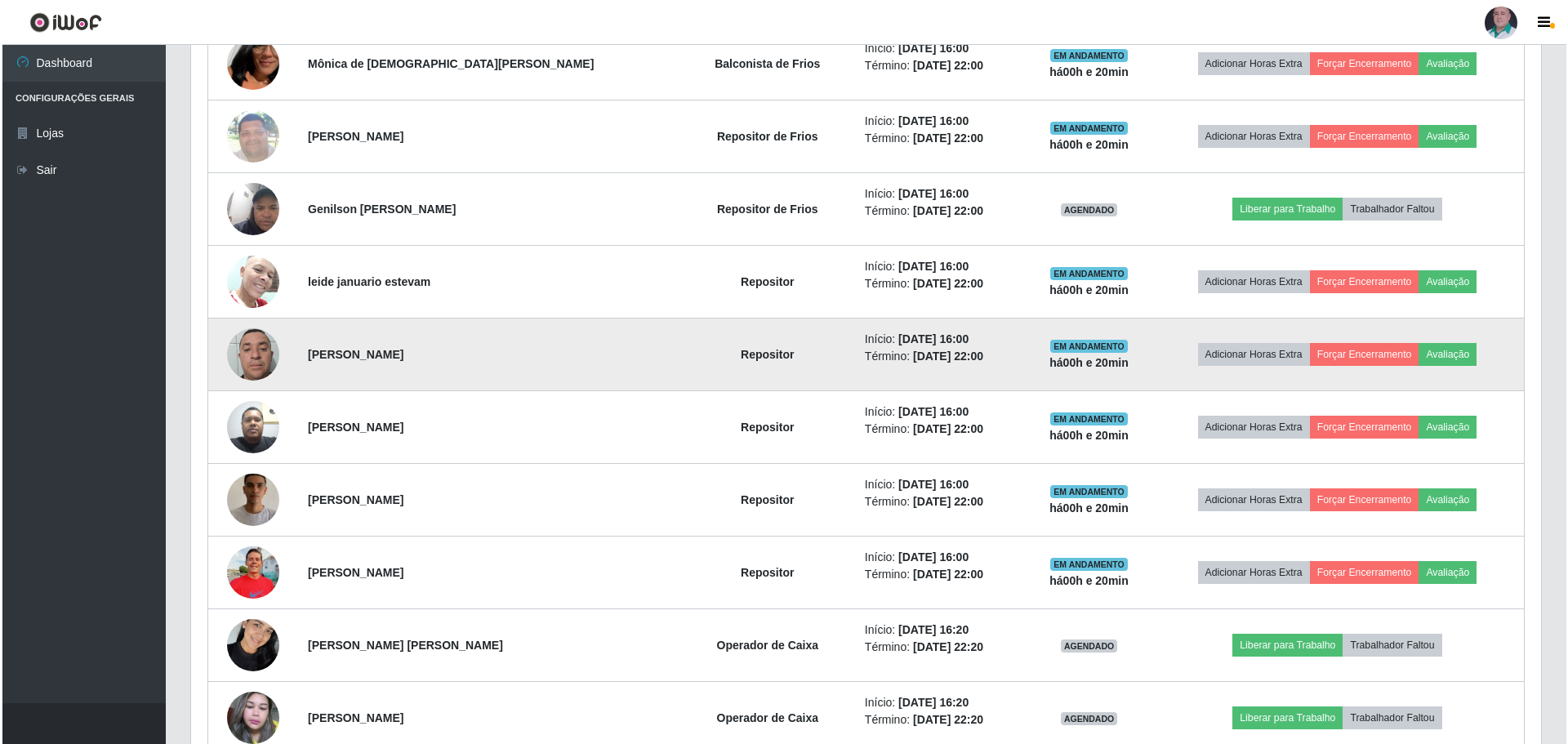
scroll to position [1112, 0]
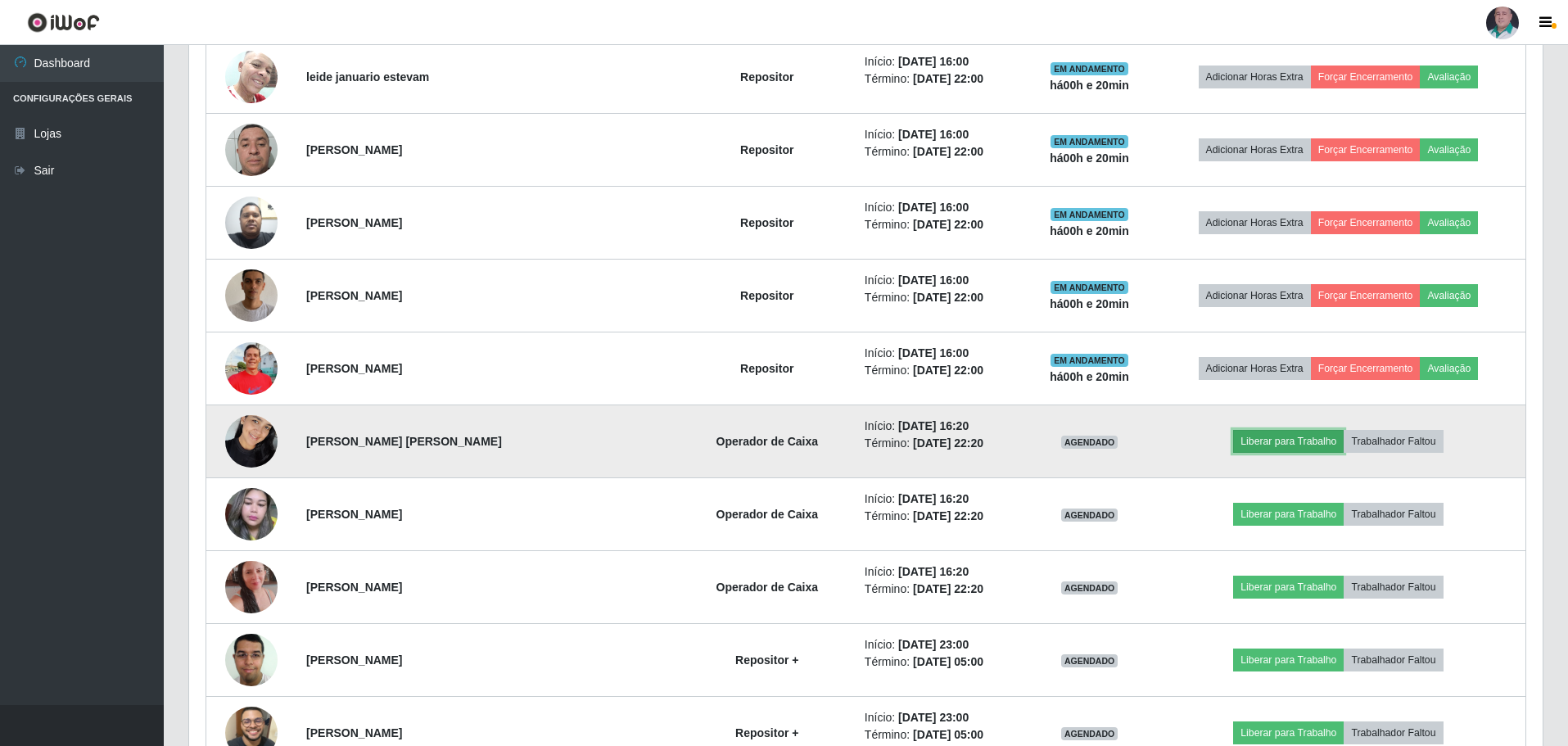
click at [1262, 440] on button "Liberar para Trabalho" at bounding box center [1288, 442] width 110 height 23
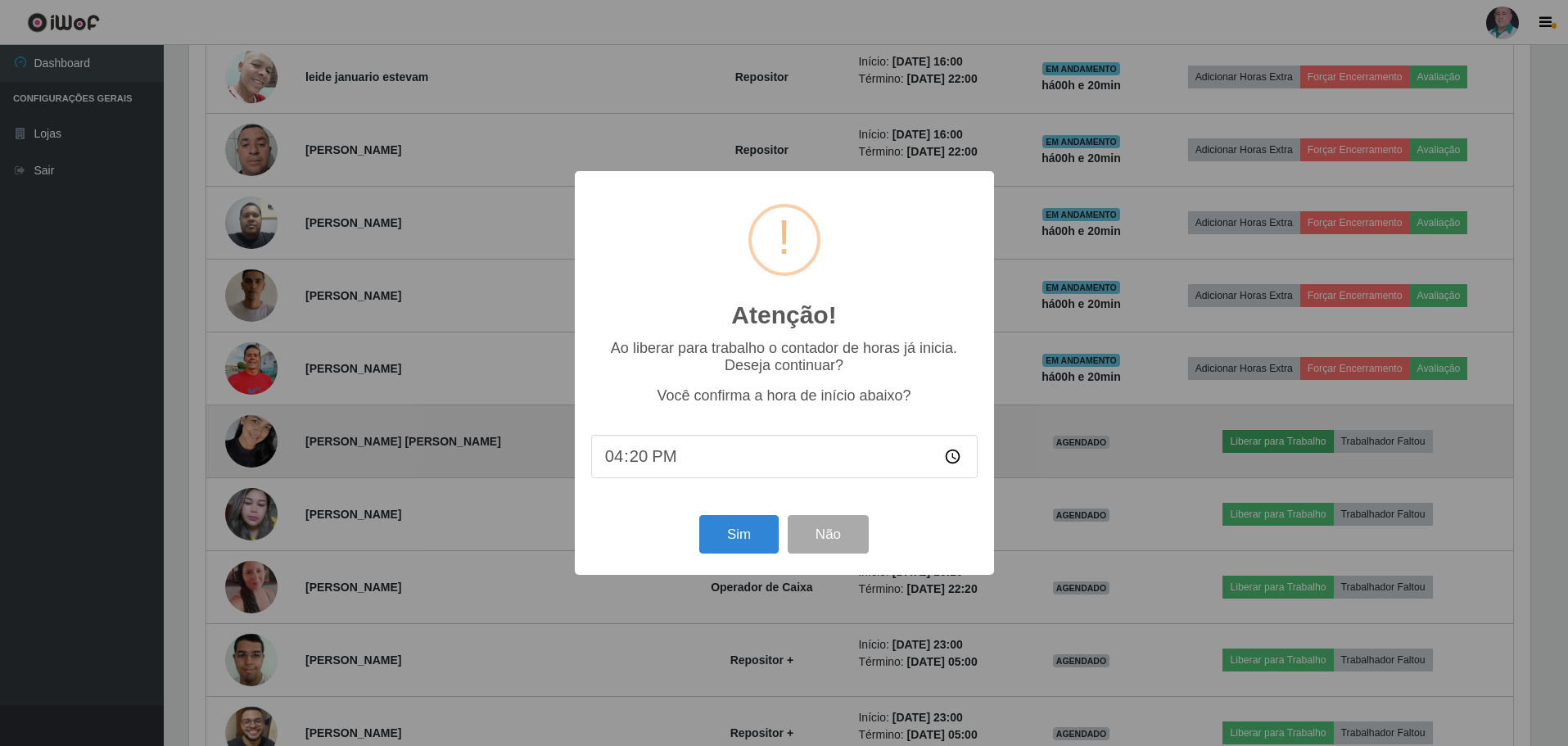
scroll to position [340, 1346]
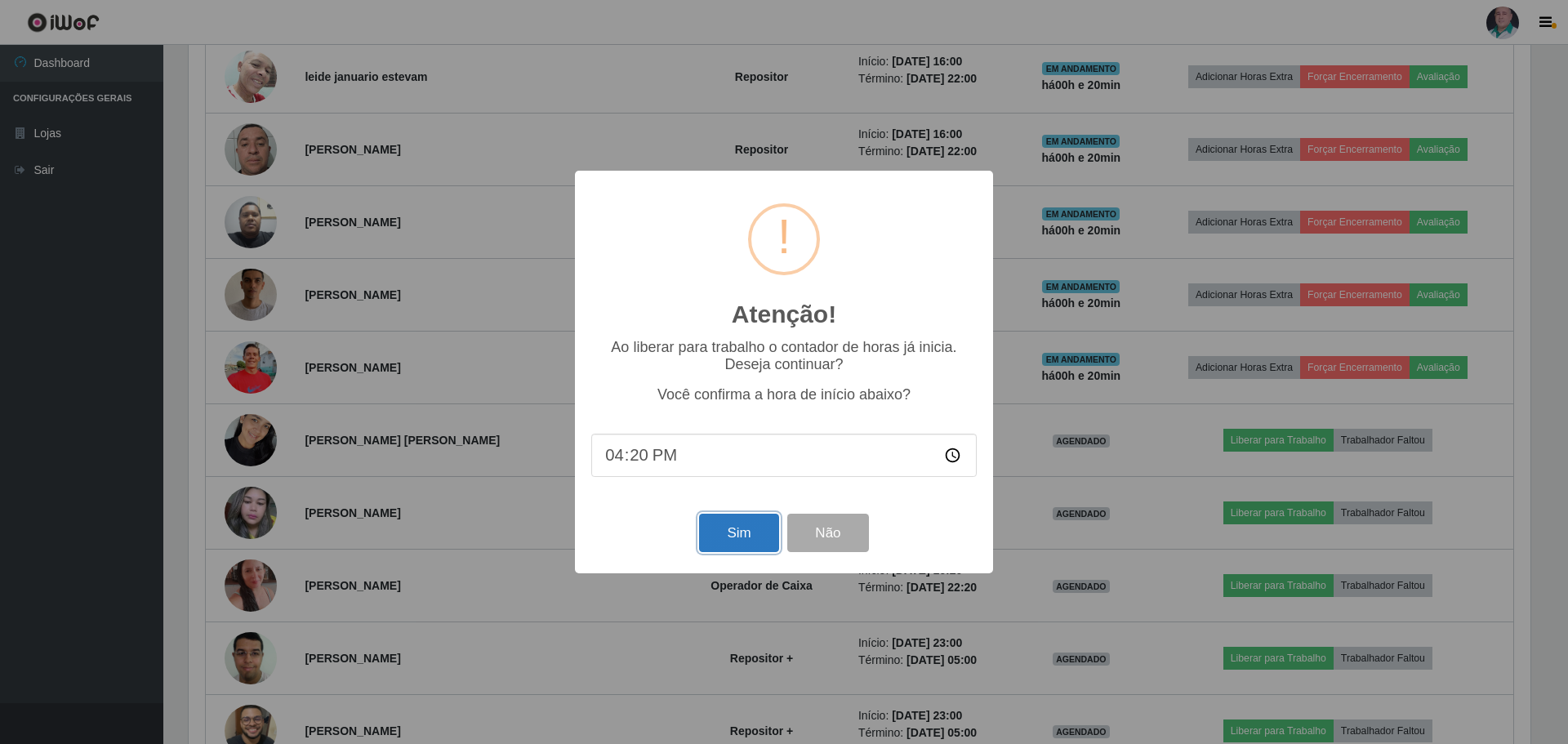
click at [743, 535] on button "Sim" at bounding box center [739, 533] width 80 height 39
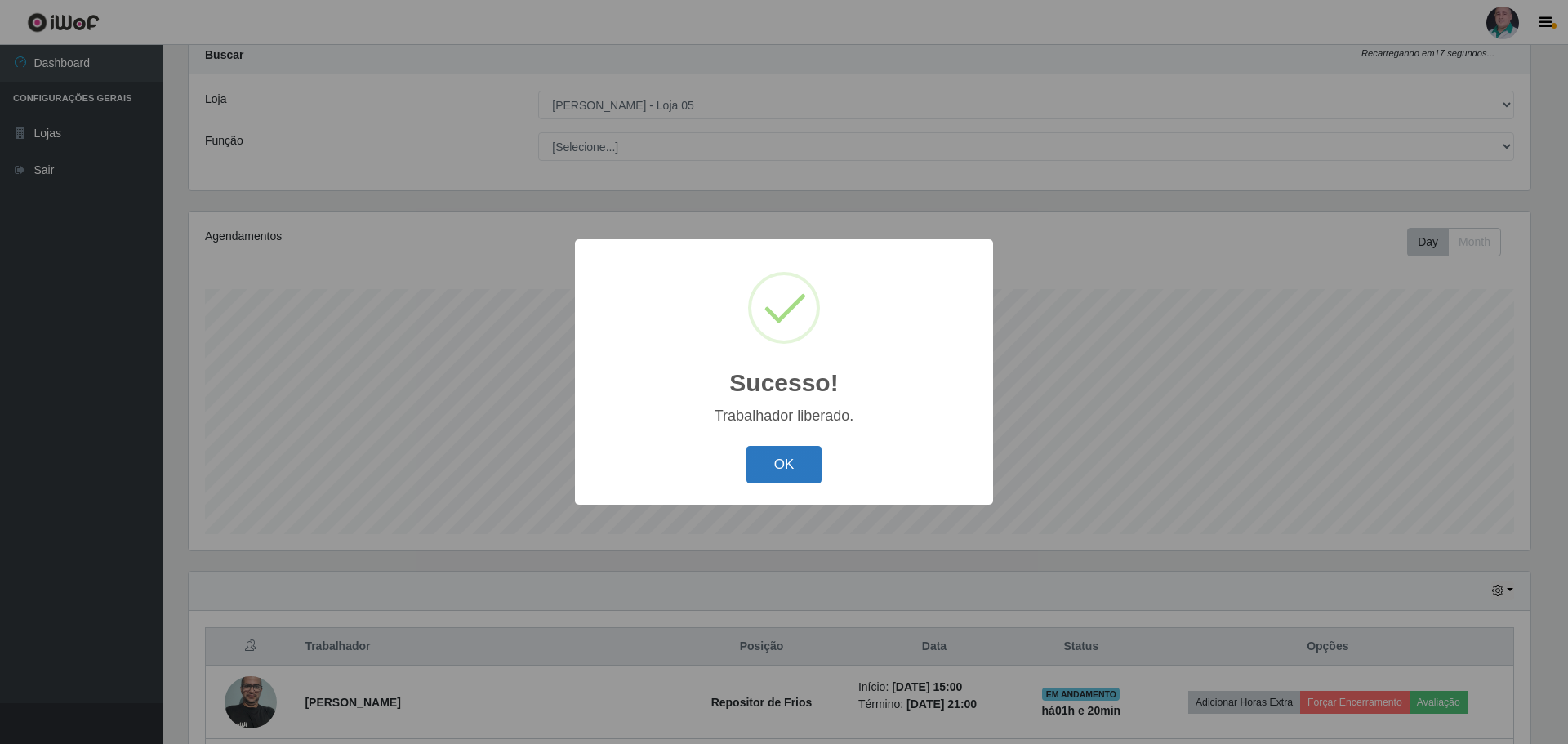
click at [793, 458] on button "OK" at bounding box center [784, 465] width 76 height 39
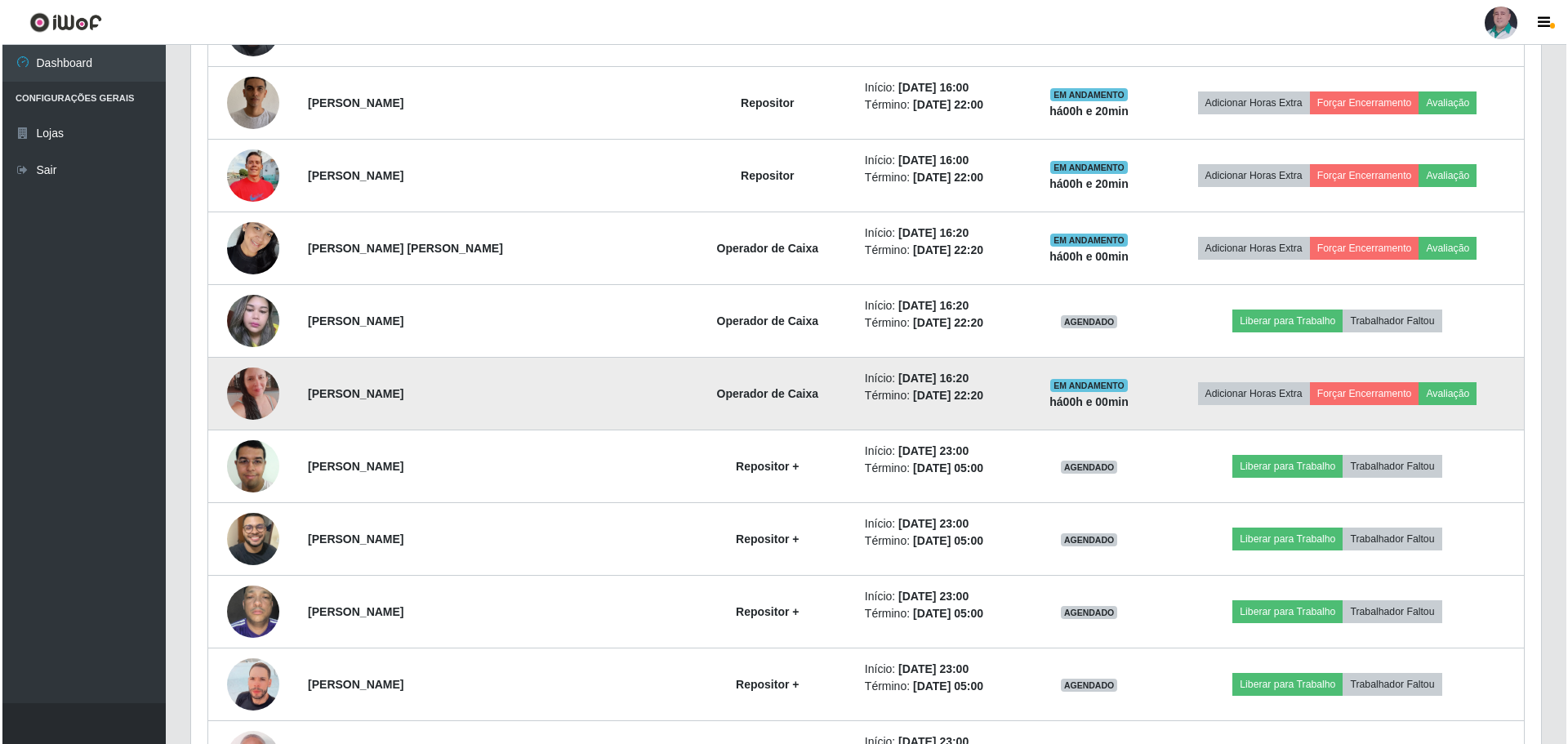
scroll to position [1276, 0]
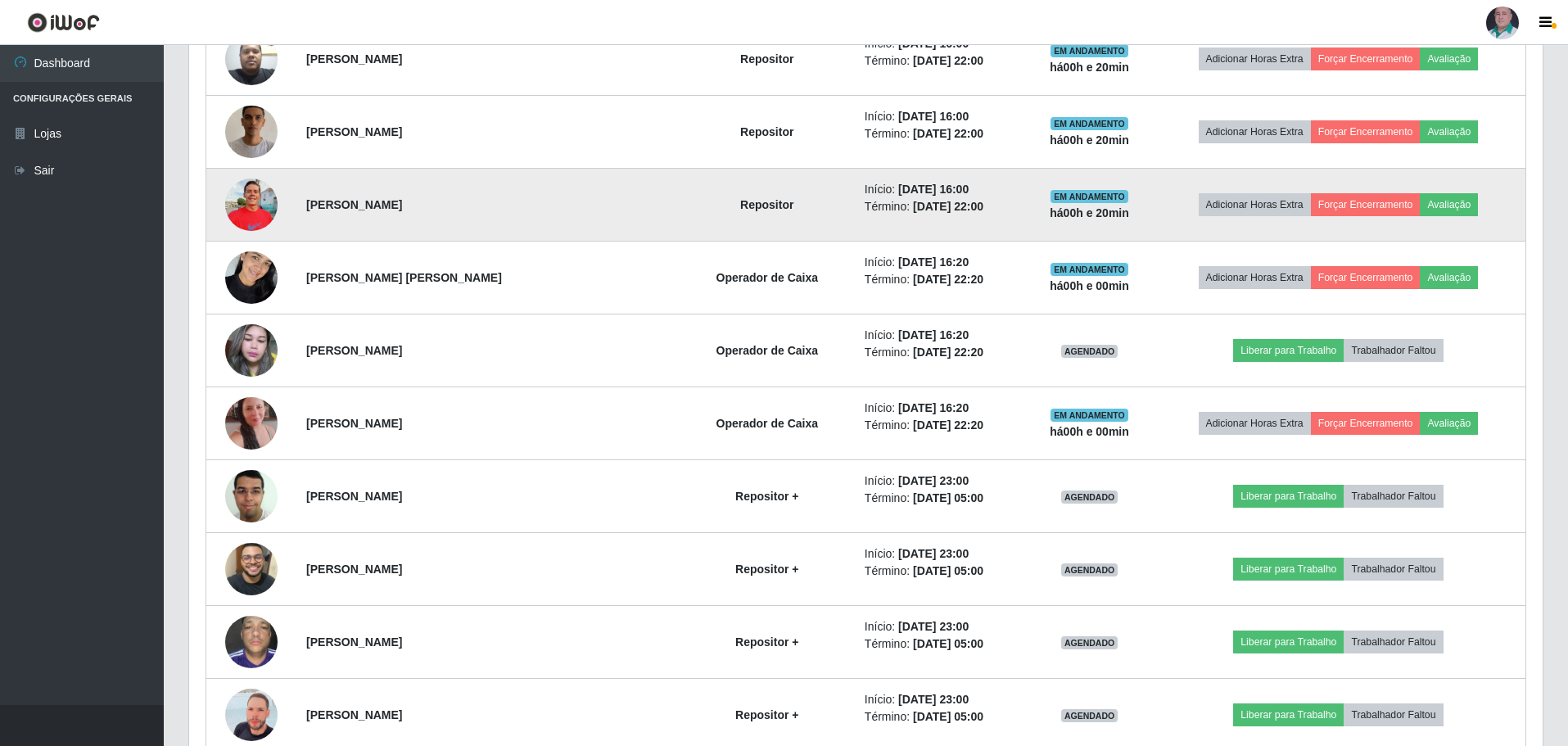
click at [246, 210] on img at bounding box center [251, 203] width 52 height 69
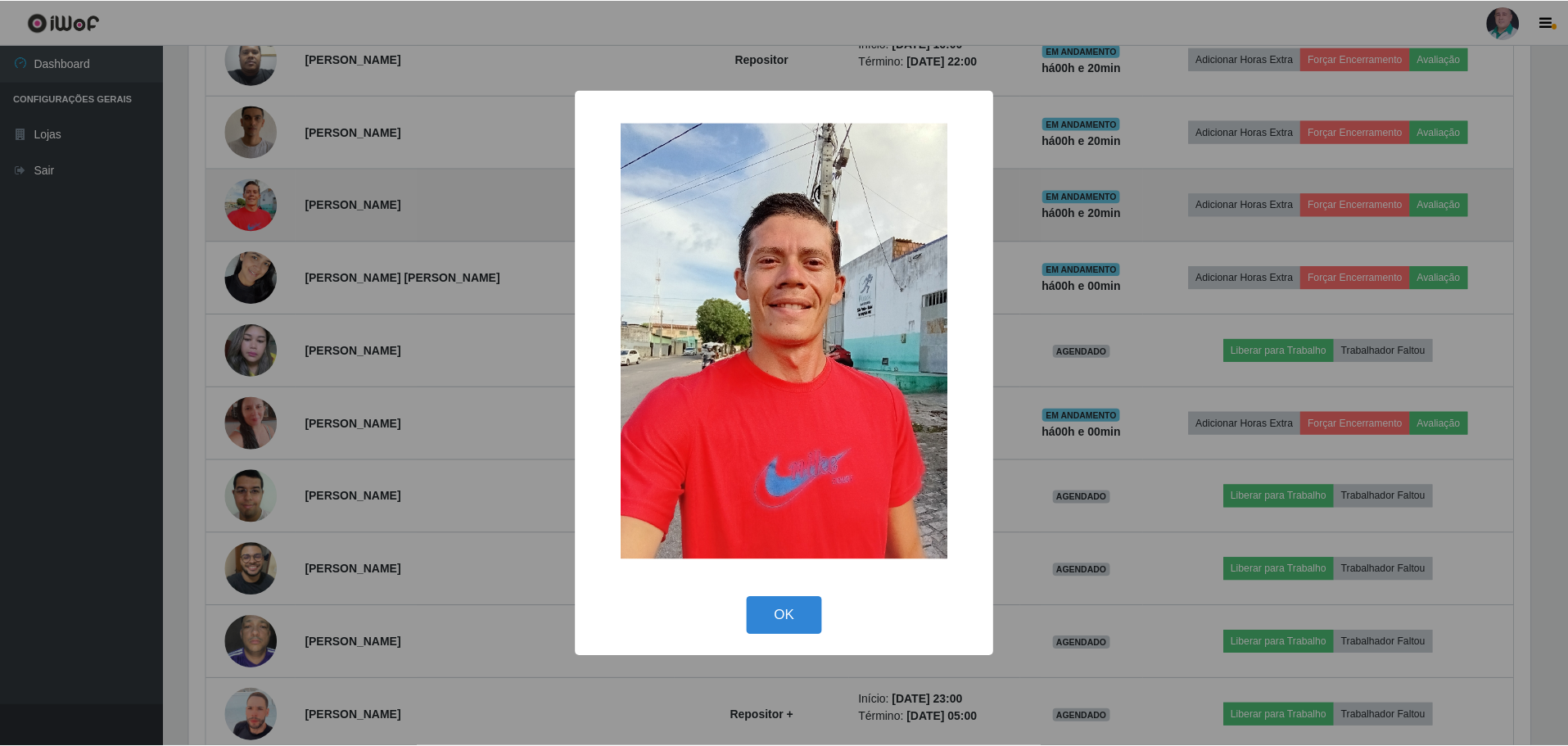
scroll to position [340, 1346]
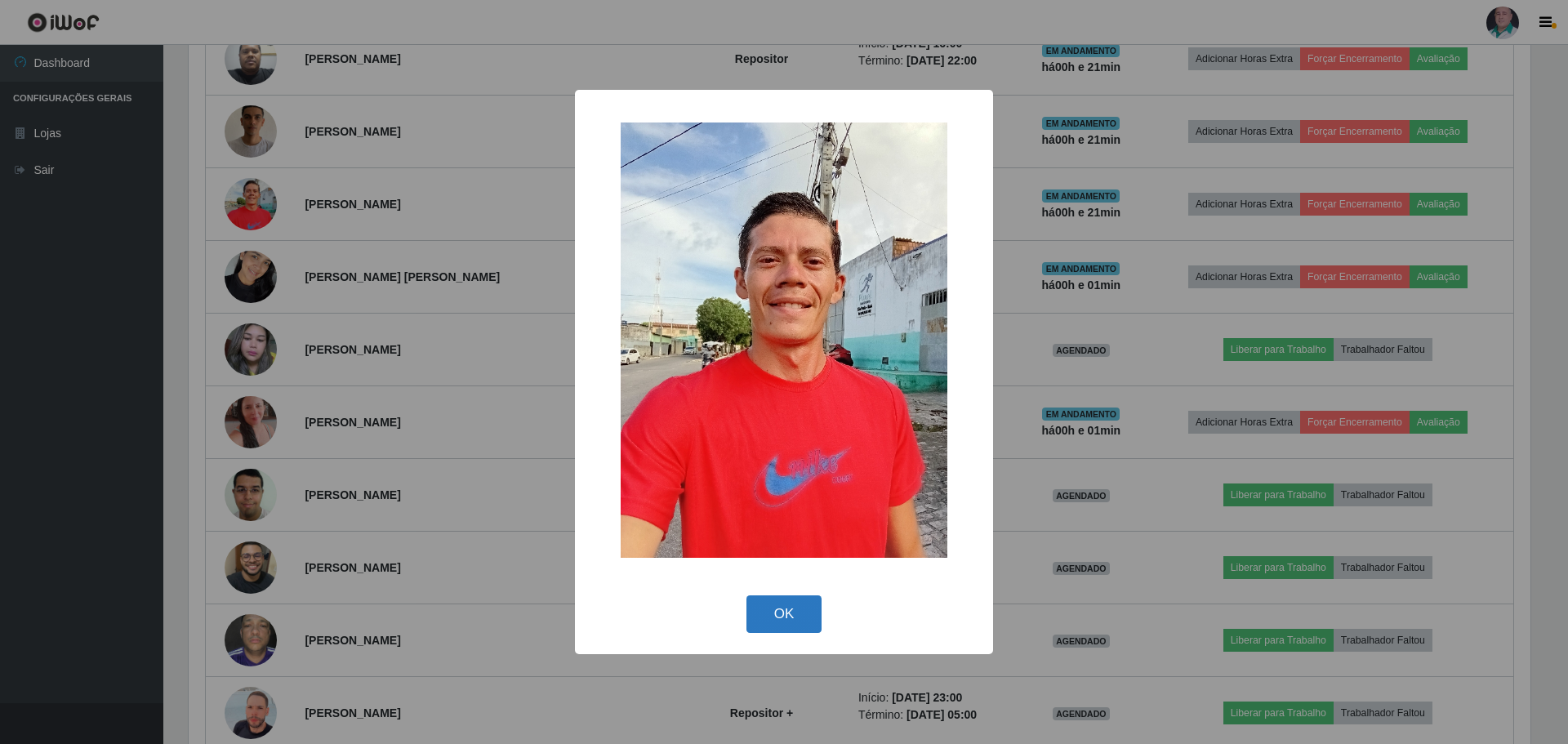
click at [785, 611] on button "OK" at bounding box center [784, 615] width 76 height 39
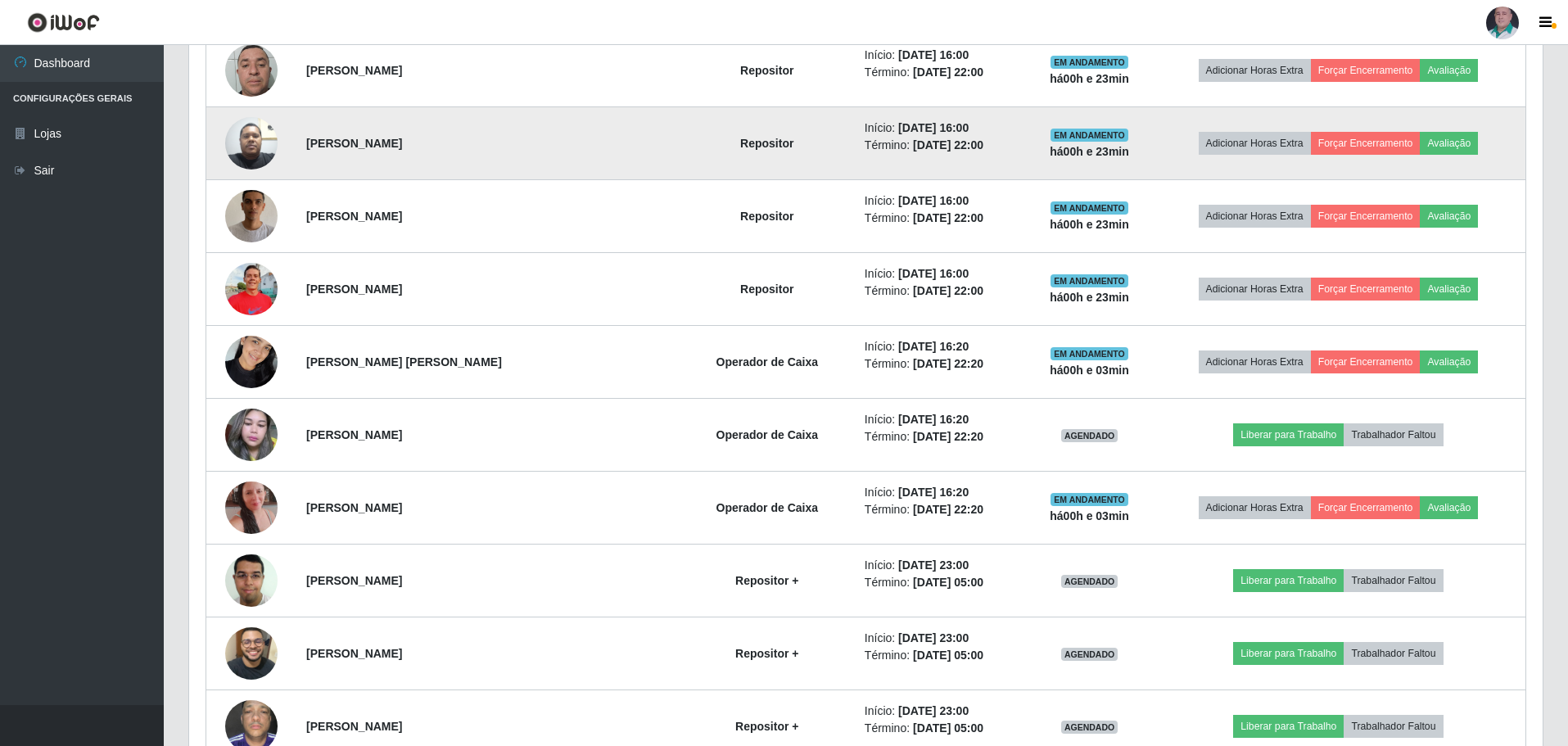
scroll to position [1197, 0]
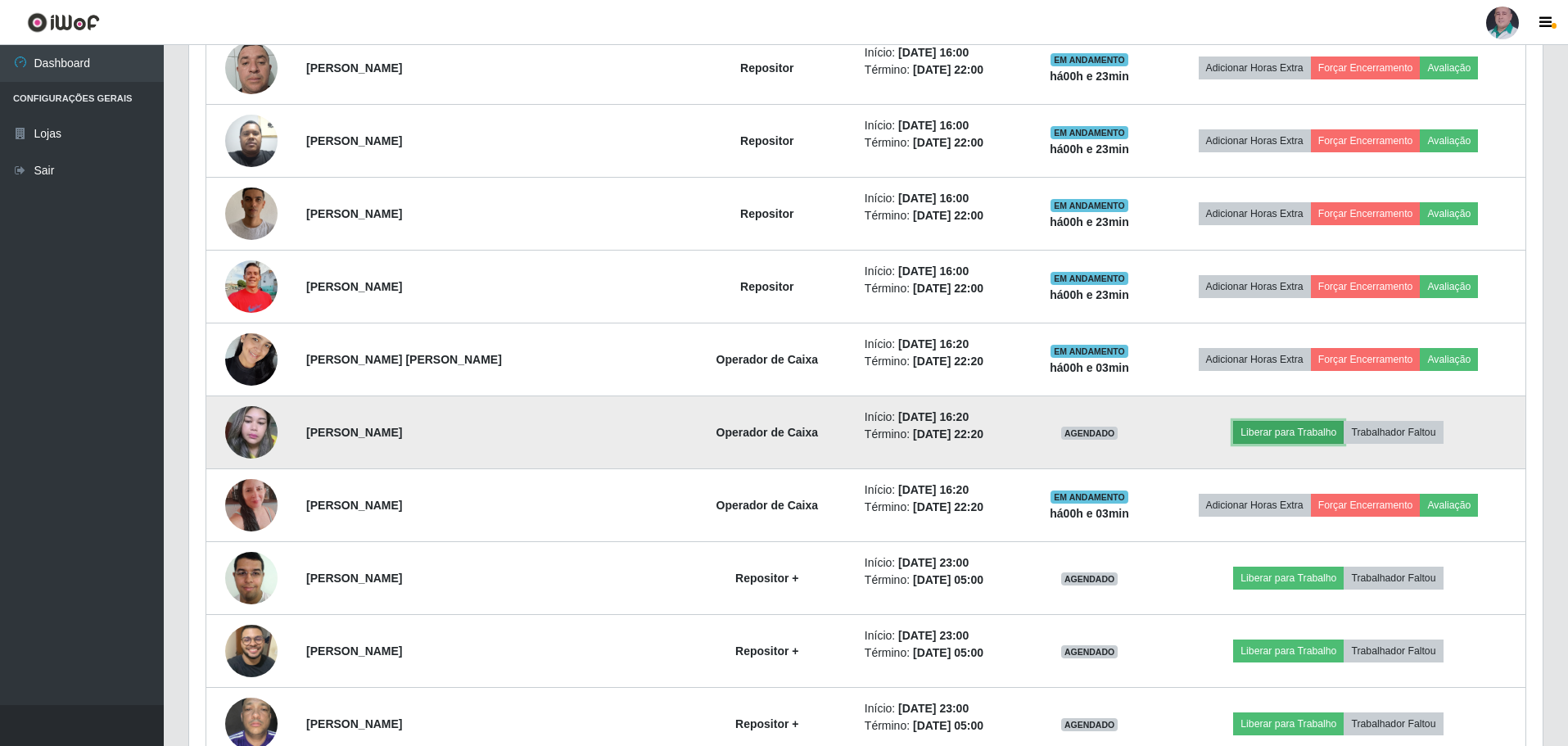
click at [1272, 427] on button "Liberar para Trabalho" at bounding box center [1288, 432] width 110 height 23
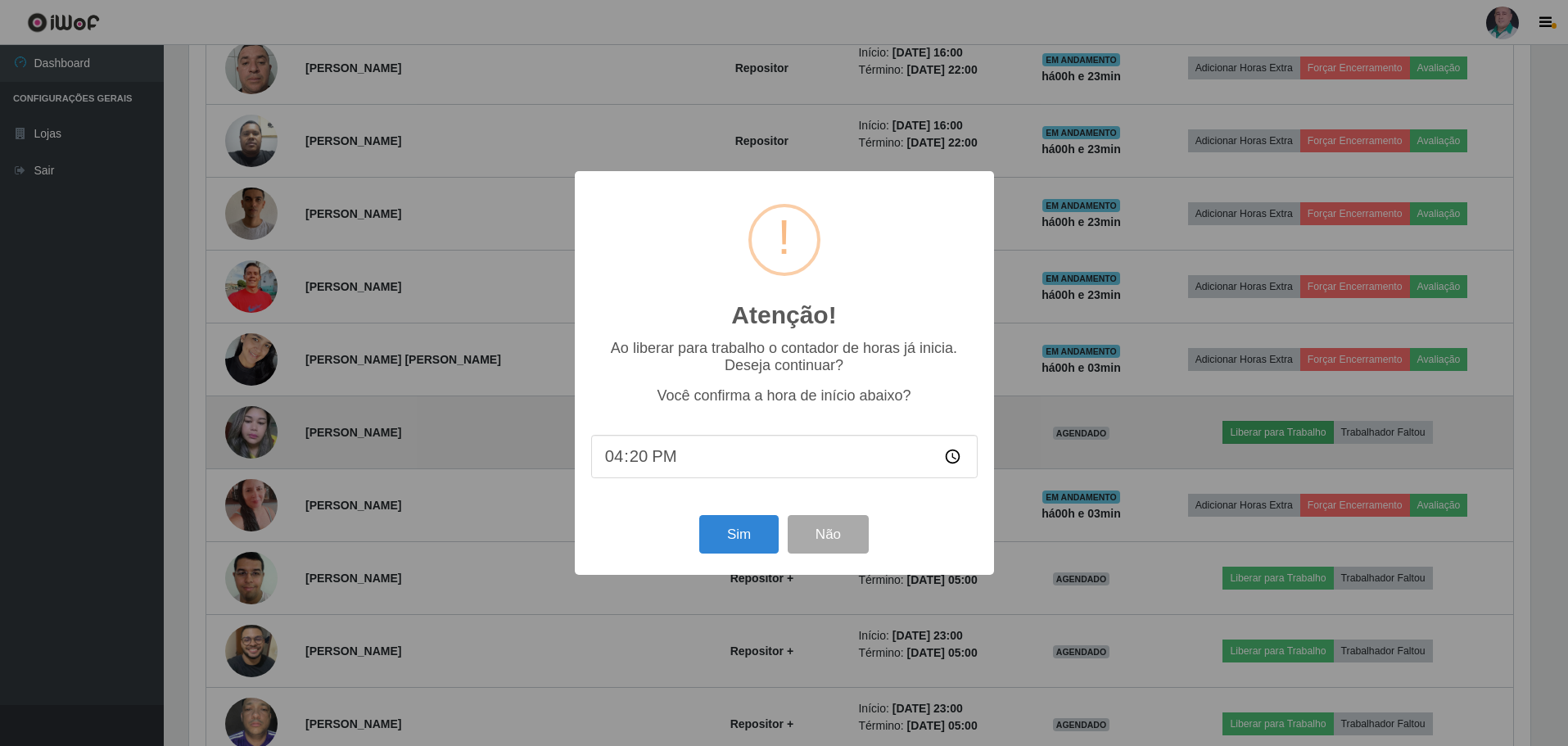
scroll to position [340, 1346]
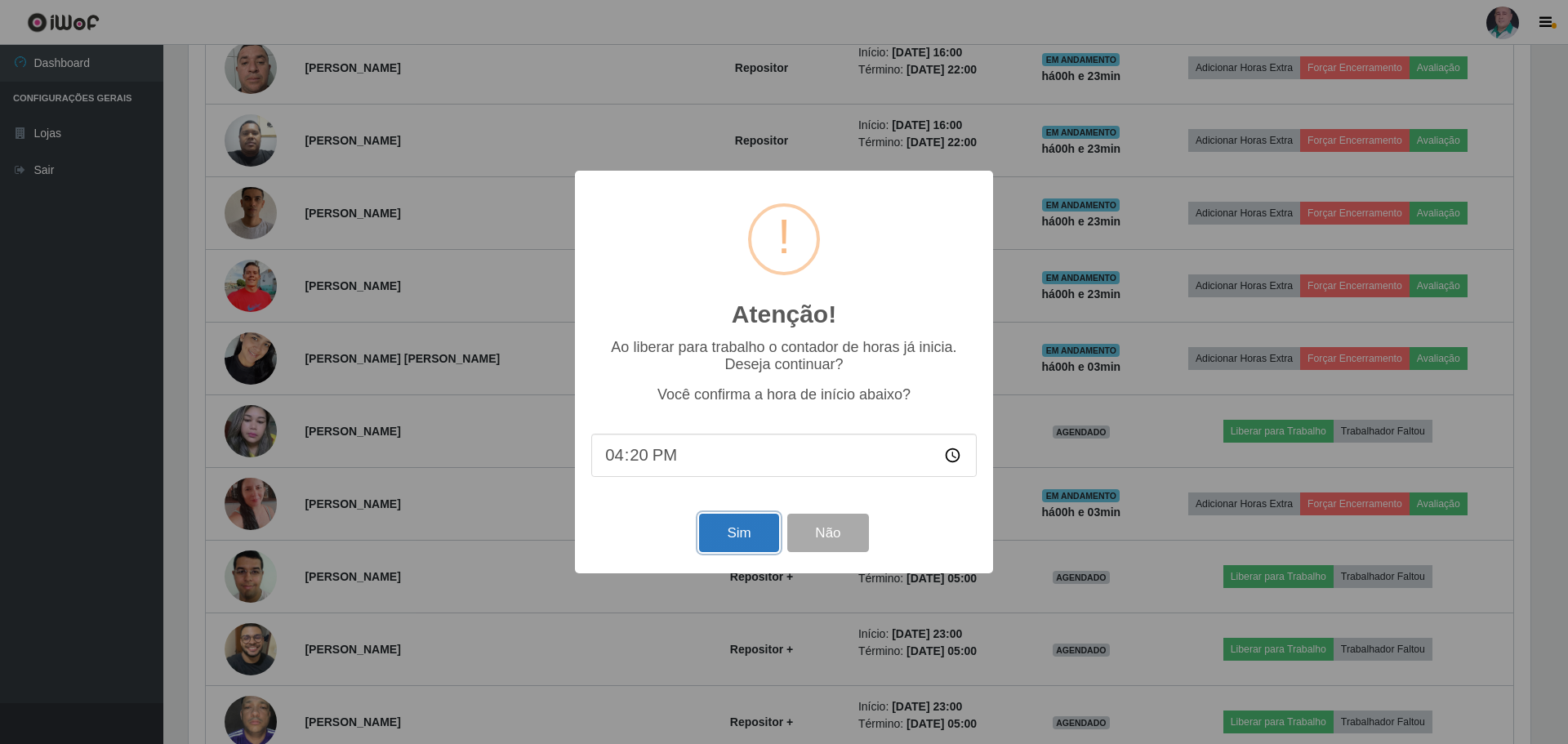
click at [738, 536] on button "Sim" at bounding box center [739, 533] width 80 height 39
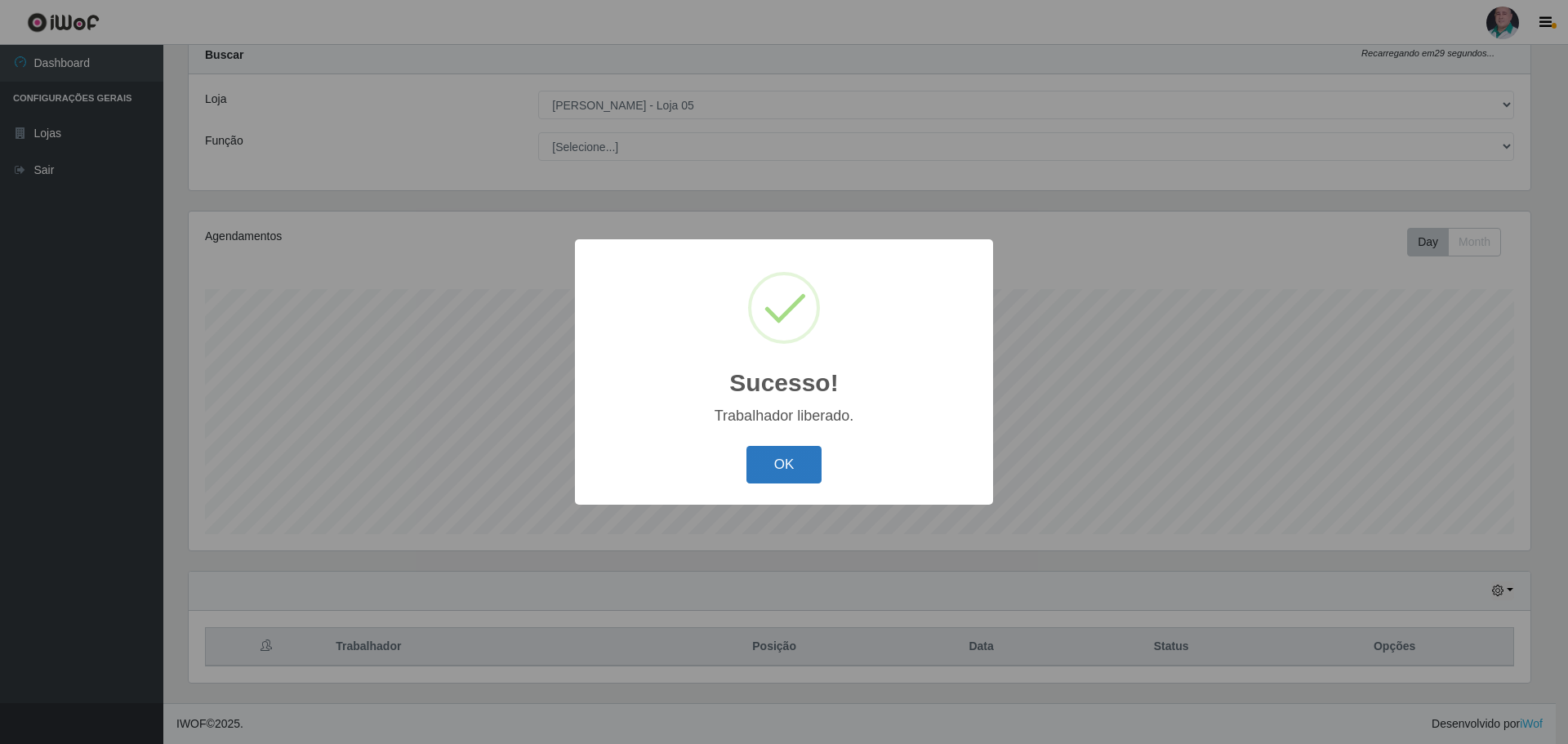
click at [783, 463] on button "OK" at bounding box center [784, 465] width 76 height 39
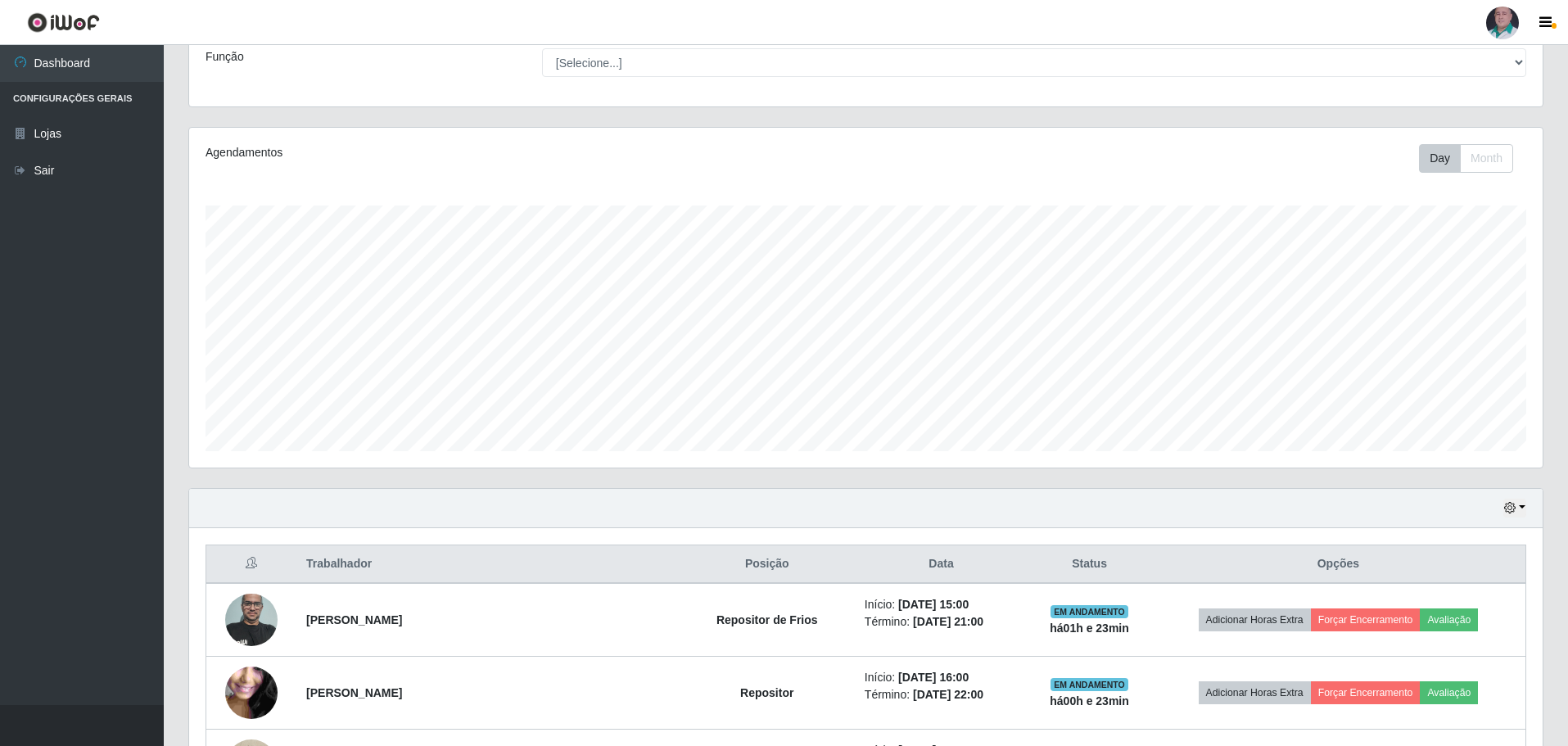
scroll to position [132, 0]
